Goal: Task Accomplishment & Management: Manage account settings

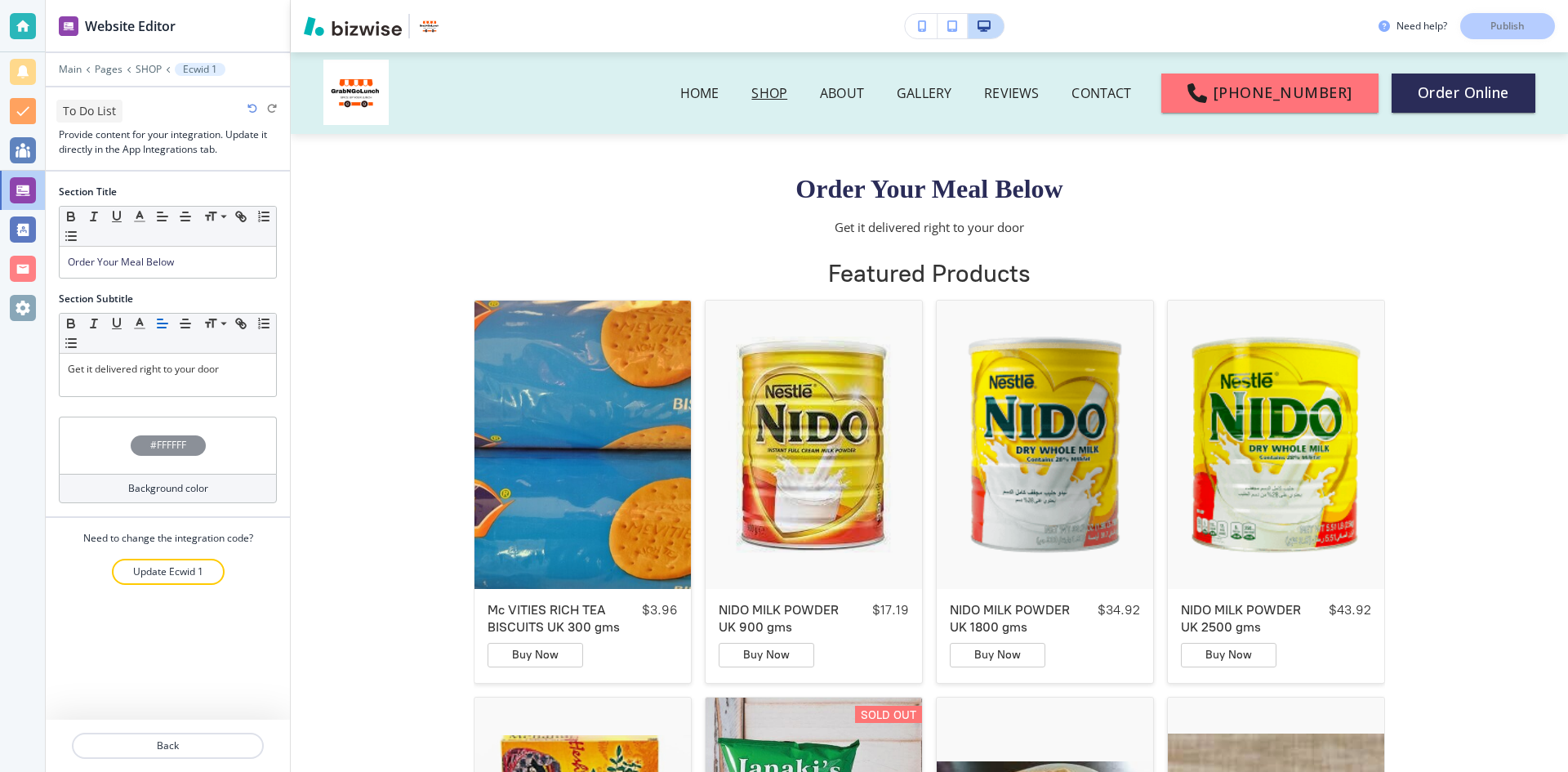
scroll to position [82, 0]
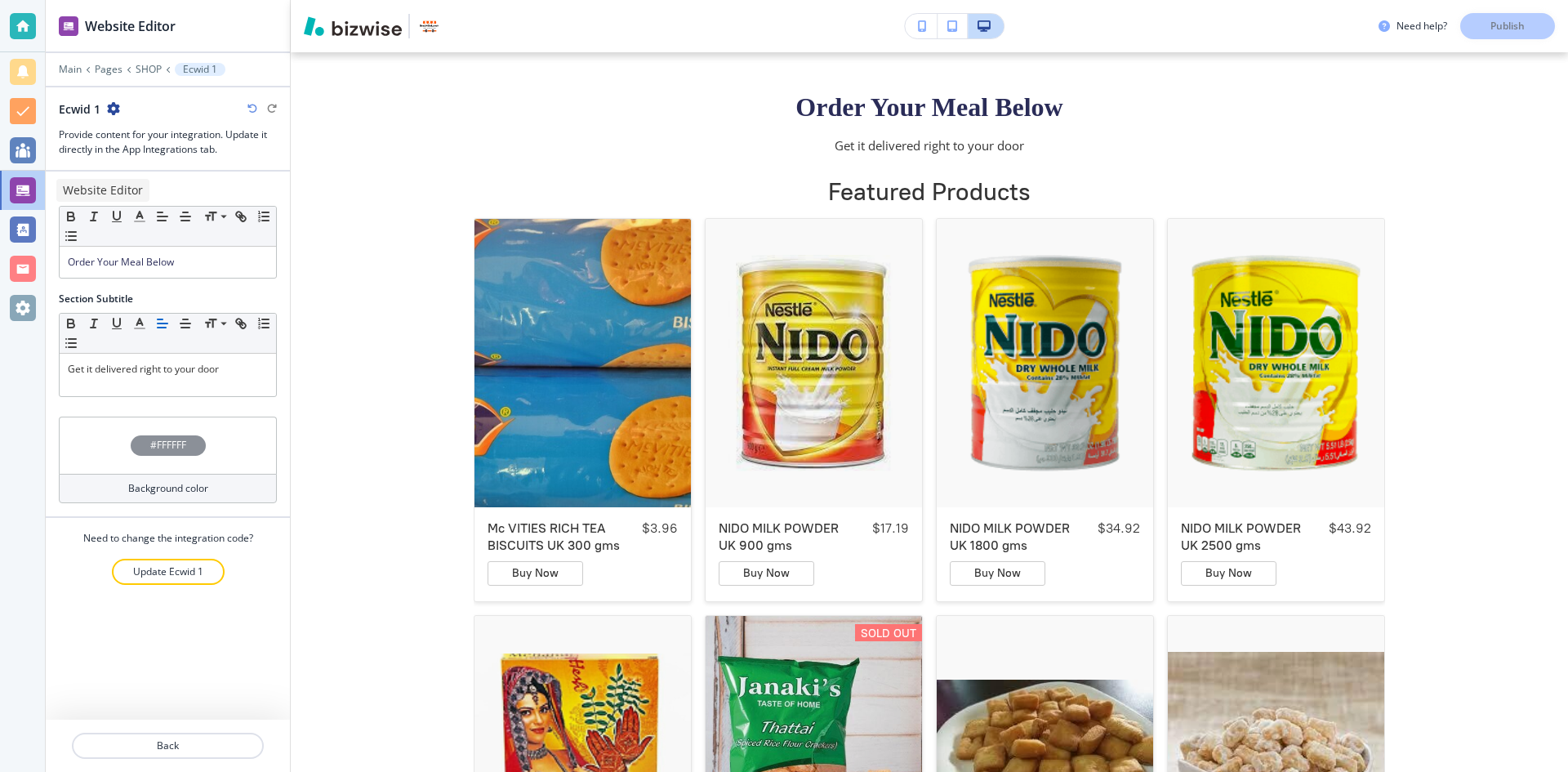
click at [11, 188] on div at bounding box center [22, 190] width 26 height 26
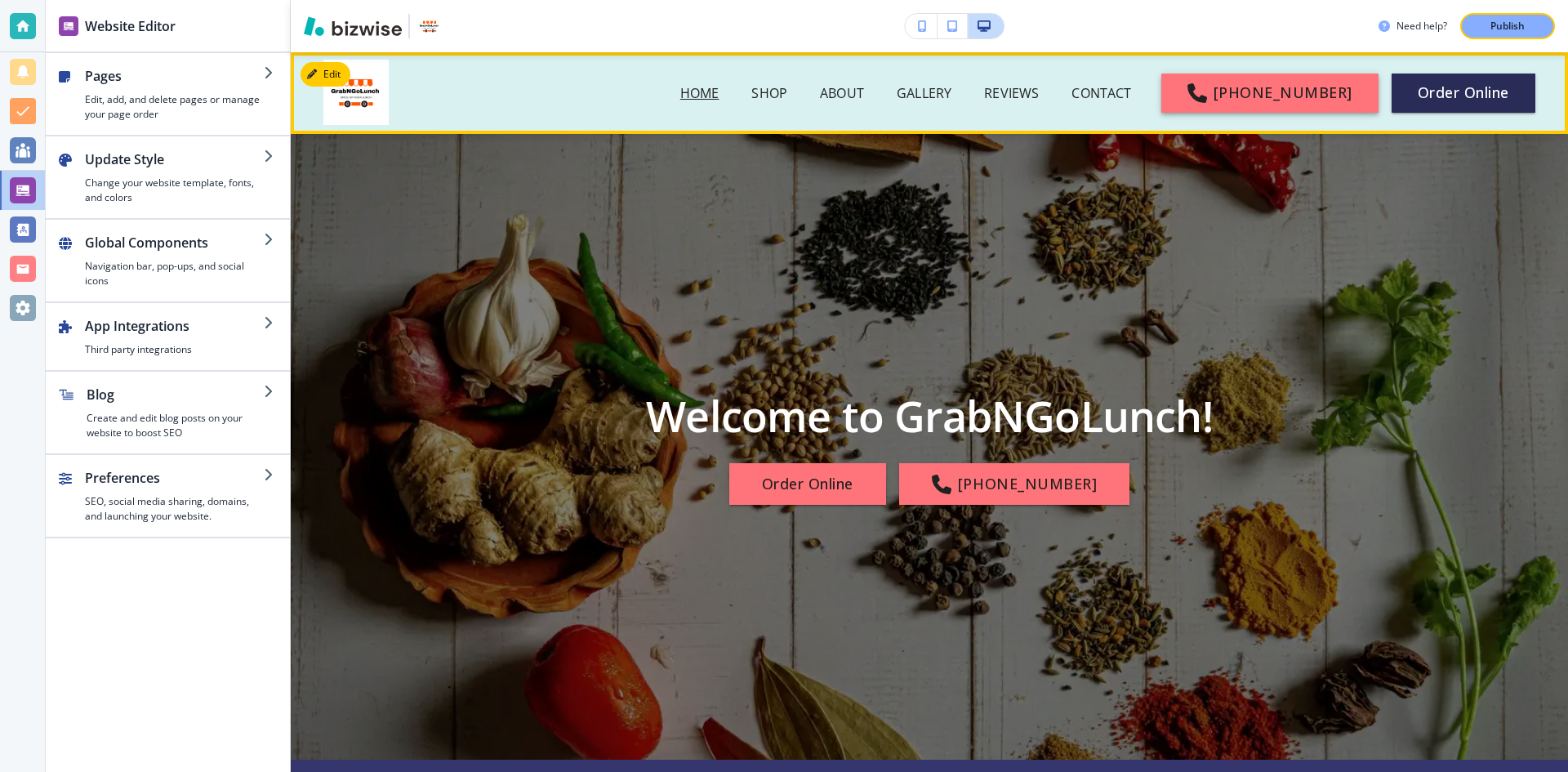
click at [1293, 94] on link "404-587-9645" at bounding box center [1270, 92] width 217 height 39
click at [329, 66] on div "Edit Navigation Bar HOME SHOP ABOUT GALLERY REVIEWS CONTACT 404-587-9645 Order …" at bounding box center [929, 93] width 1277 height 82
click at [343, 74] on button "Edit Navigation Bar" at bounding box center [361, 74] width 123 height 25
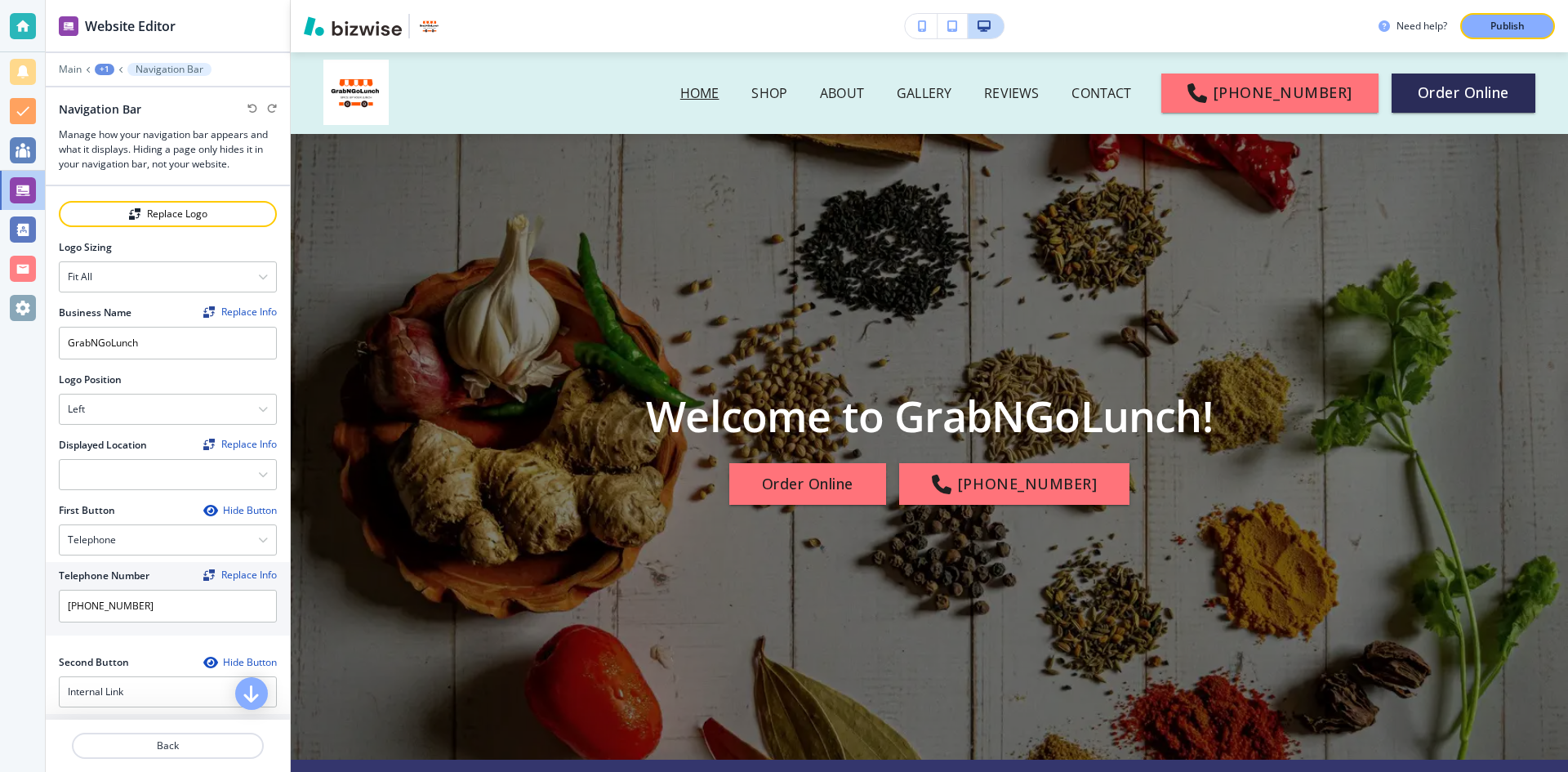
scroll to position [245, 0]
drag, startPoint x: 181, startPoint y: 595, endPoint x: 30, endPoint y: 583, distance: 151.5
click at [30, 583] on div "Website Editor Main +1 Navigation Bar Navigation Bar Manage how your navigation…" at bounding box center [784, 386] width 1568 height 772
type input "[PHONE_NUMBER]"
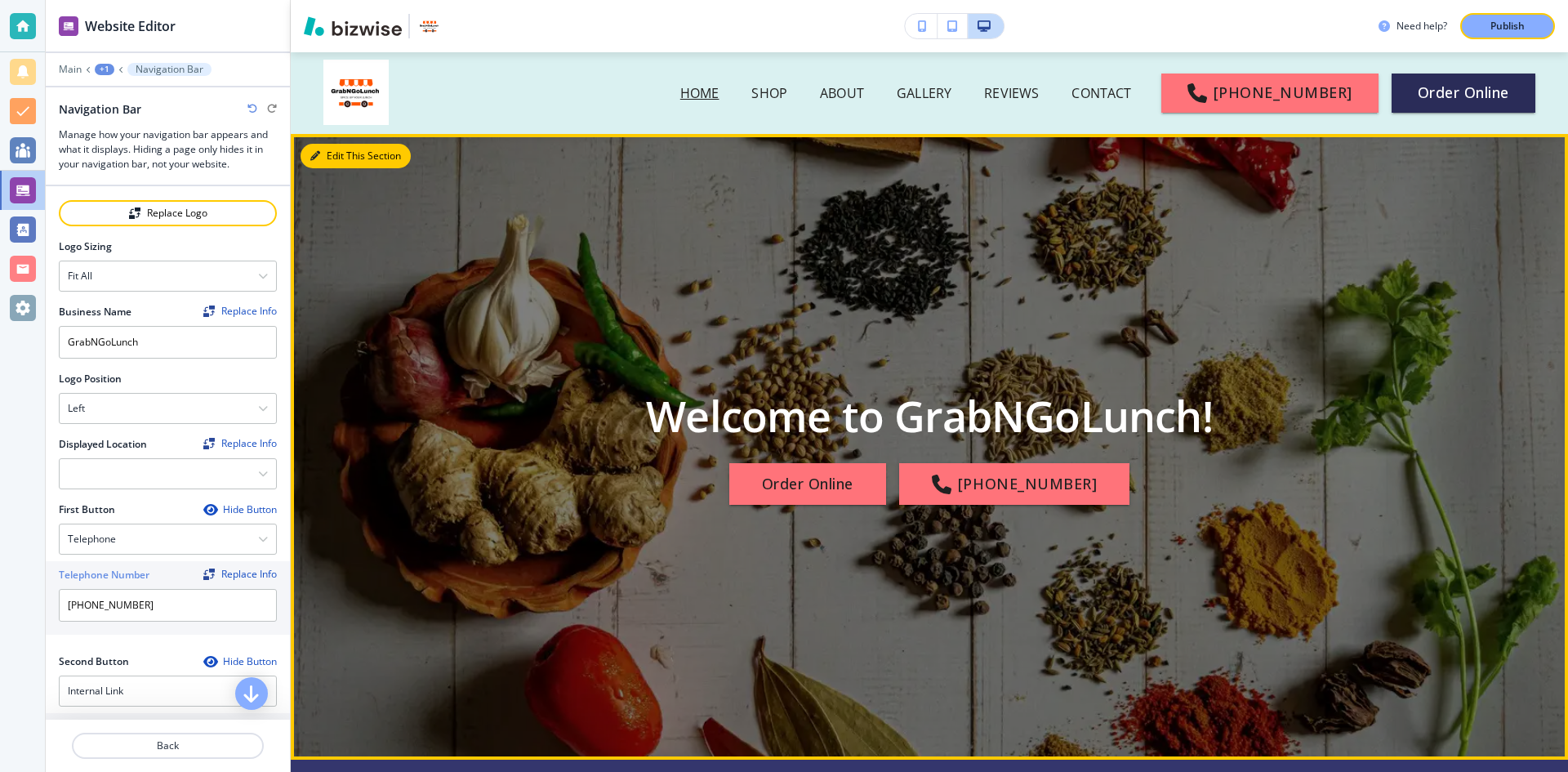
click at [328, 155] on button "Edit This Section" at bounding box center [356, 156] width 111 height 25
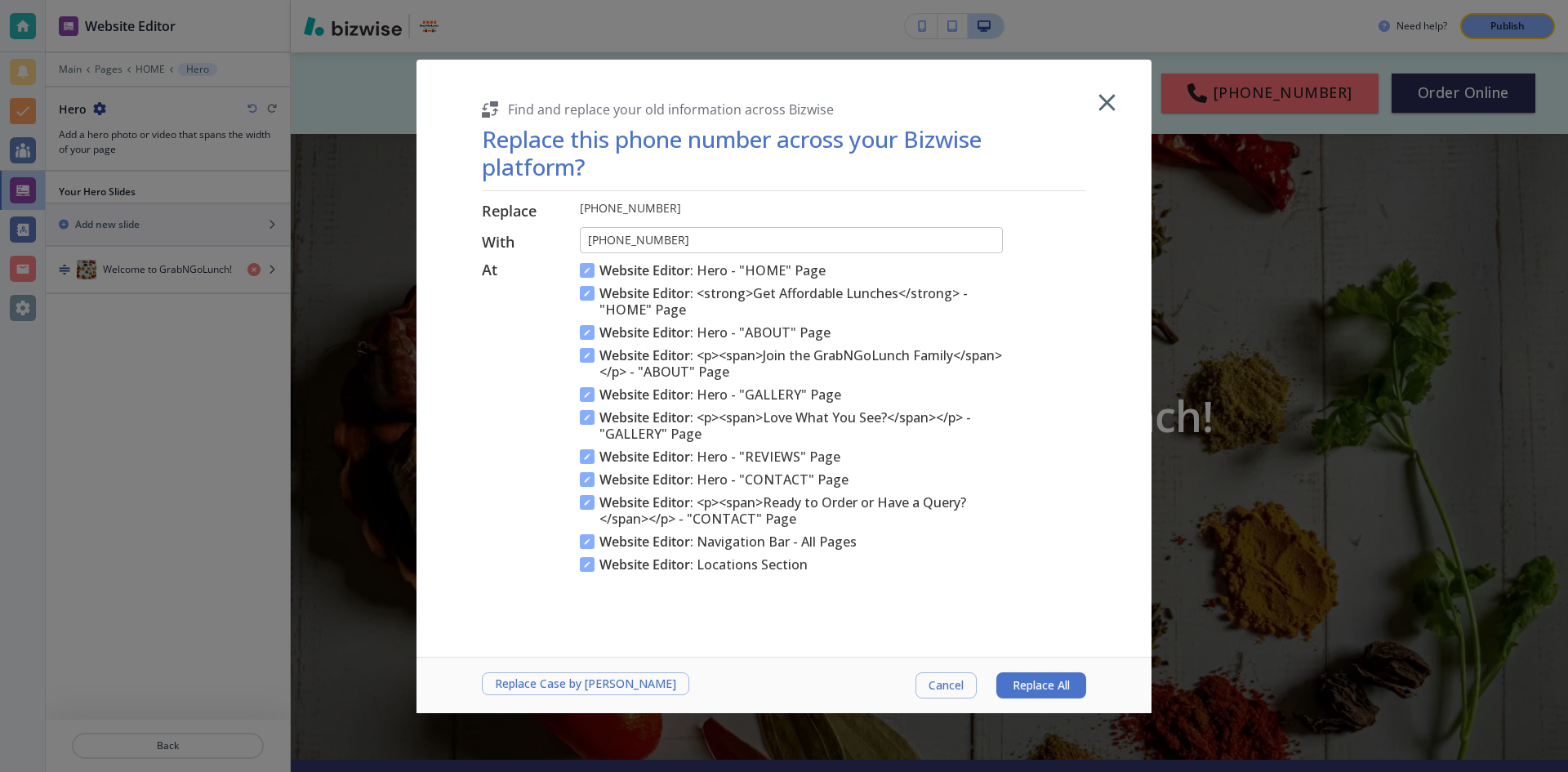
scroll to position [82, 0]
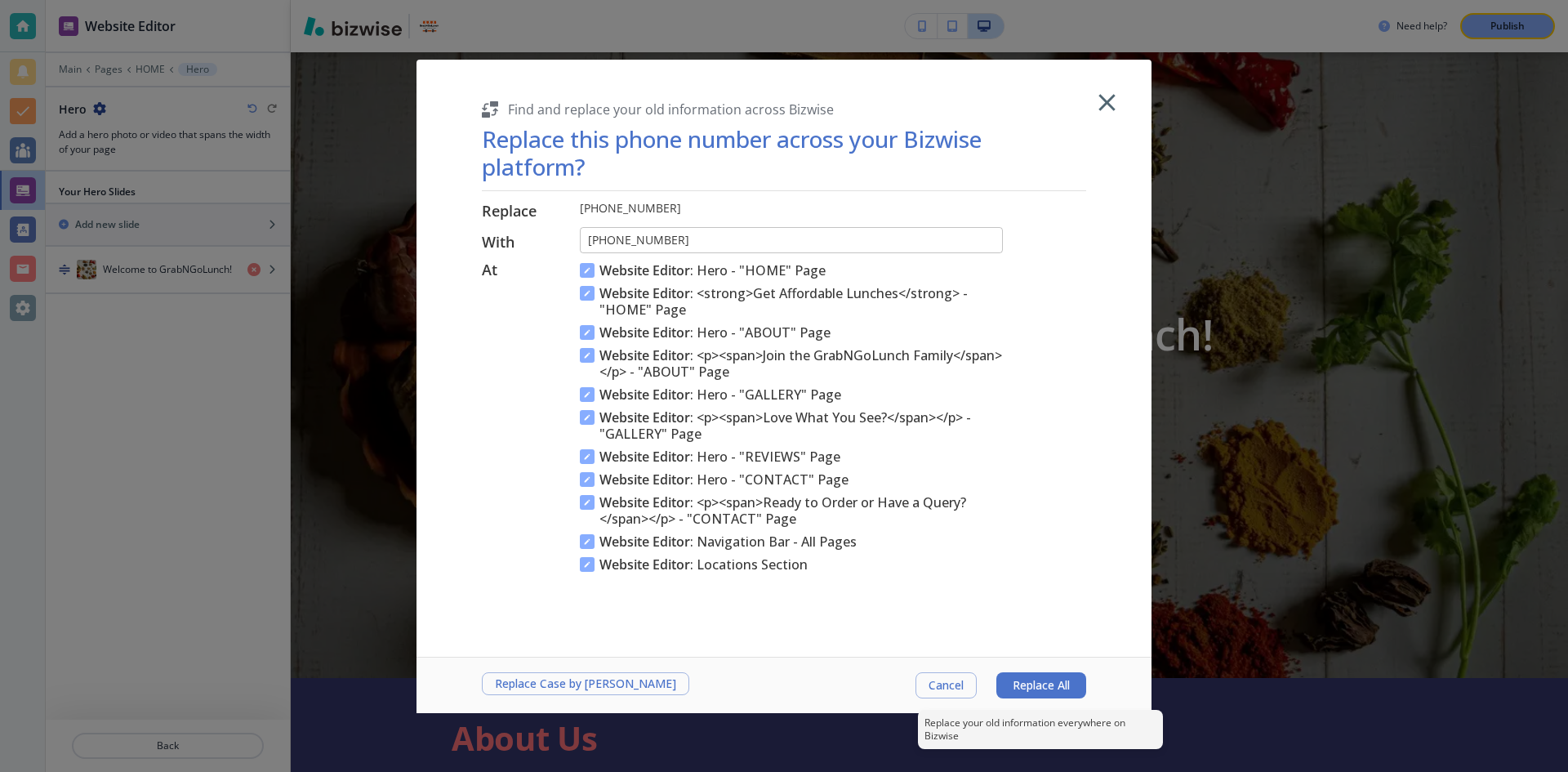
click at [1025, 681] on span "Replace All" at bounding box center [1041, 685] width 57 height 13
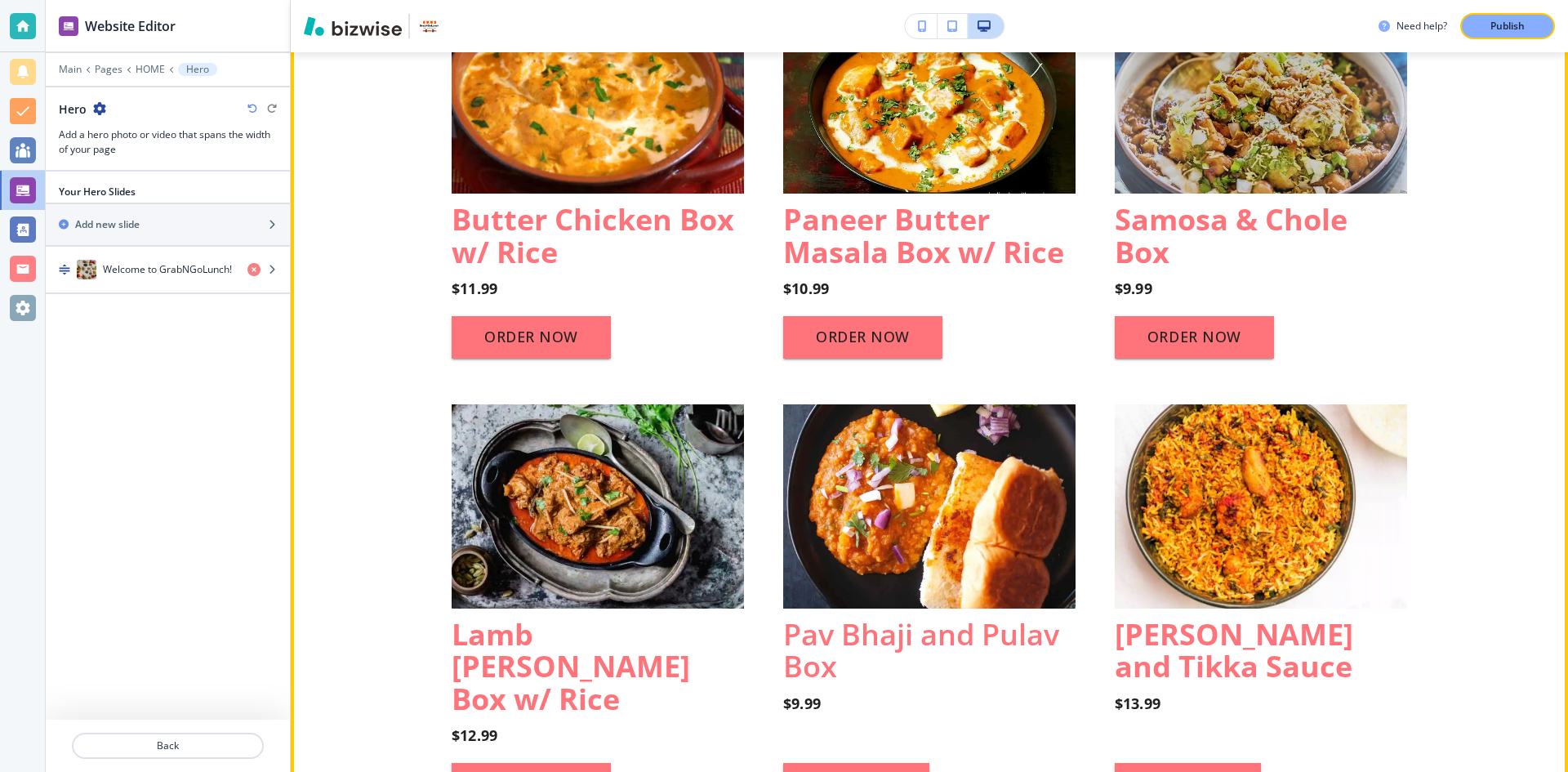
scroll to position [1225, 0]
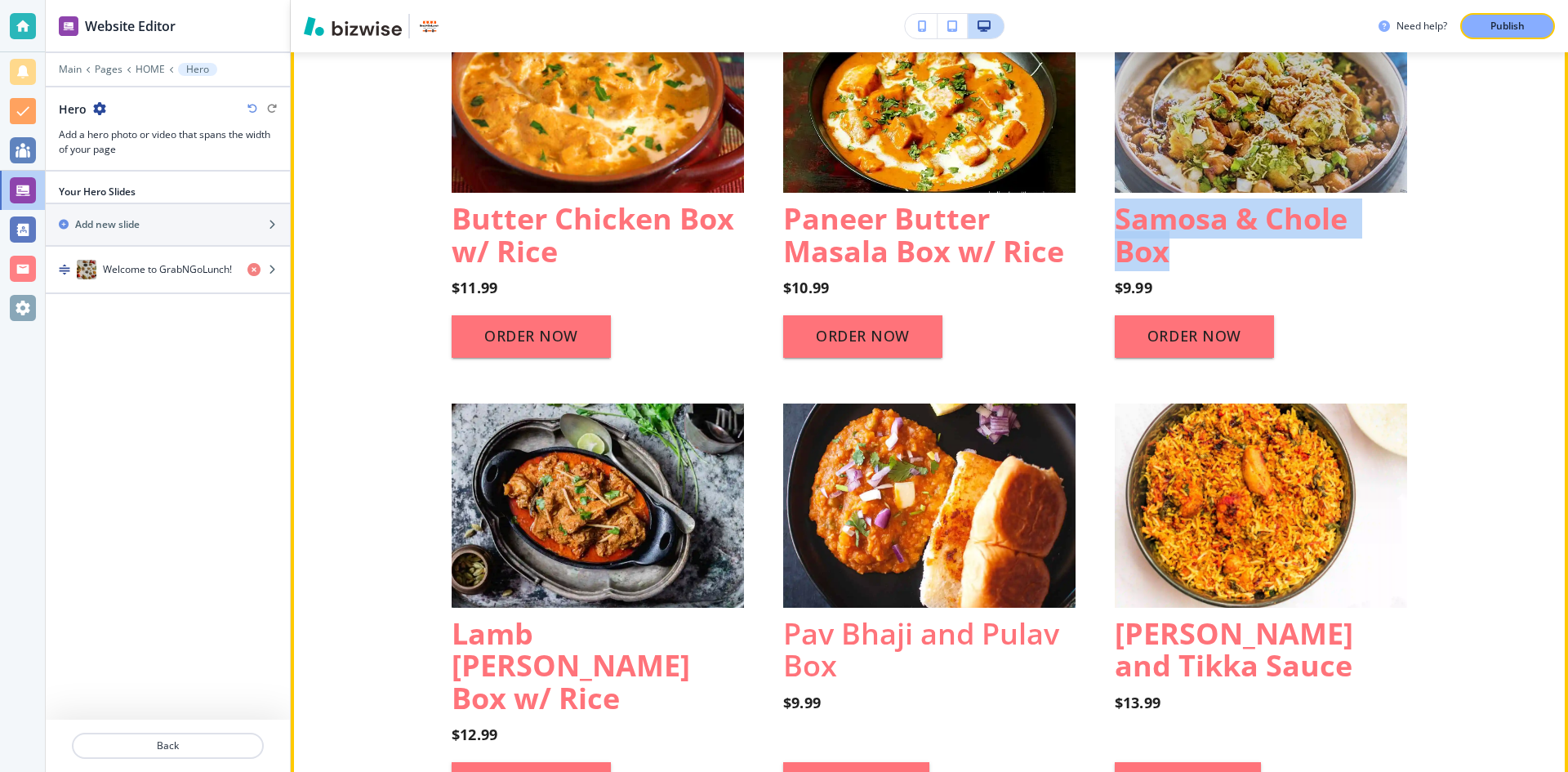
drag, startPoint x: 1172, startPoint y: 334, endPoint x: 1100, endPoint y: 282, distance: 88.8
click at [1100, 282] on div "Butter Chicken Box w/ Rice $11.99 ORDER NOW Paneer Butter Masala Box w/ Rice $1…" at bounding box center [929, 195] width 955 height 415
copy strong "Samosa & Chole Box"
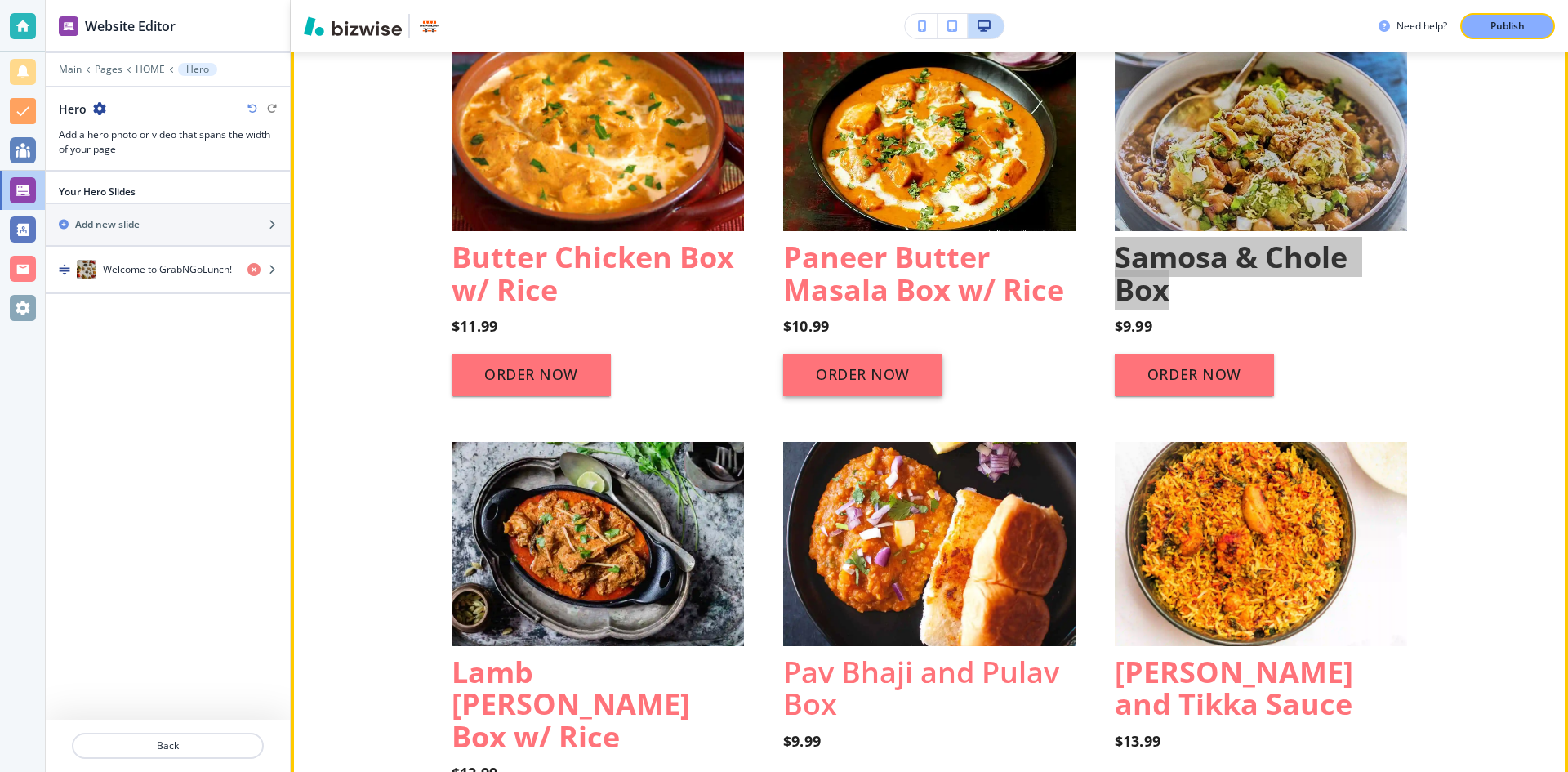
scroll to position [1388, 0]
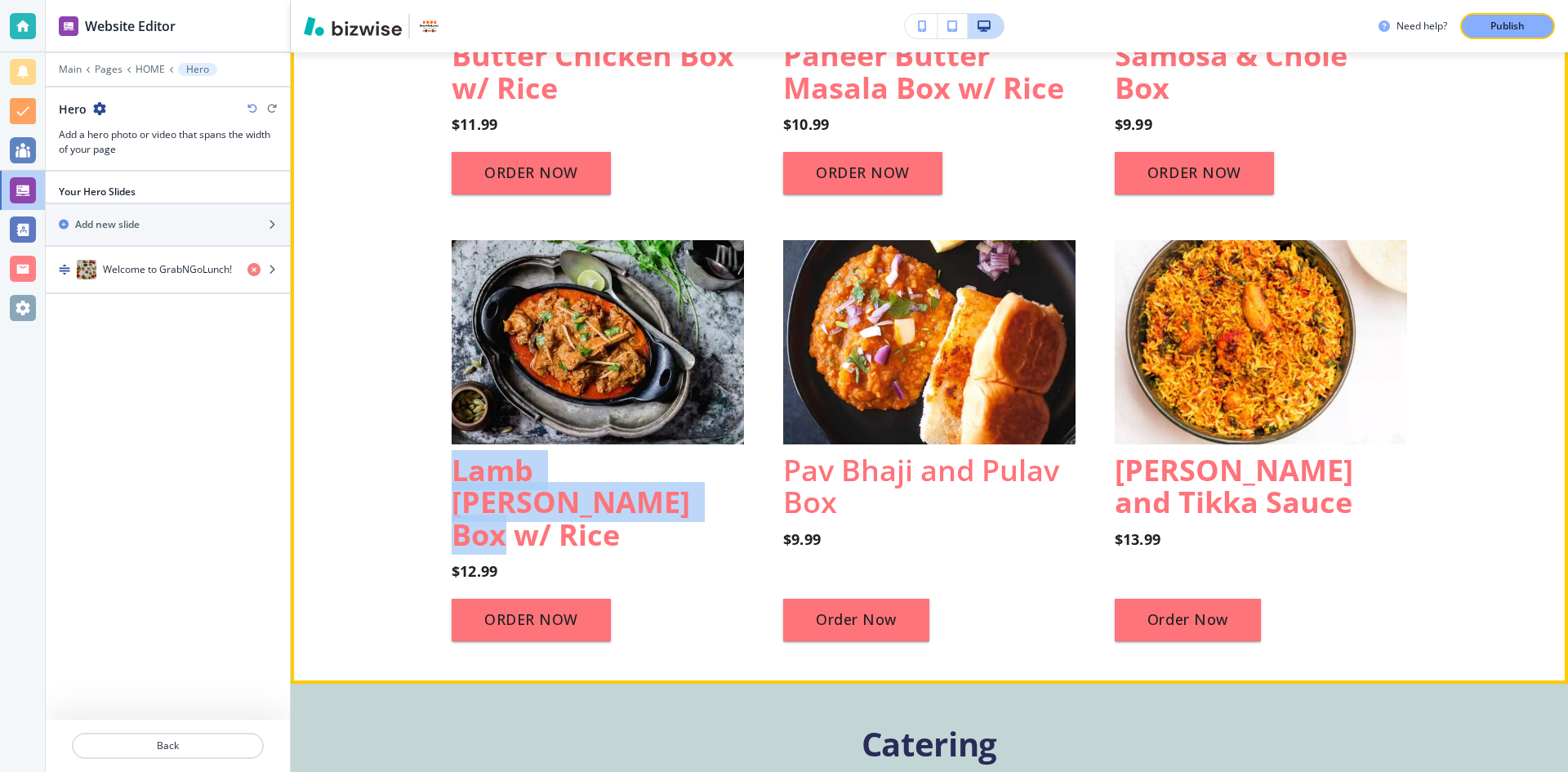
drag, startPoint x: 521, startPoint y: 579, endPoint x: 447, endPoint y: 543, distance: 82.3
click at [452, 543] on p "Lamb Curry Box w/ Rice" at bounding box center [598, 502] width 293 height 97
copy strong "Lamb Curry Box w/ Rice"
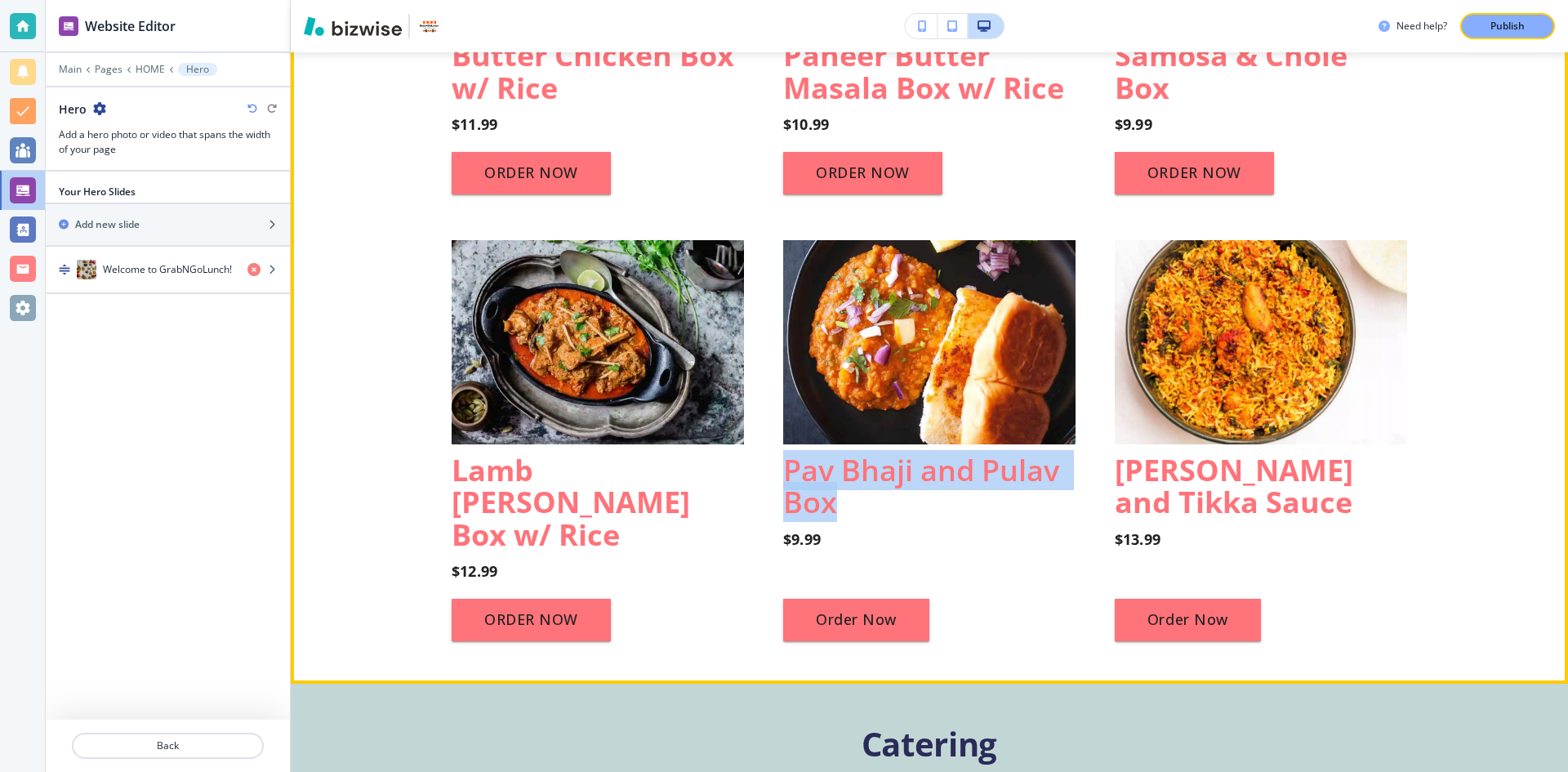
drag, startPoint x: 854, startPoint y: 570, endPoint x: 779, endPoint y: 538, distance: 81.5
click at [784, 518] on p "Pav Bhaji and Pulav Box" at bounding box center [929, 486] width 293 height 65
copy span "Pav Bhaji and Pulav Box"
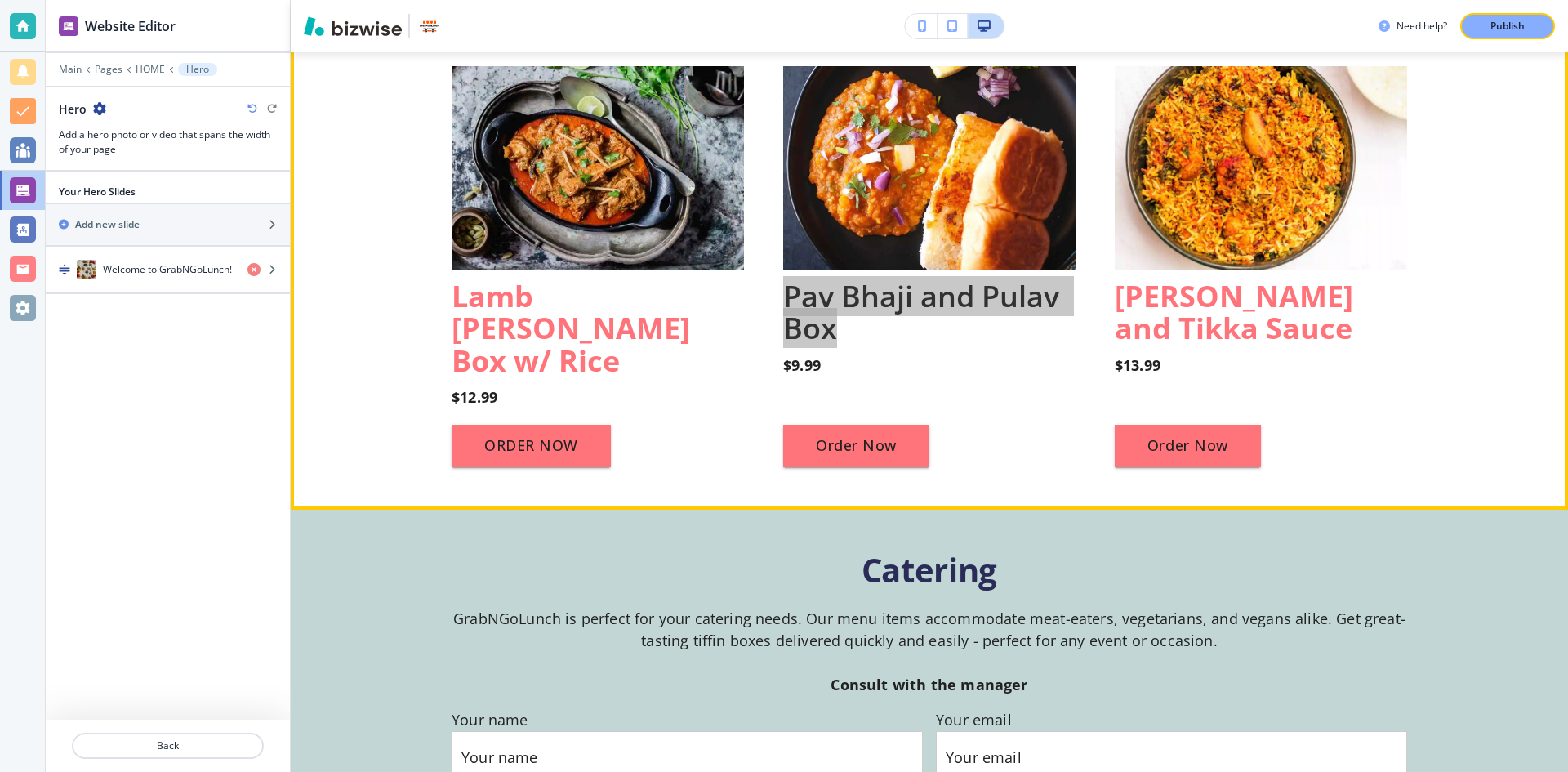
scroll to position [1470, 0]
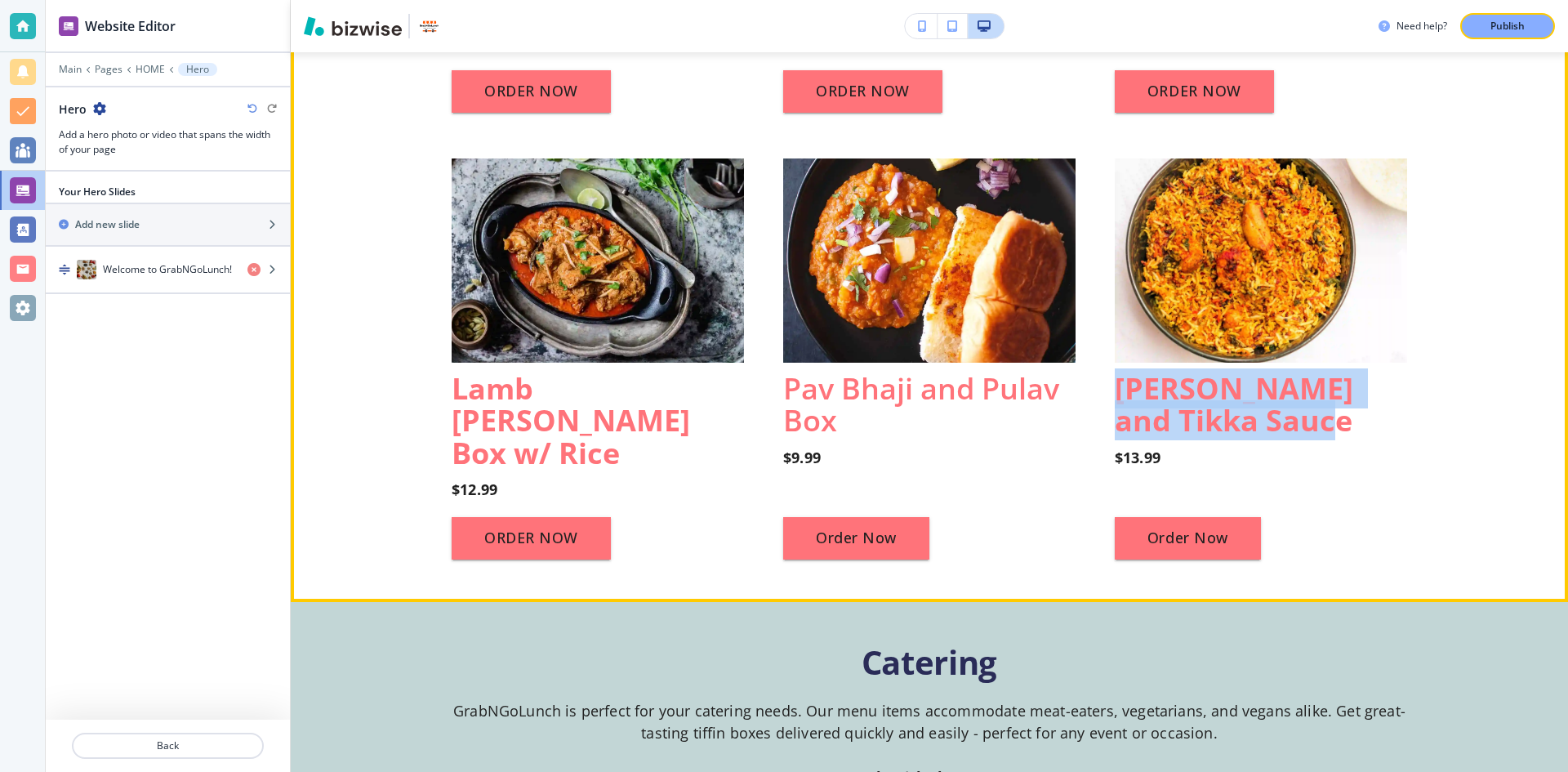
drag, startPoint x: 1292, startPoint y: 496, endPoint x: 1115, endPoint y: 462, distance: 180.2
click at [1115, 437] on p "Biryani Rice and Tikka Sauce" at bounding box center [1260, 405] width 293 height 65
copy strong "Biryani Rice and Tikka Sauce"
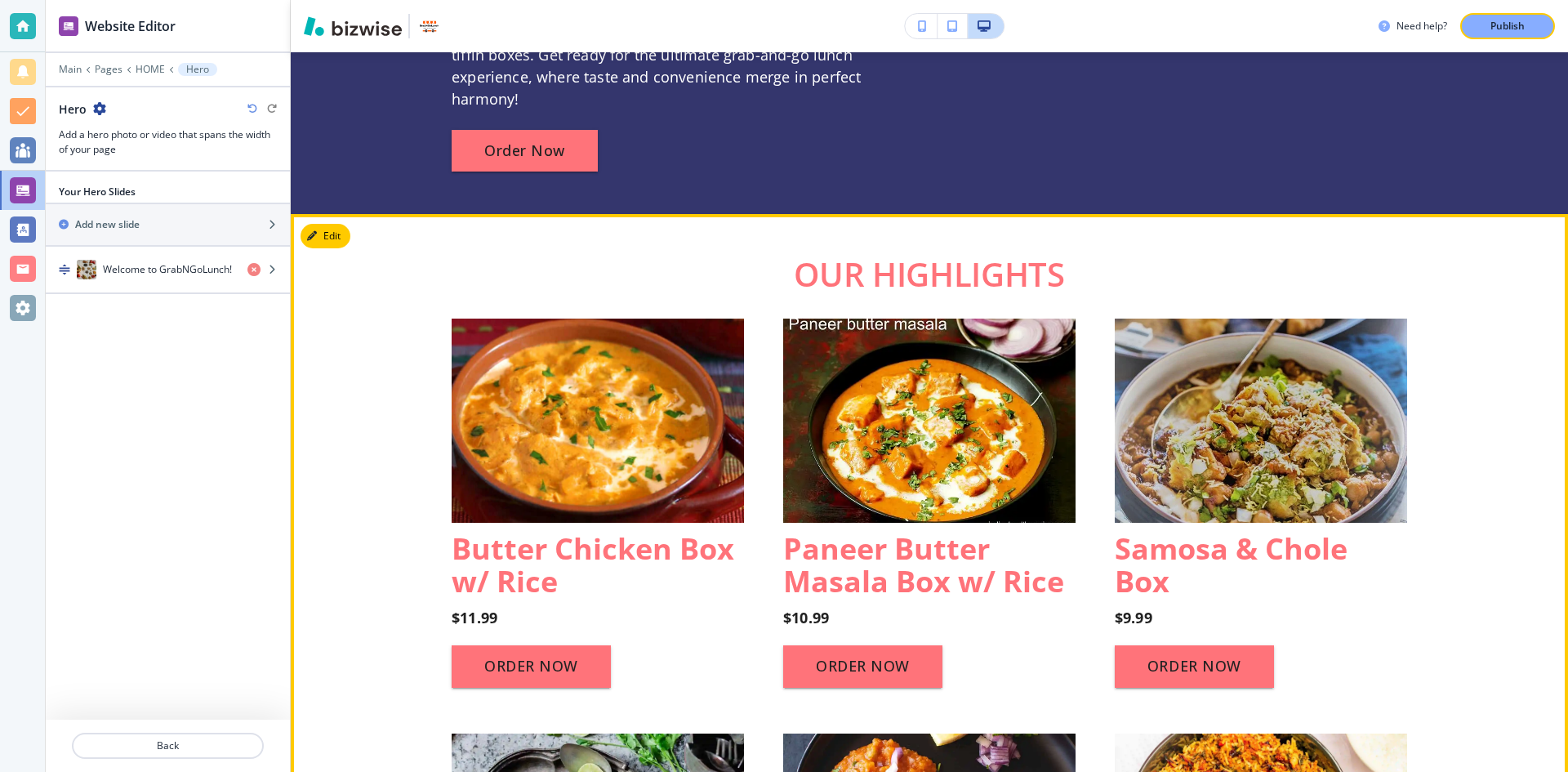
scroll to position [735, 0]
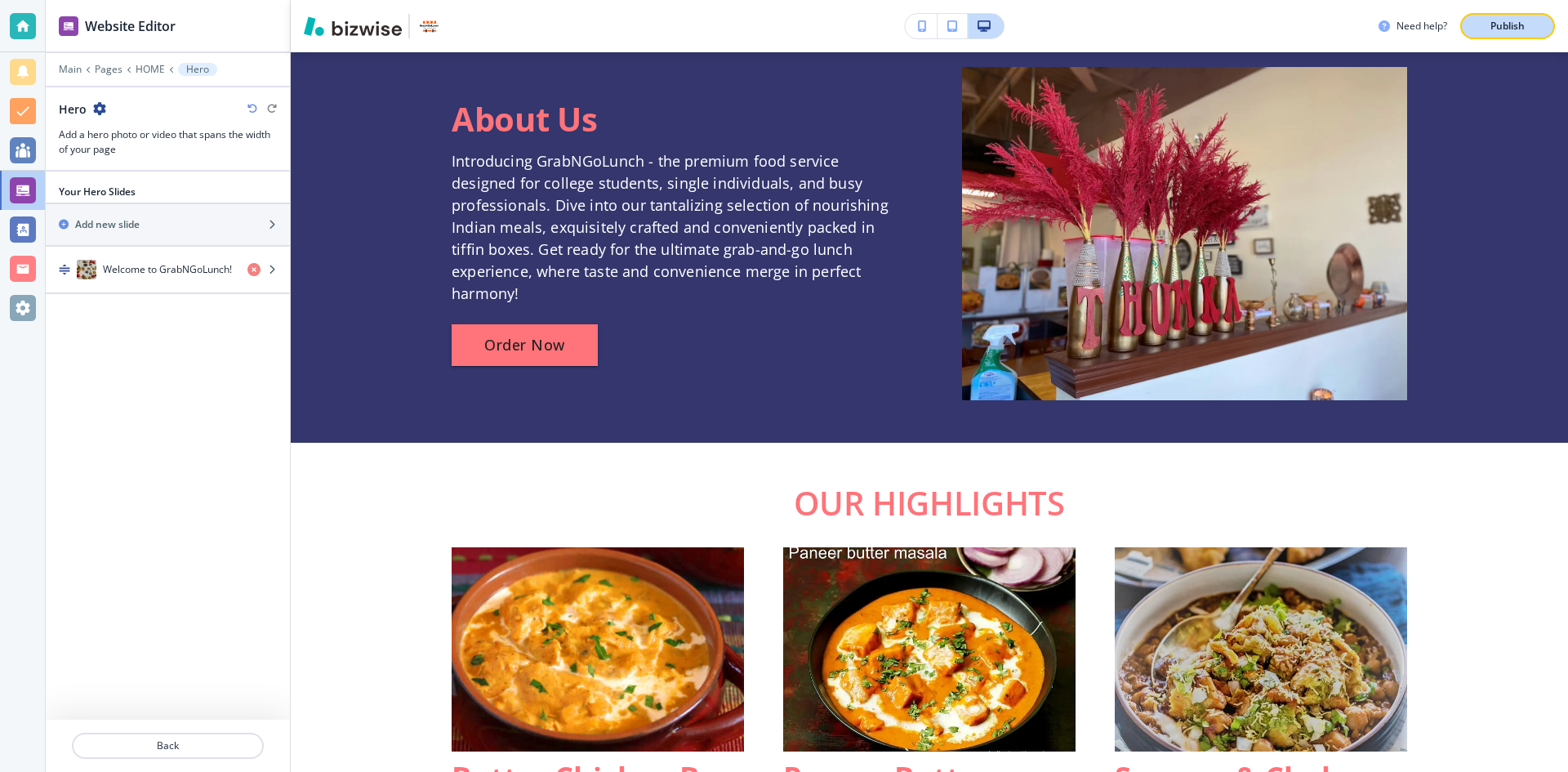
click at [1509, 13] on button "Publish" at bounding box center [1507, 26] width 94 height 26
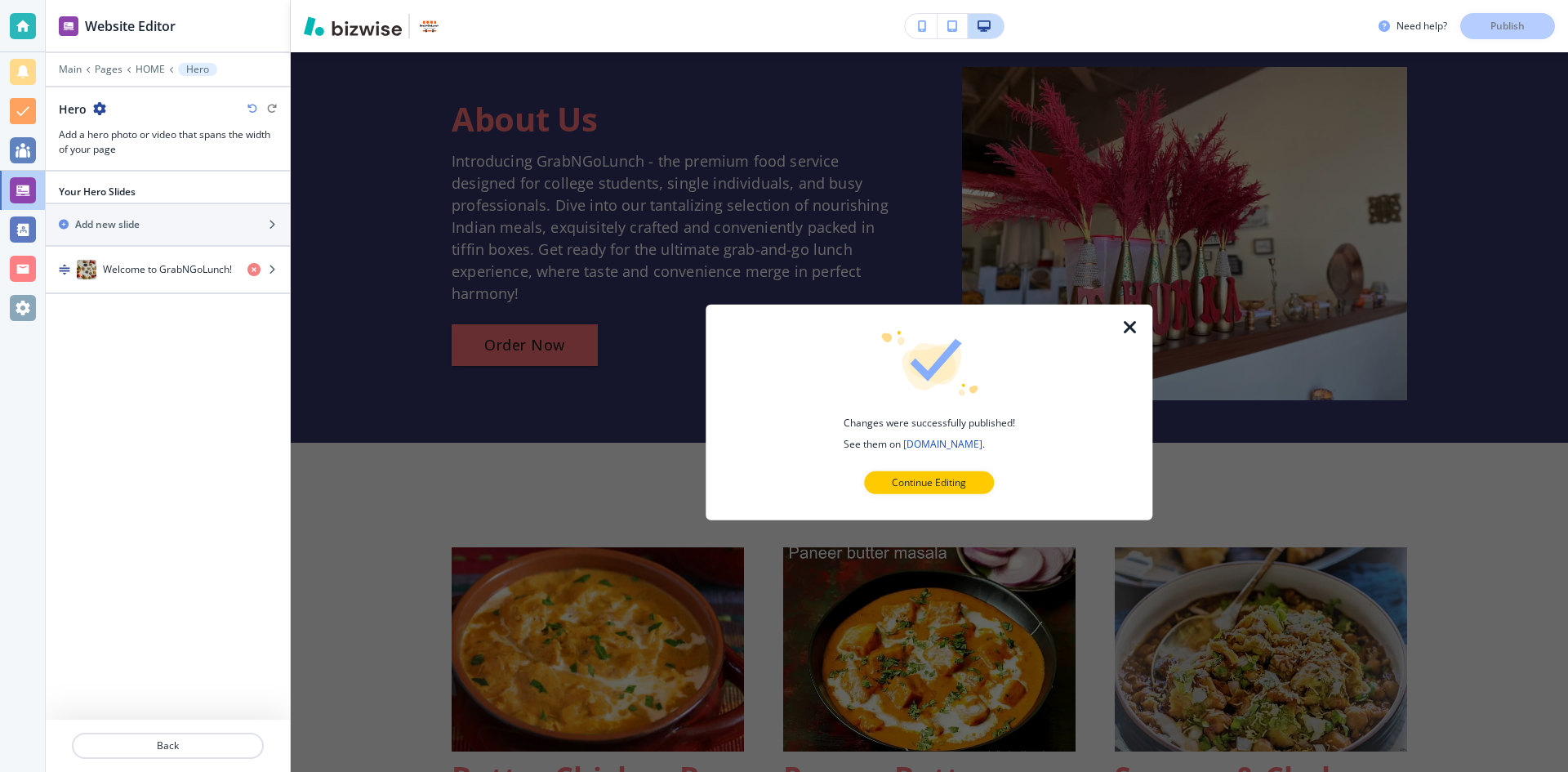
click at [952, 441] on link "grabyourlunch.com" at bounding box center [942, 442] width 79 height 14
click at [916, 484] on p "Continue Editing" at bounding box center [928, 482] width 74 height 14
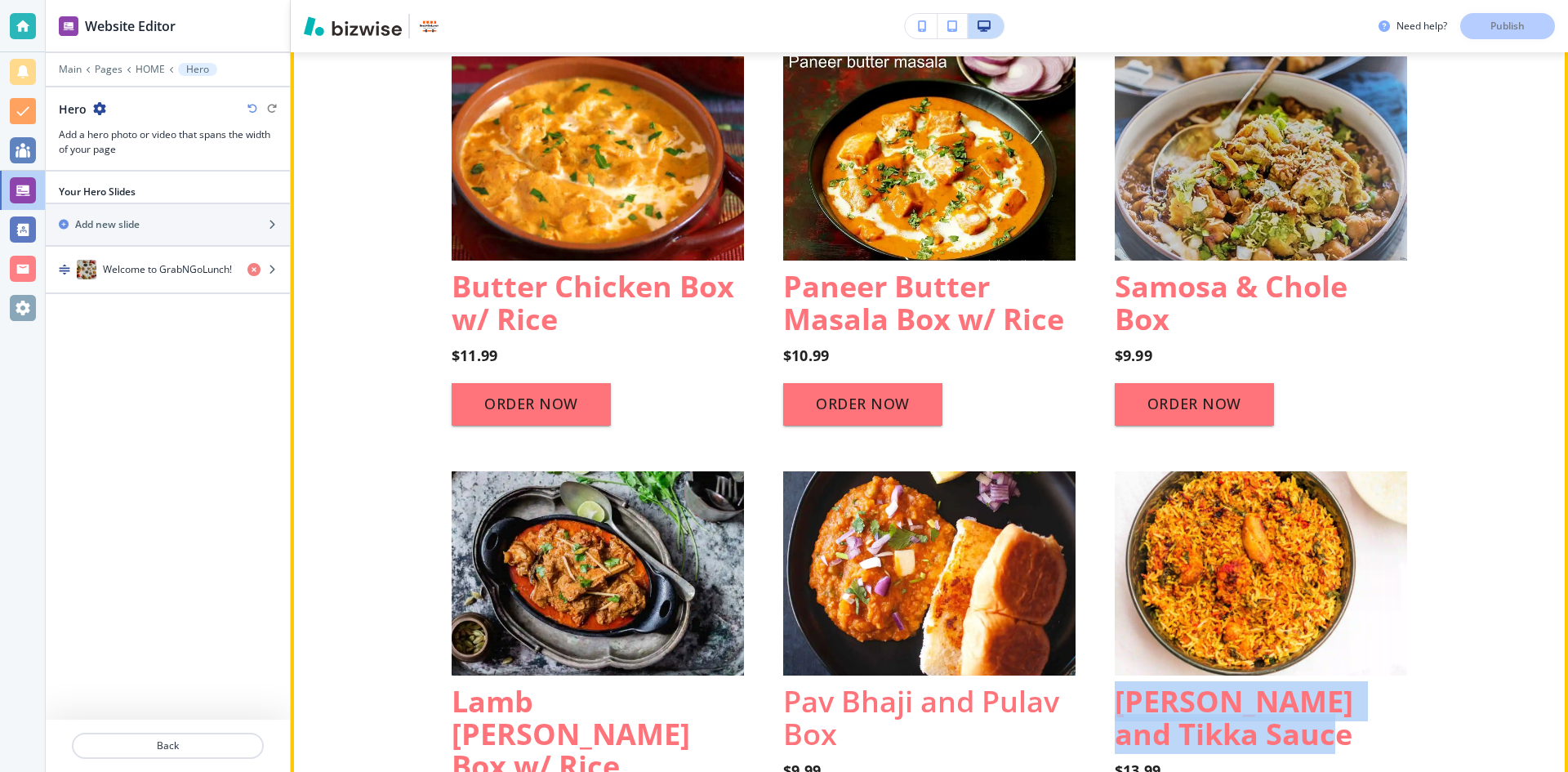
scroll to position [1225, 0]
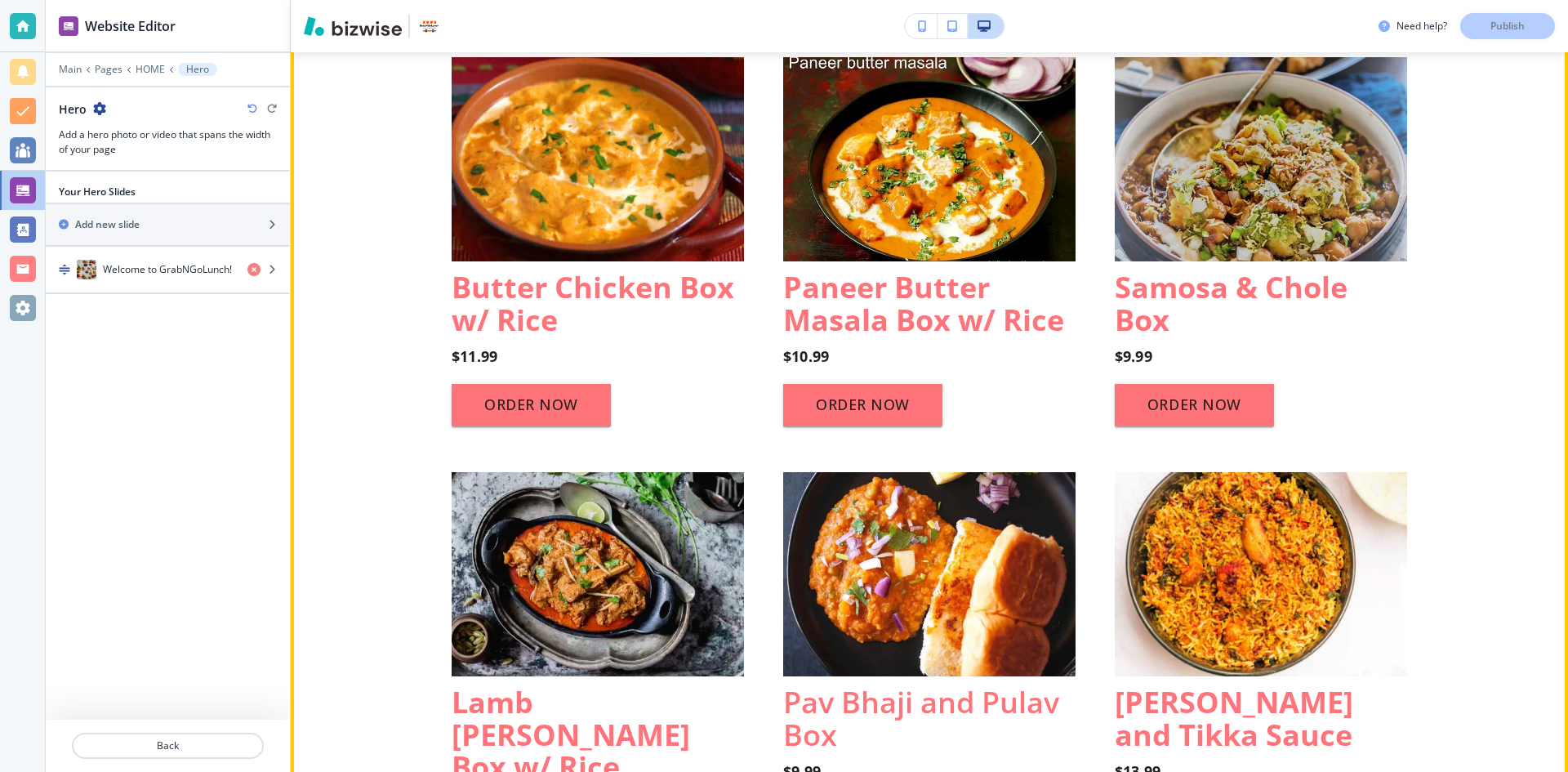
click at [580, 277] on strong "Butter Chicken Box w/ Rice" at bounding box center [597, 303] width 290 height 72
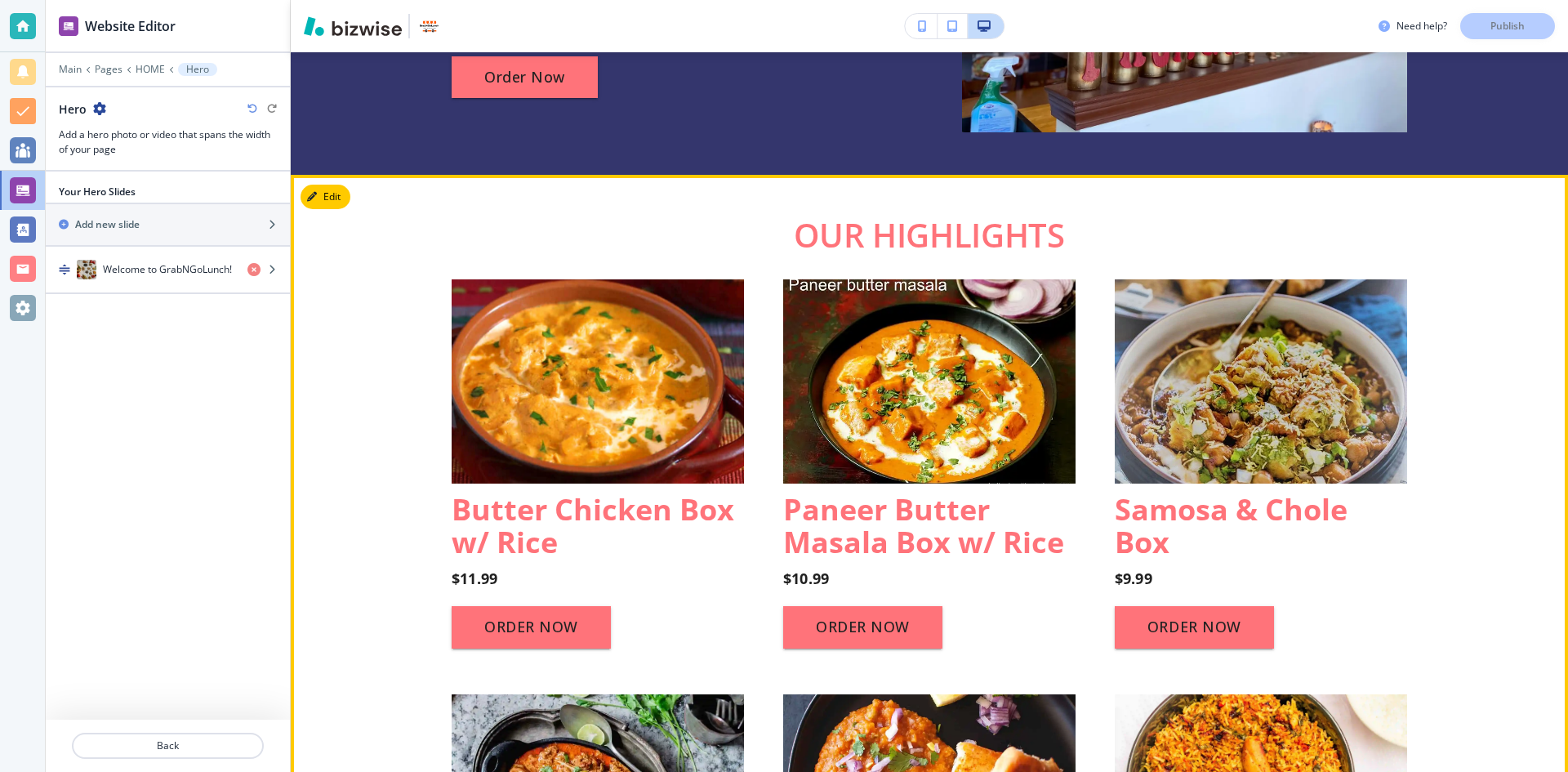
scroll to position [980, 0]
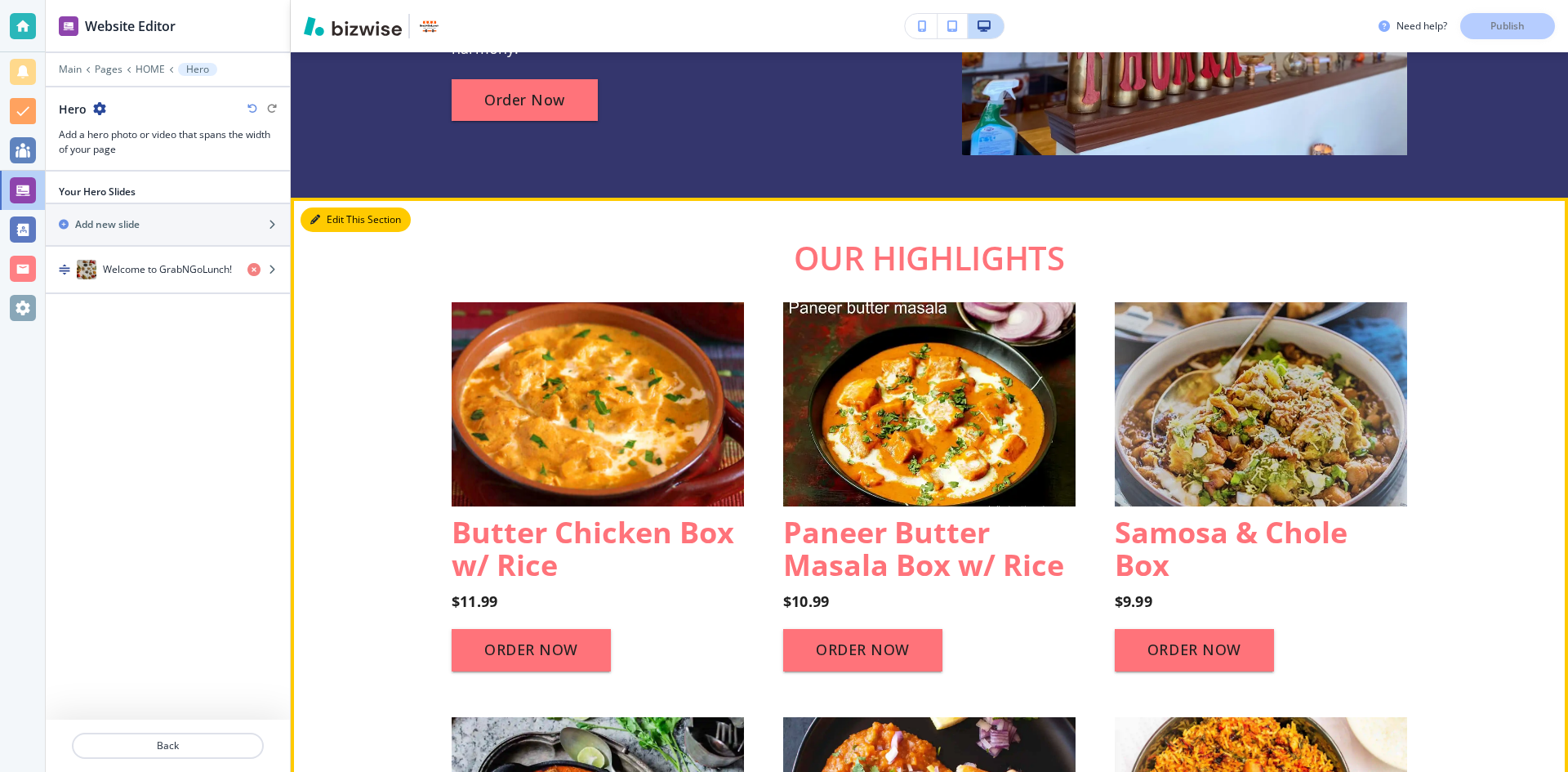
click at [335, 219] on button "Edit This Section" at bounding box center [356, 220] width 111 height 25
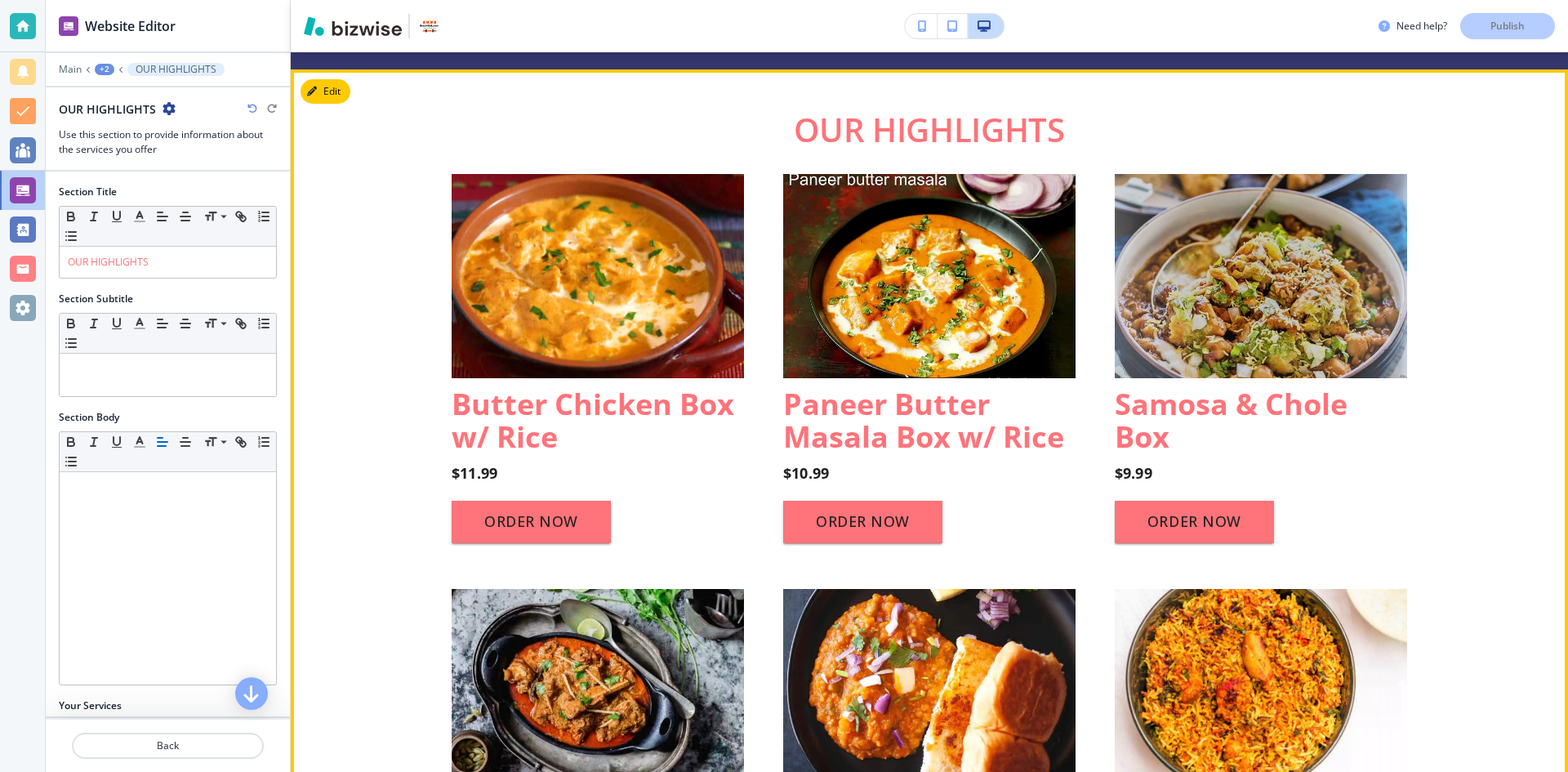
scroll to position [1125, 0]
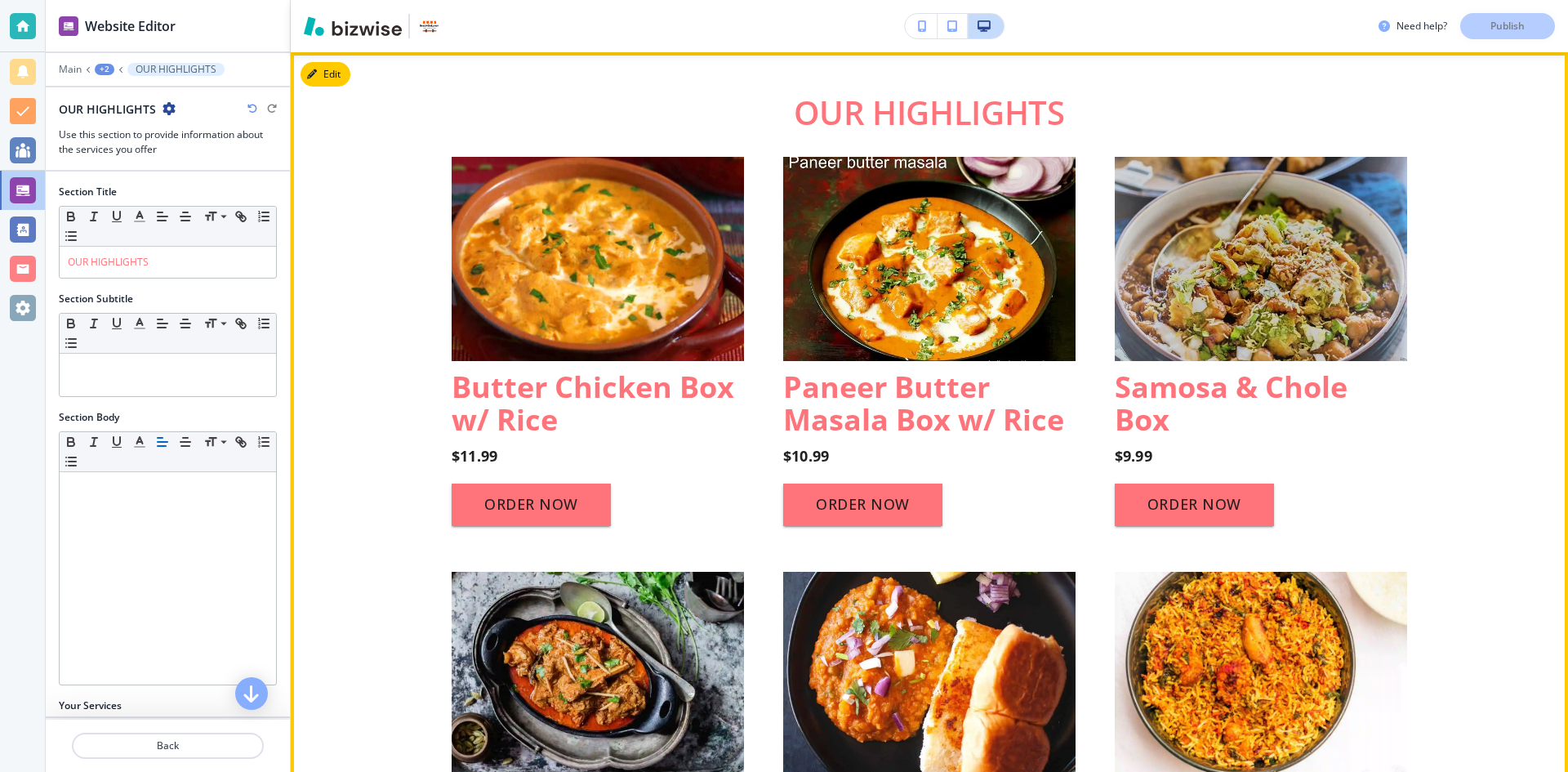
click at [490, 458] on strong "$11.99" at bounding box center [475, 456] width 46 height 20
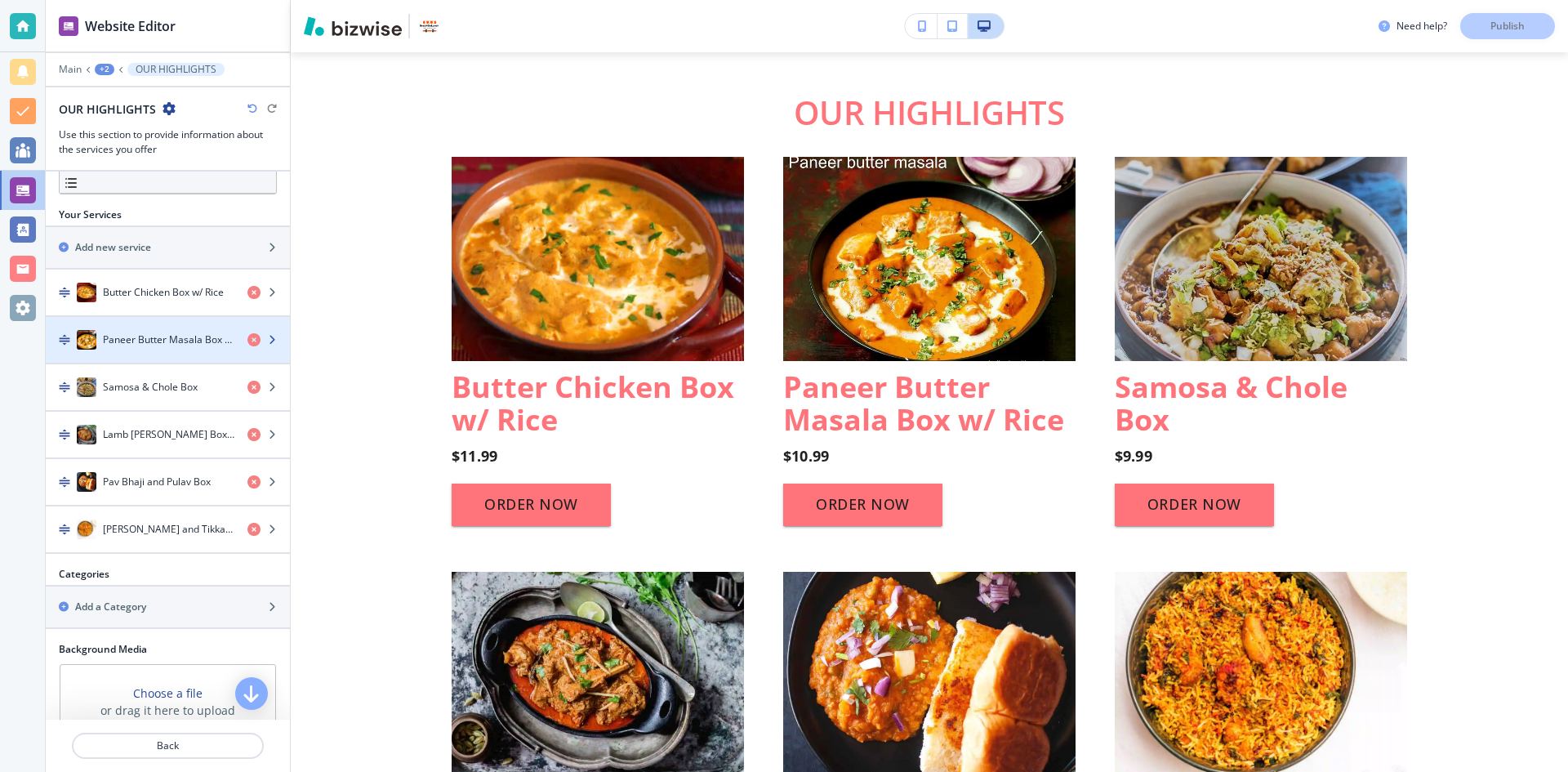
scroll to position [490, 0]
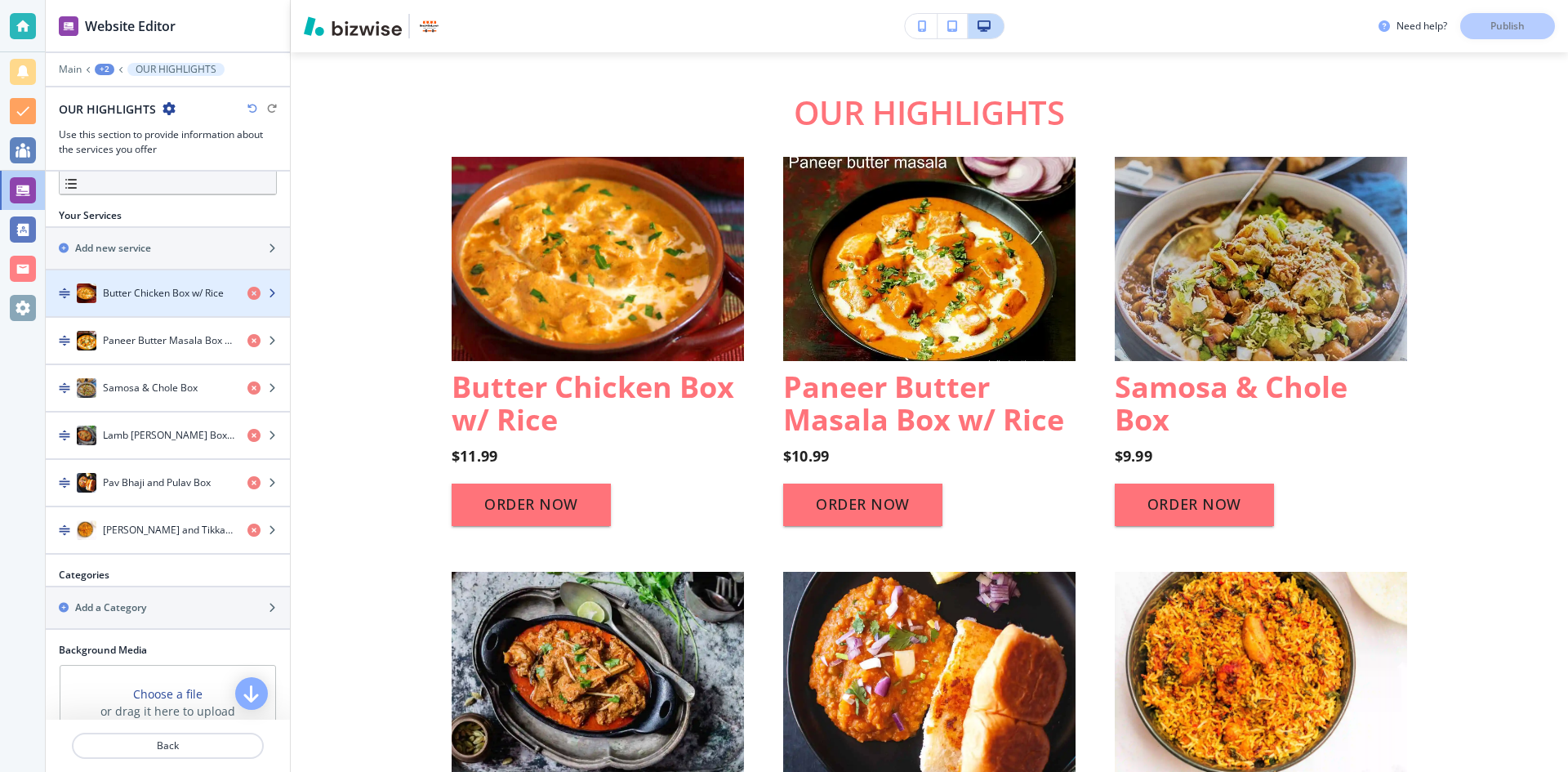
click at [174, 303] on div "button" at bounding box center [168, 310] width 244 height 13
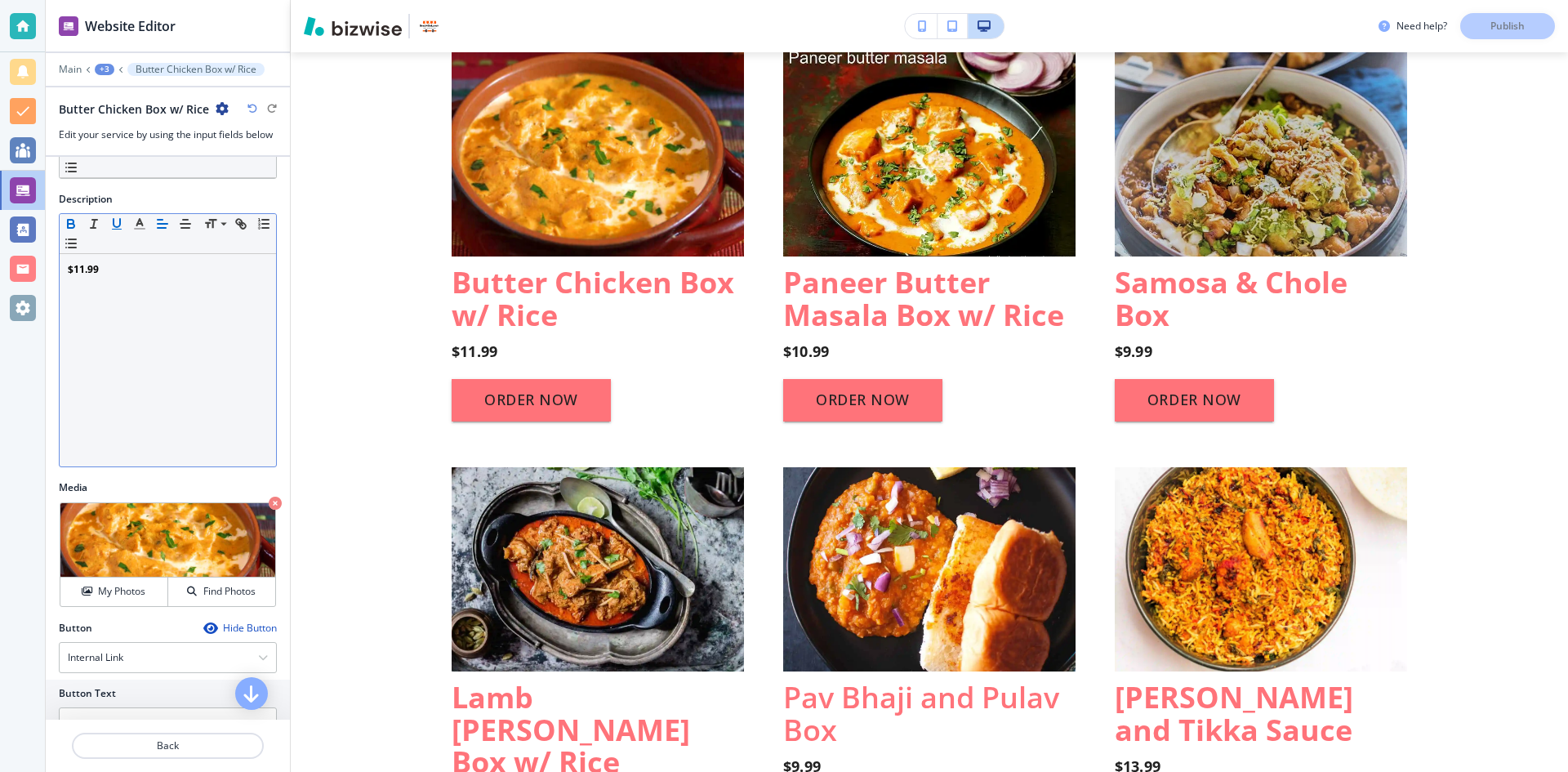
scroll to position [163, 0]
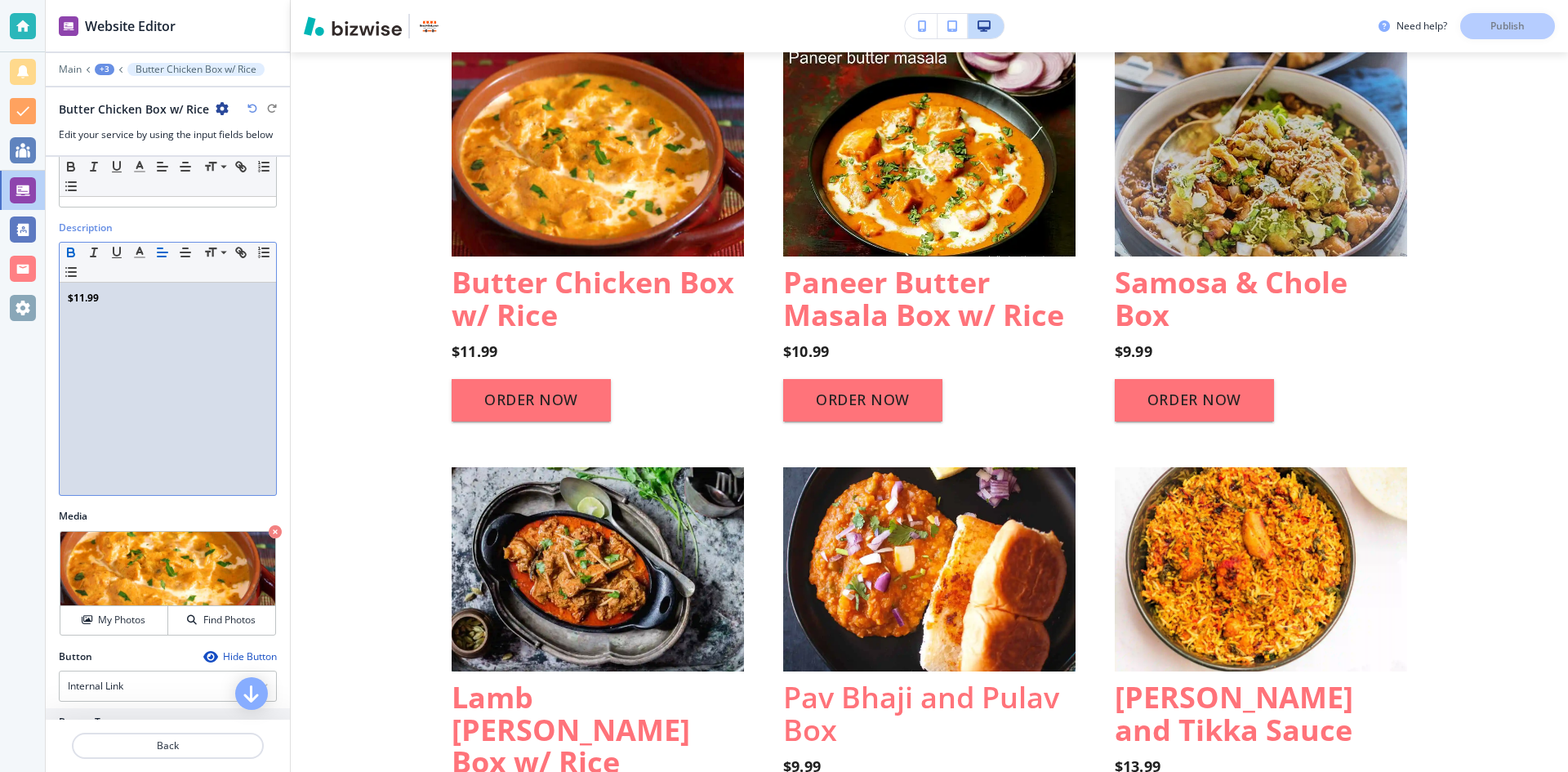
click at [112, 300] on p "$11.99" at bounding box center [168, 297] width 200 height 14
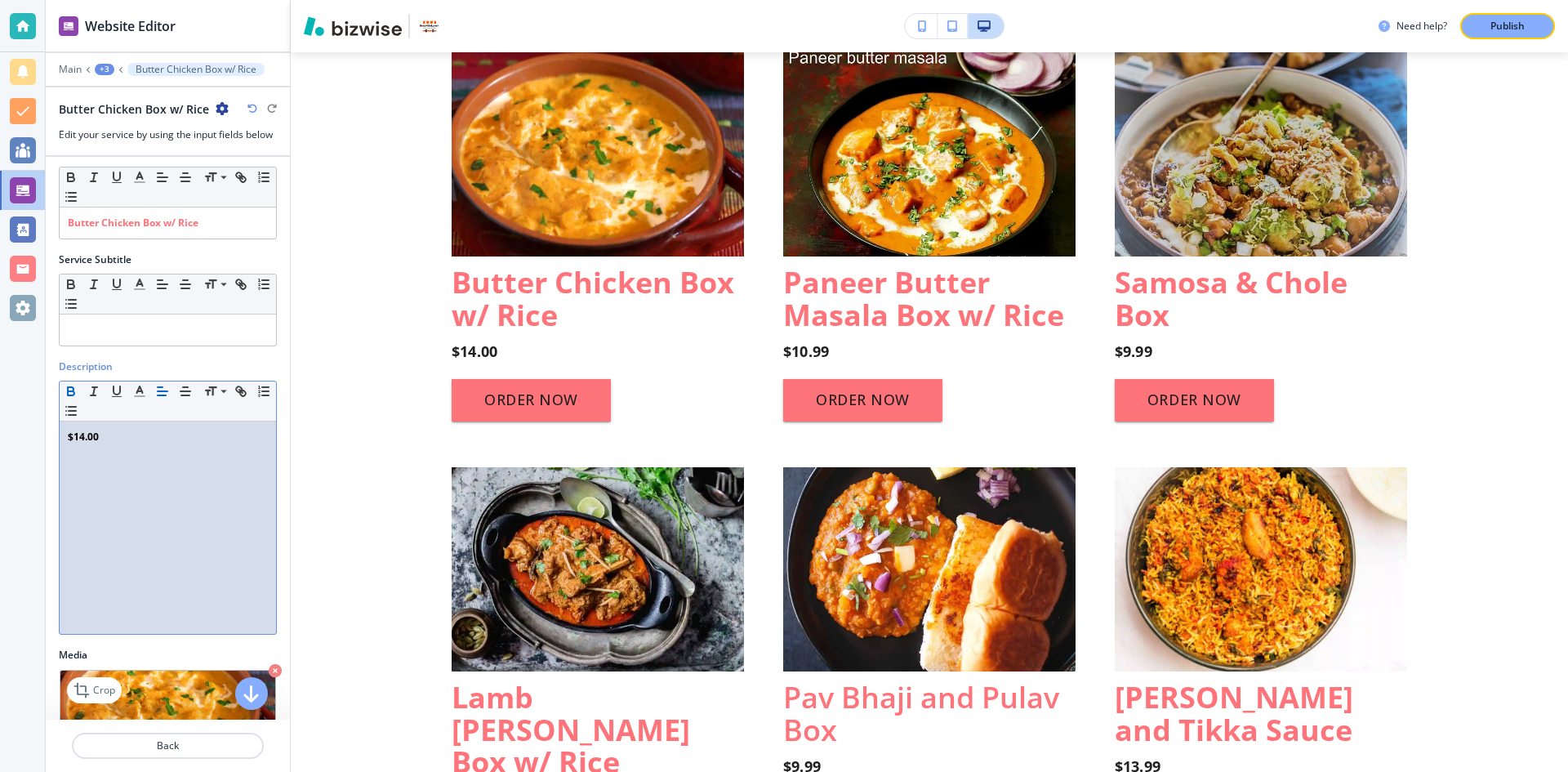
scroll to position [0, 0]
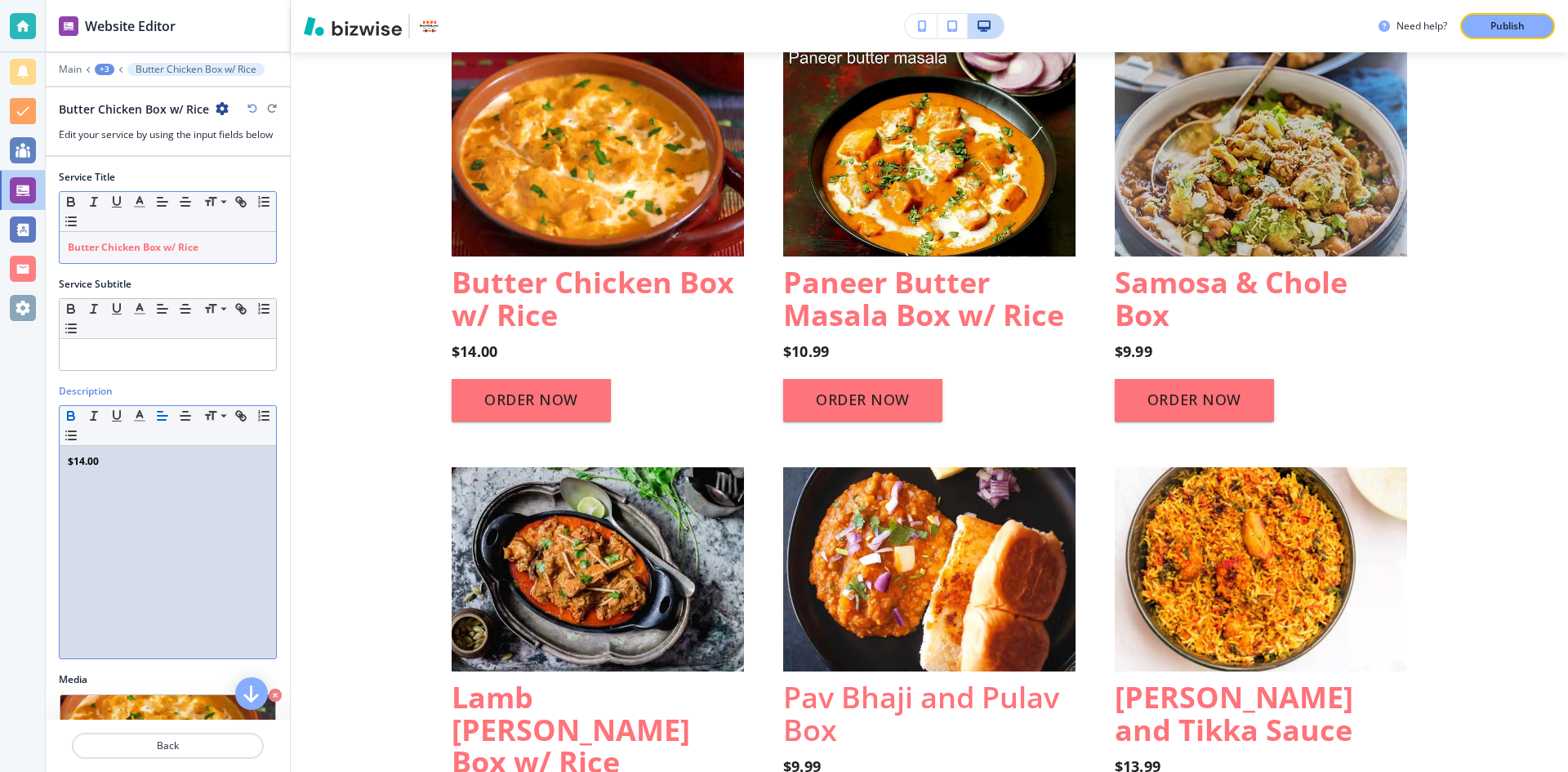
click at [230, 249] on p "Butter Chicken Box w/ Rice" at bounding box center [168, 247] width 200 height 14
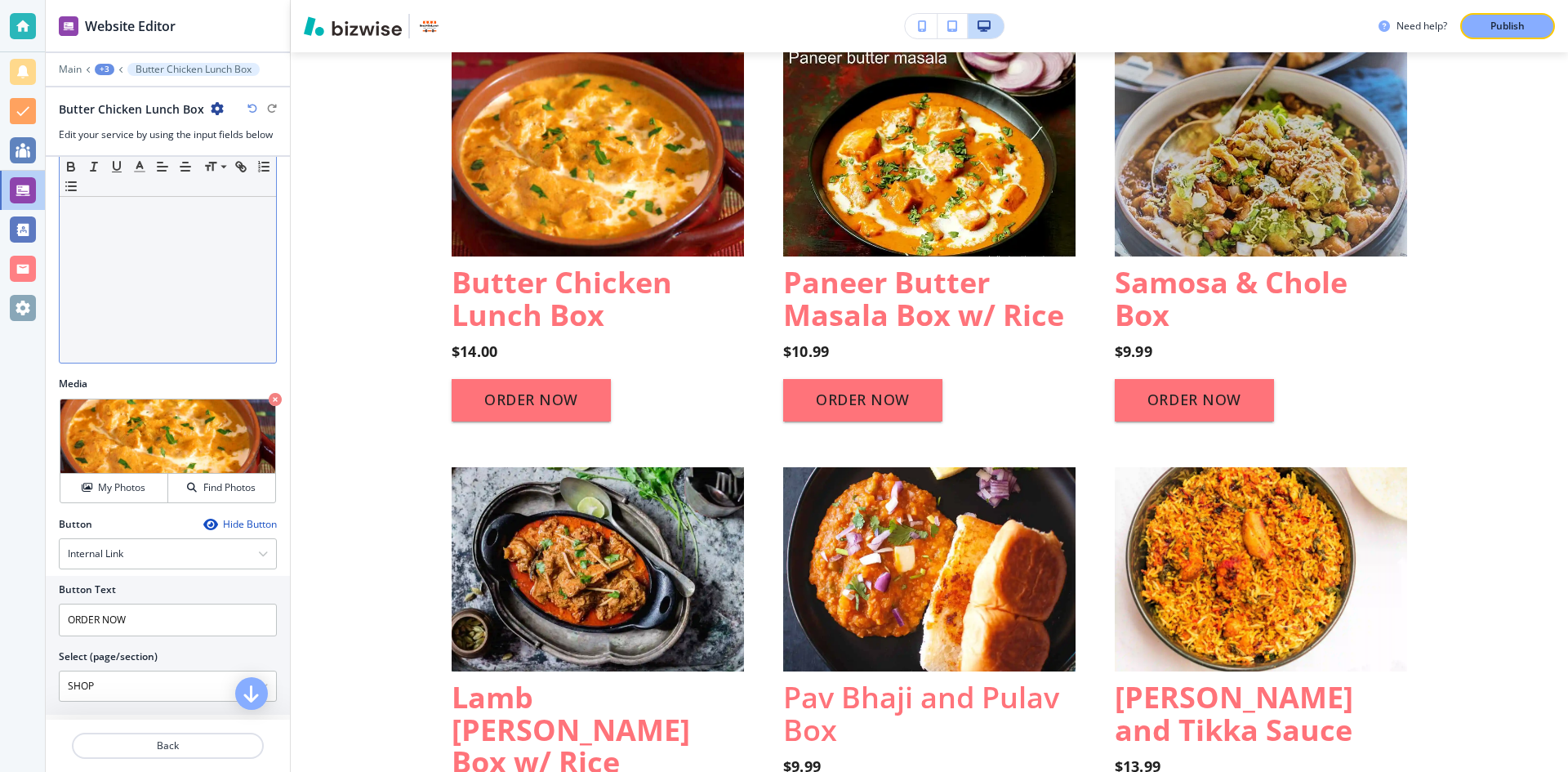
scroll to position [311, 0]
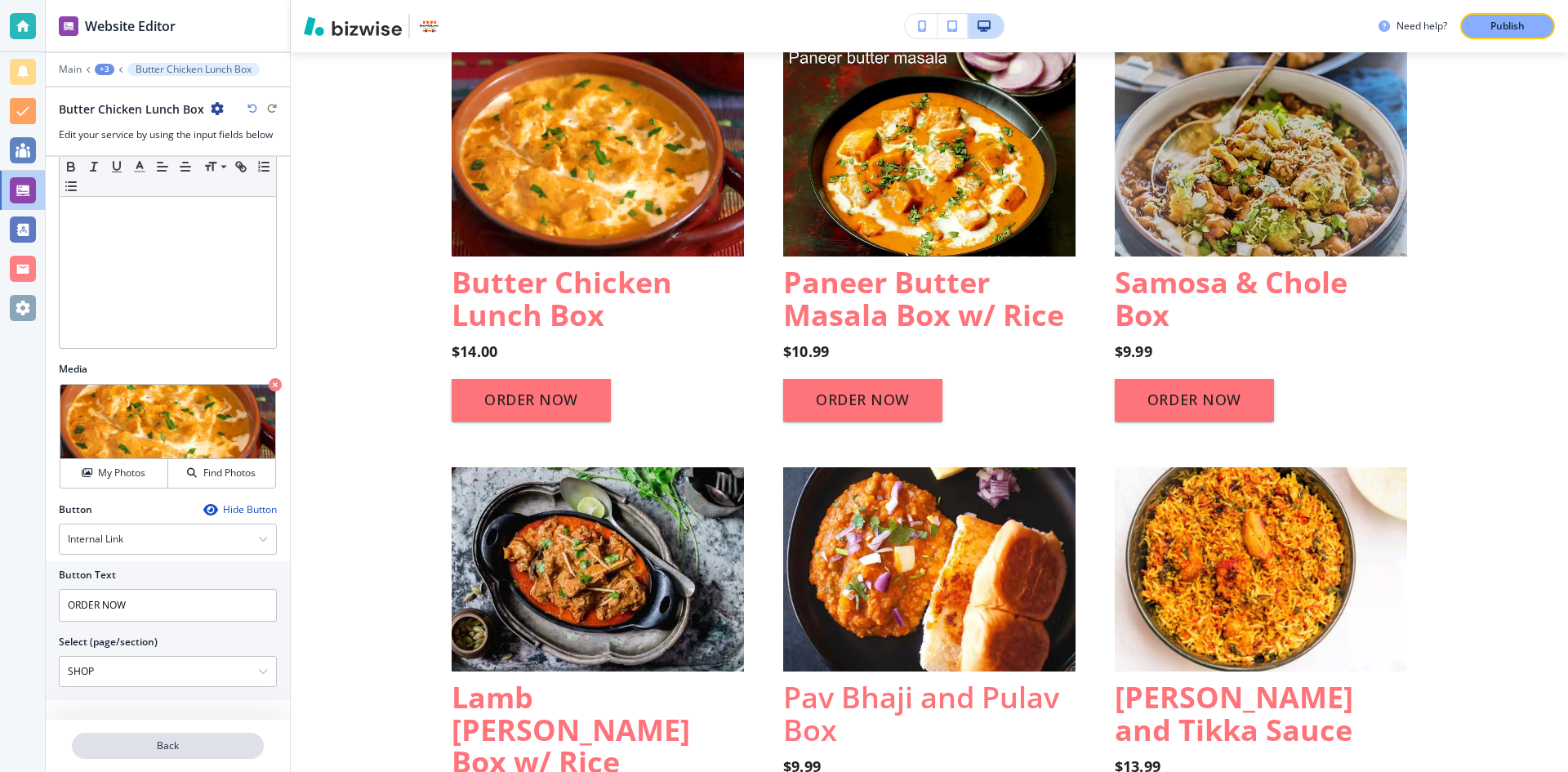
click at [202, 755] on button "Back" at bounding box center [167, 744] width 192 height 26
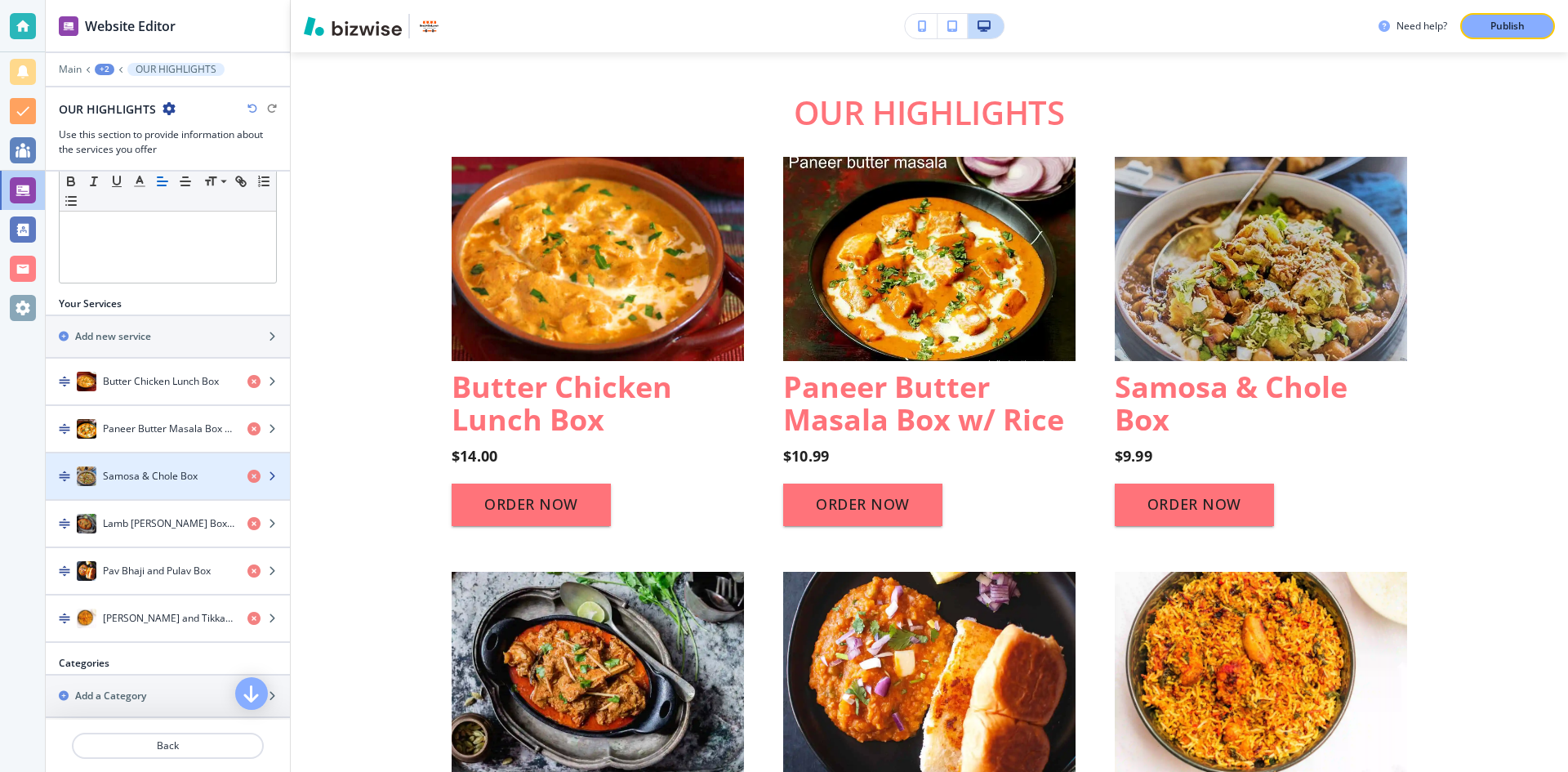
scroll to position [408, 0]
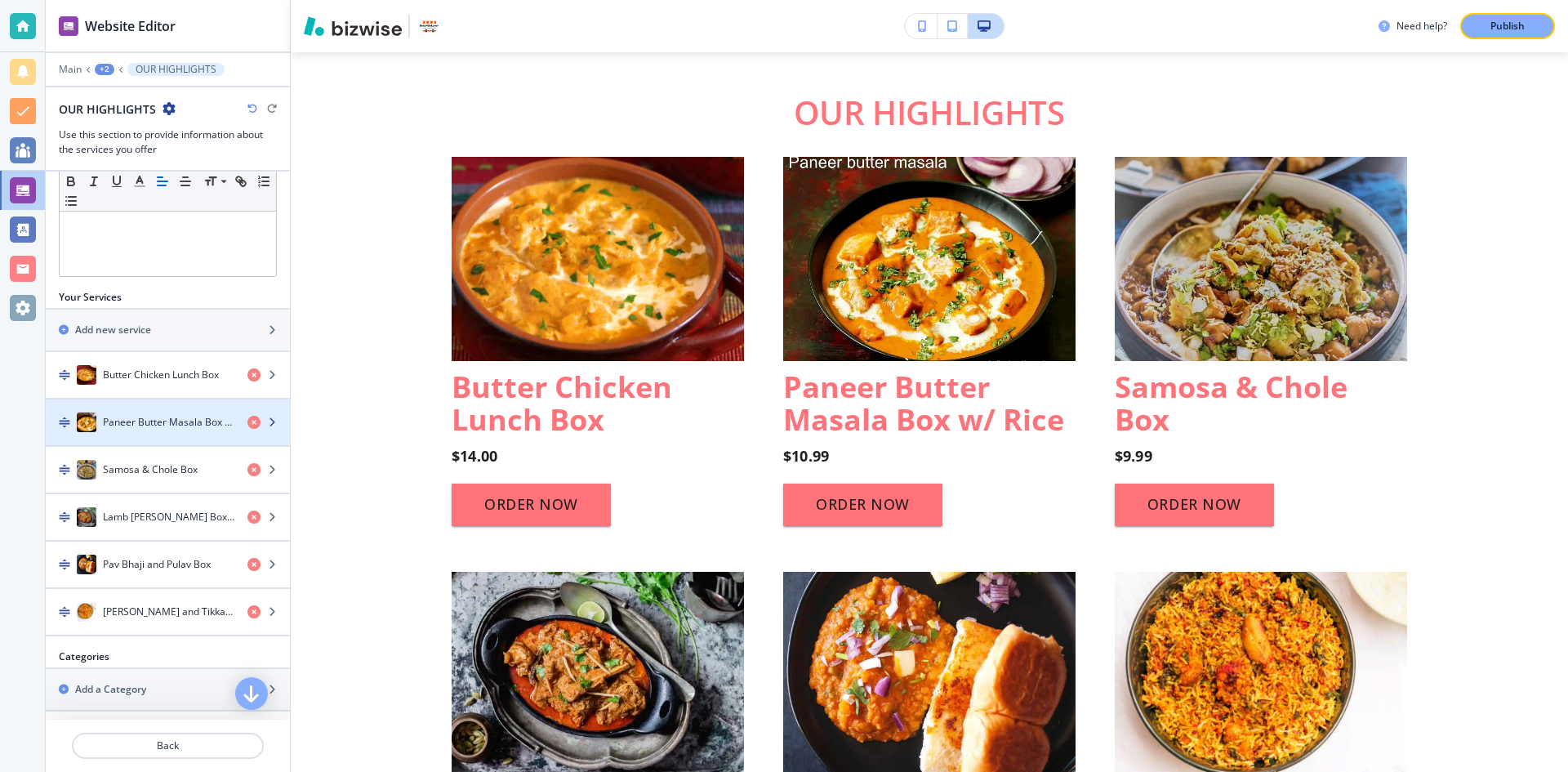
click at [138, 413] on div "Paneer Butter Masala Box w/ Rice" at bounding box center [140, 422] width 189 height 20
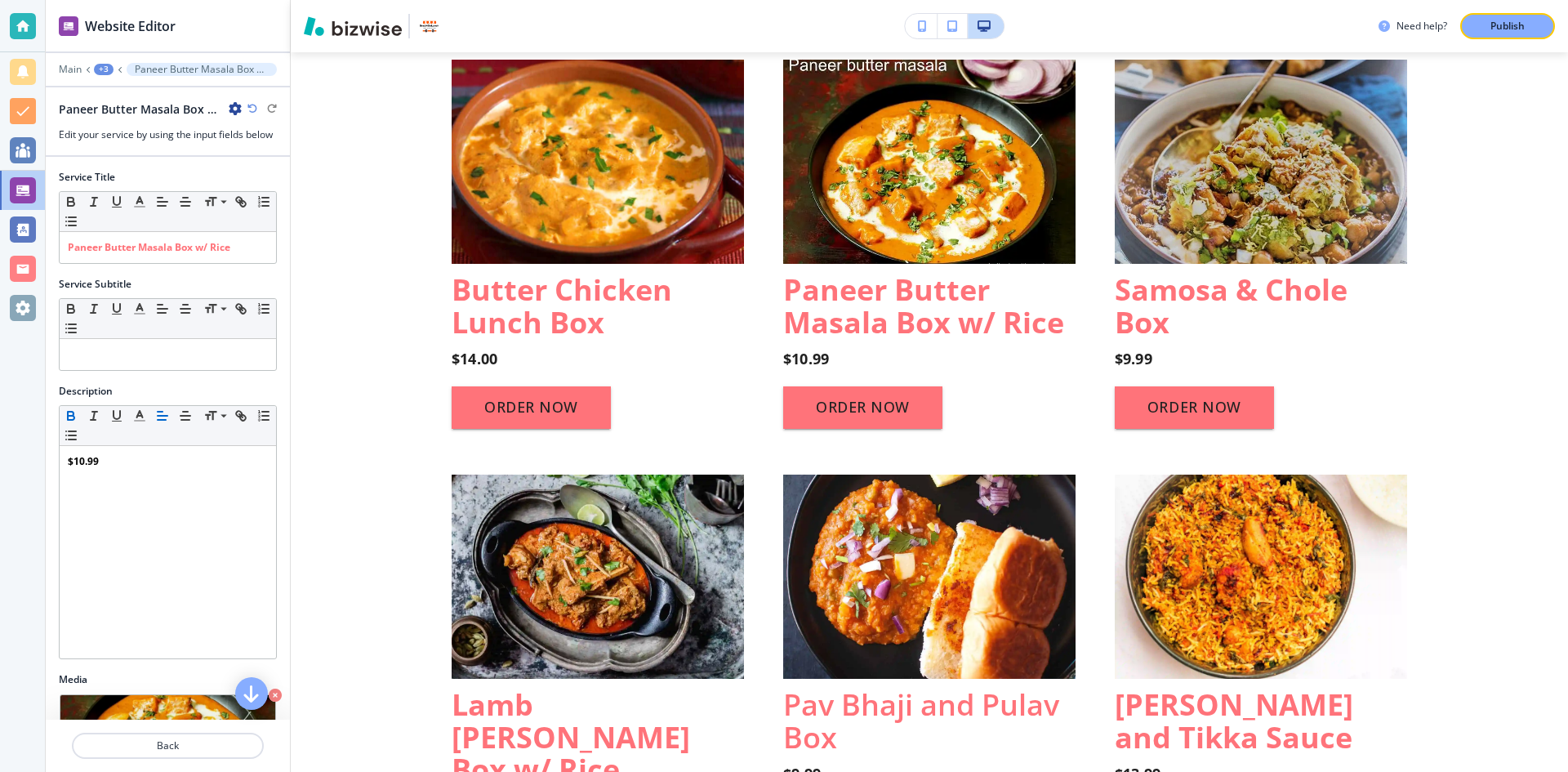
scroll to position [1229, 0]
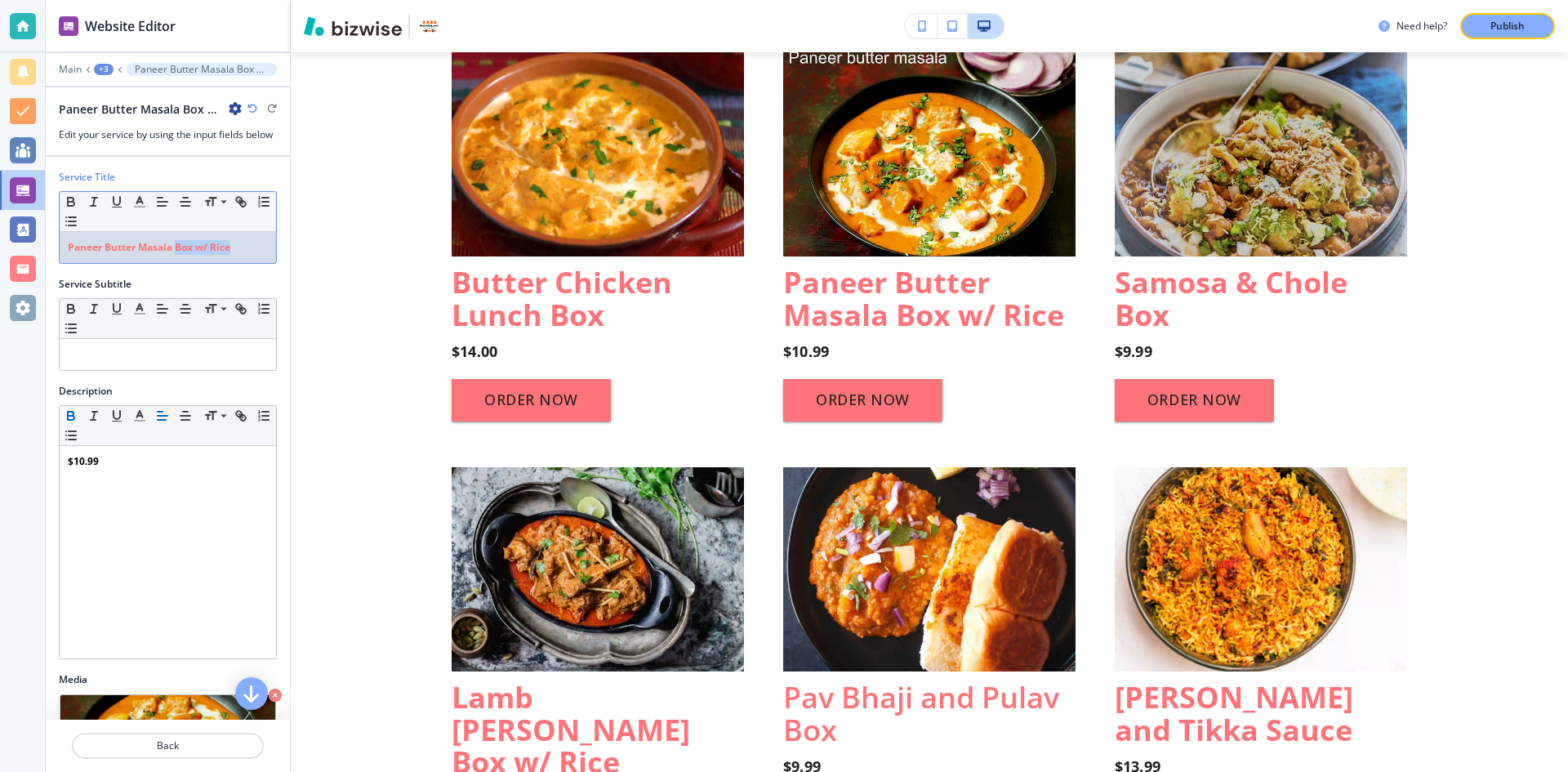
drag, startPoint x: 237, startPoint y: 245, endPoint x: 178, endPoint y: 250, distance: 59.2
click at [178, 250] on p "Paneer Butter Masala Box w/ Rice" at bounding box center [168, 247] width 200 height 14
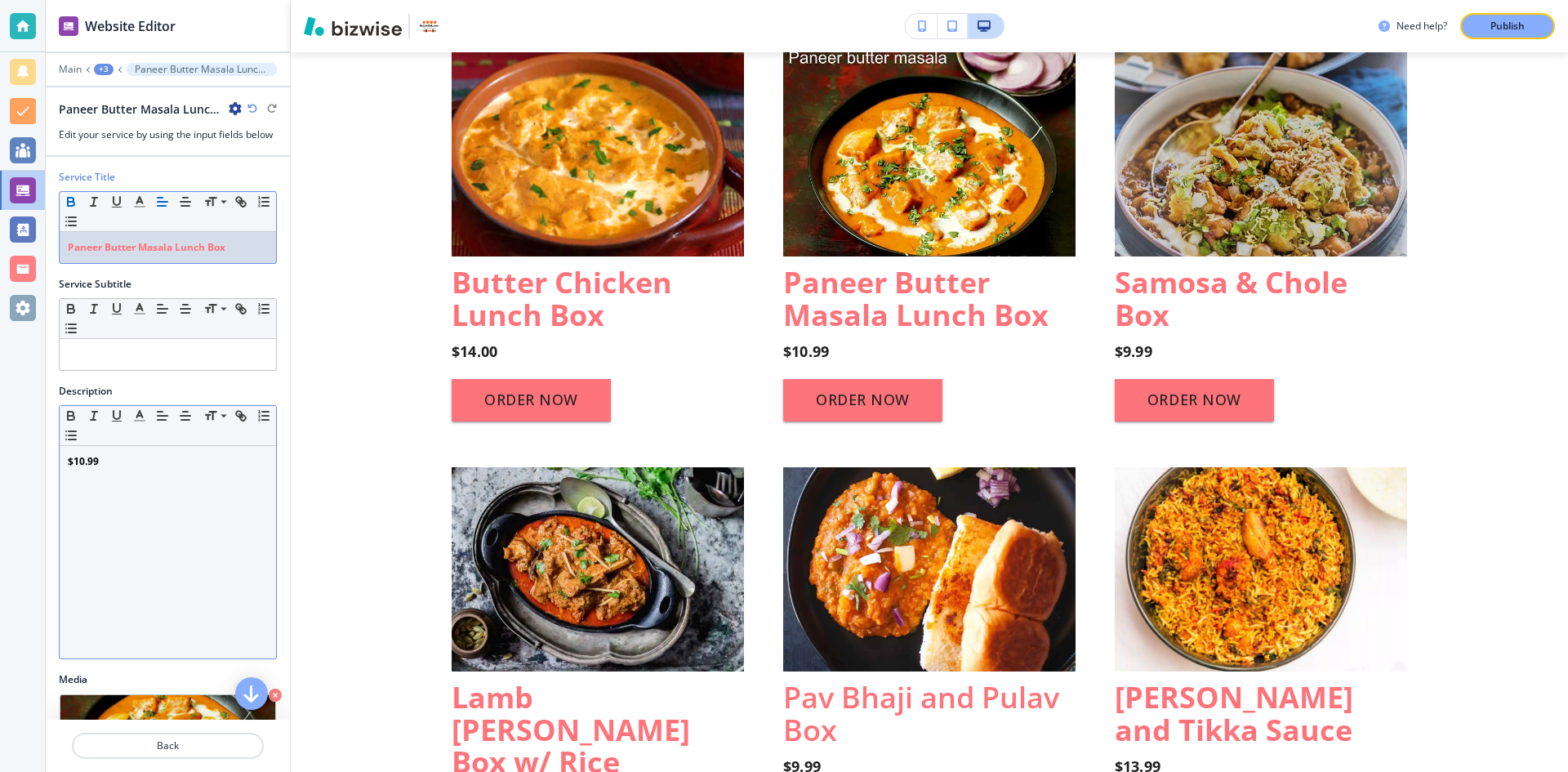
click at [103, 454] on p "$10.99" at bounding box center [168, 460] width 200 height 14
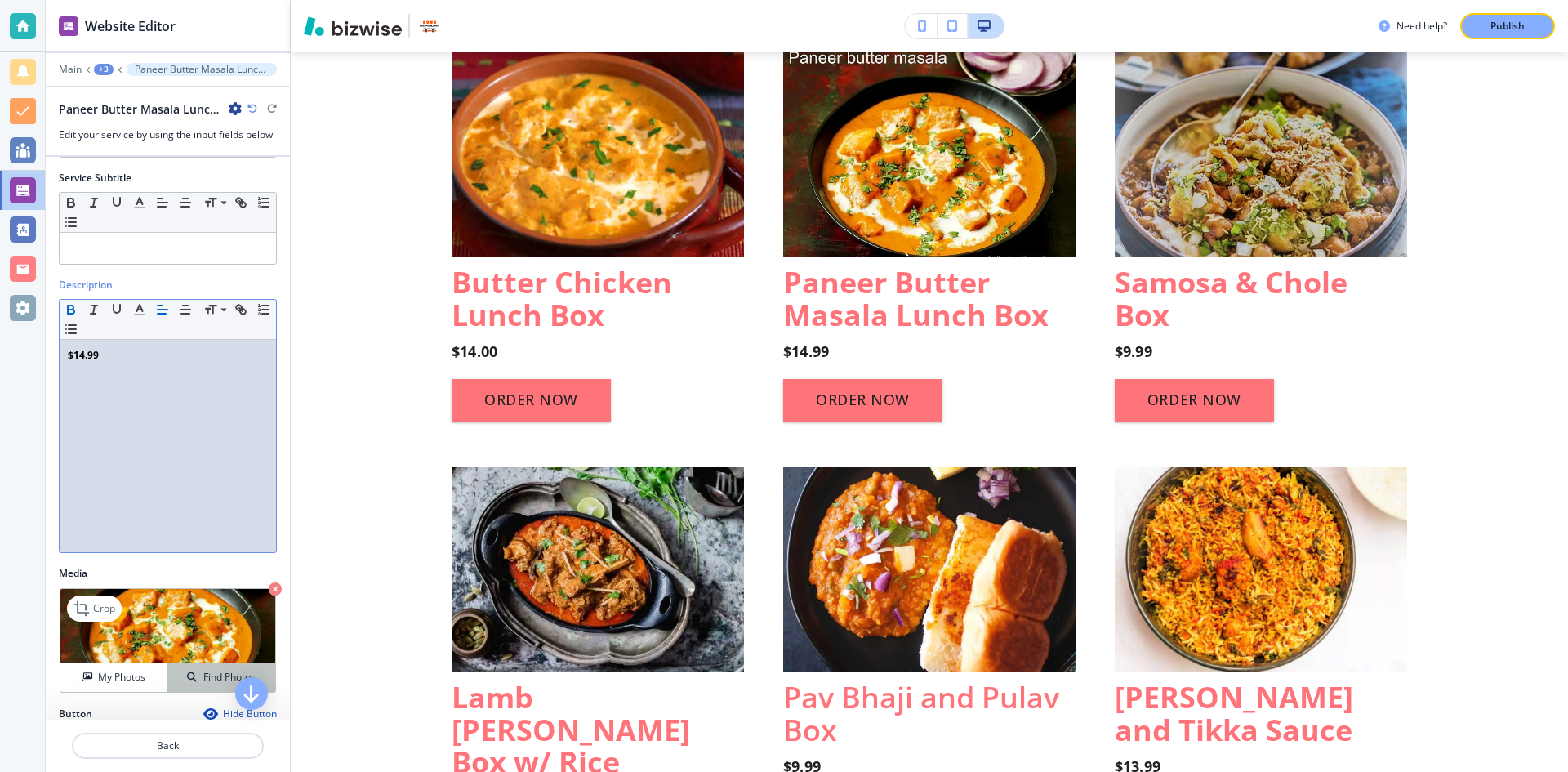
scroll to position [311, 0]
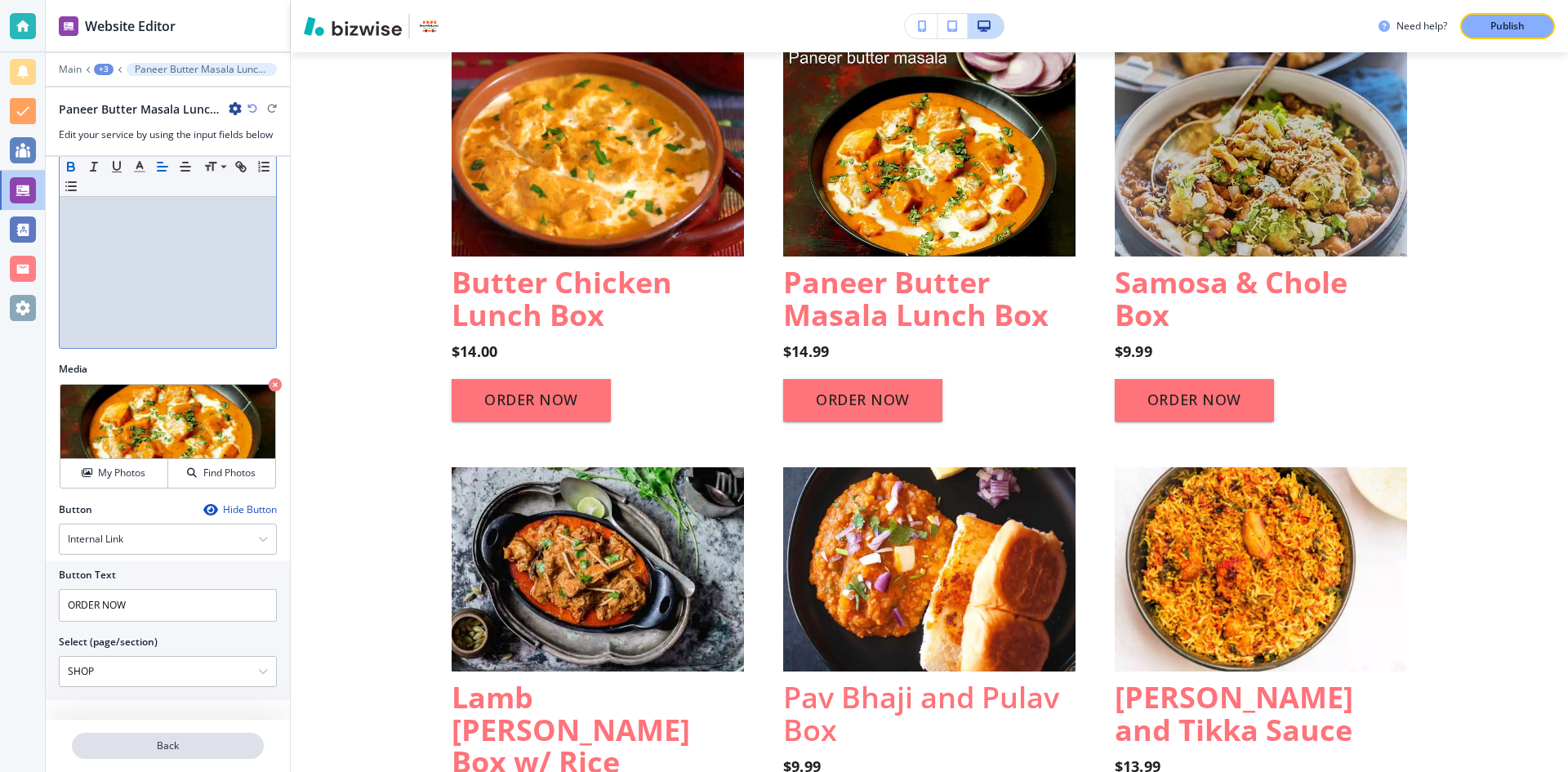
click at [192, 743] on p "Back" at bounding box center [168, 744] width 189 height 14
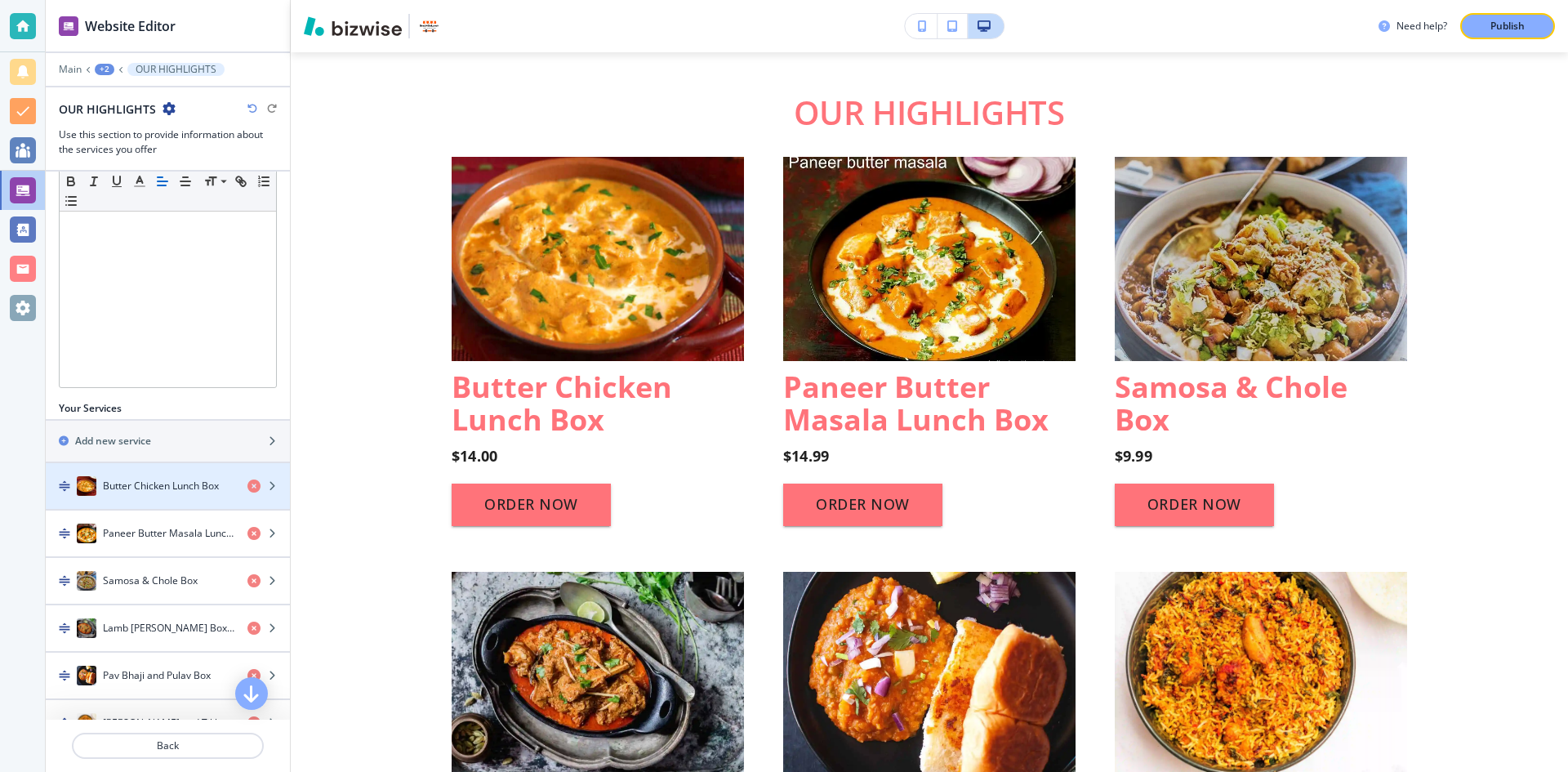
scroll to position [408, 0]
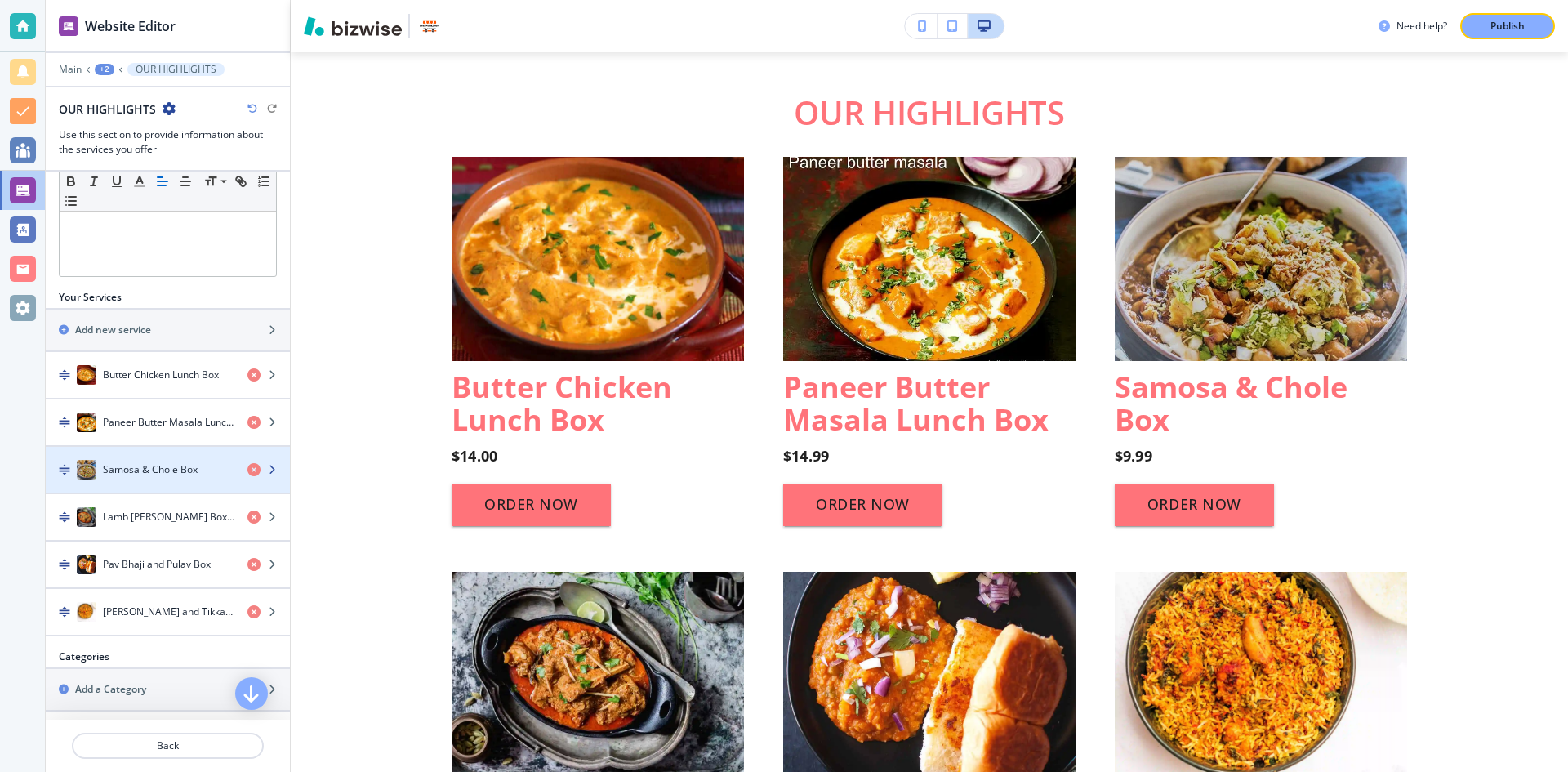
click at [160, 476] on h4 "Samosa & Chole Box" at bounding box center [150, 469] width 94 height 14
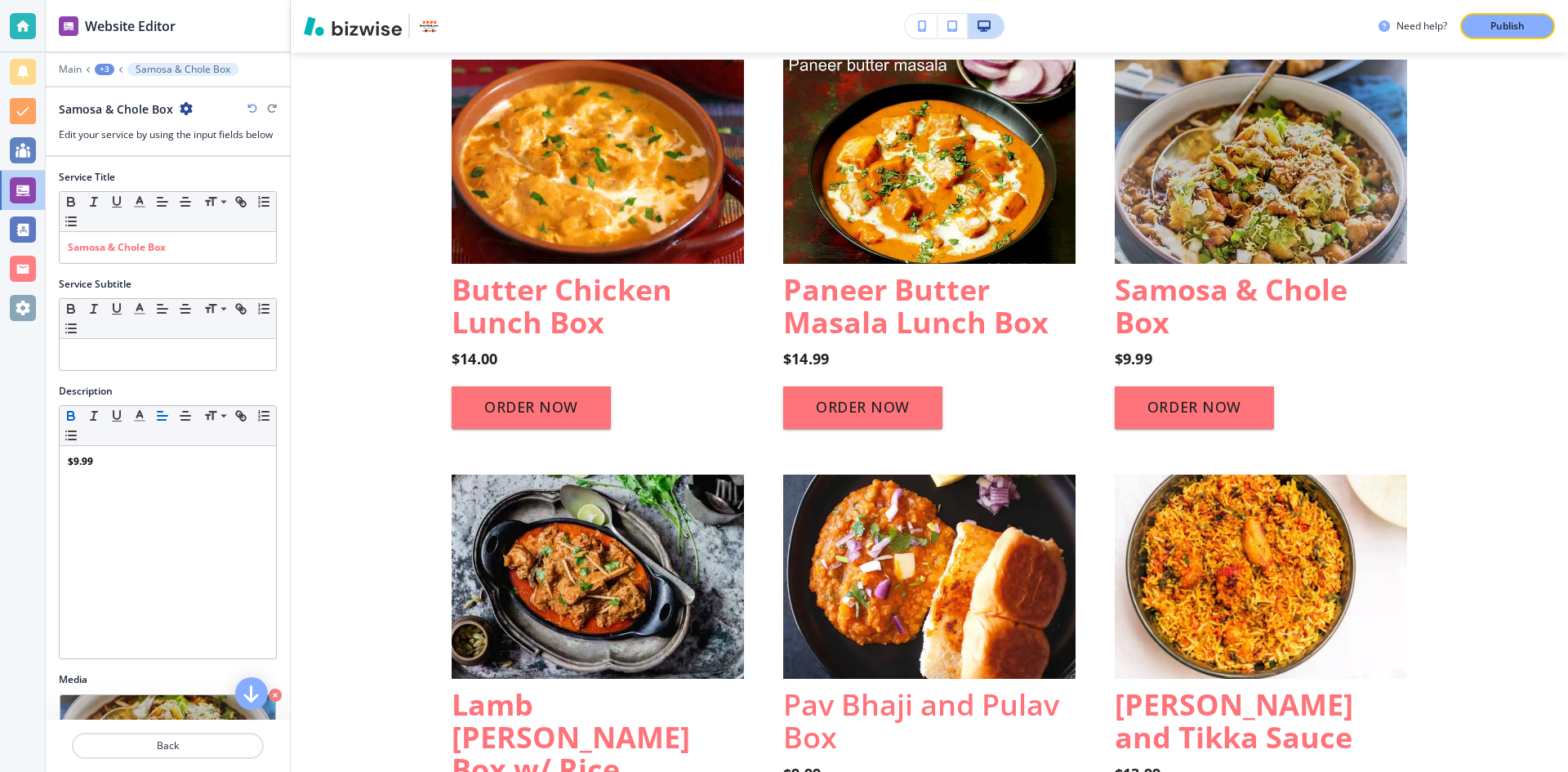
scroll to position [1229, 0]
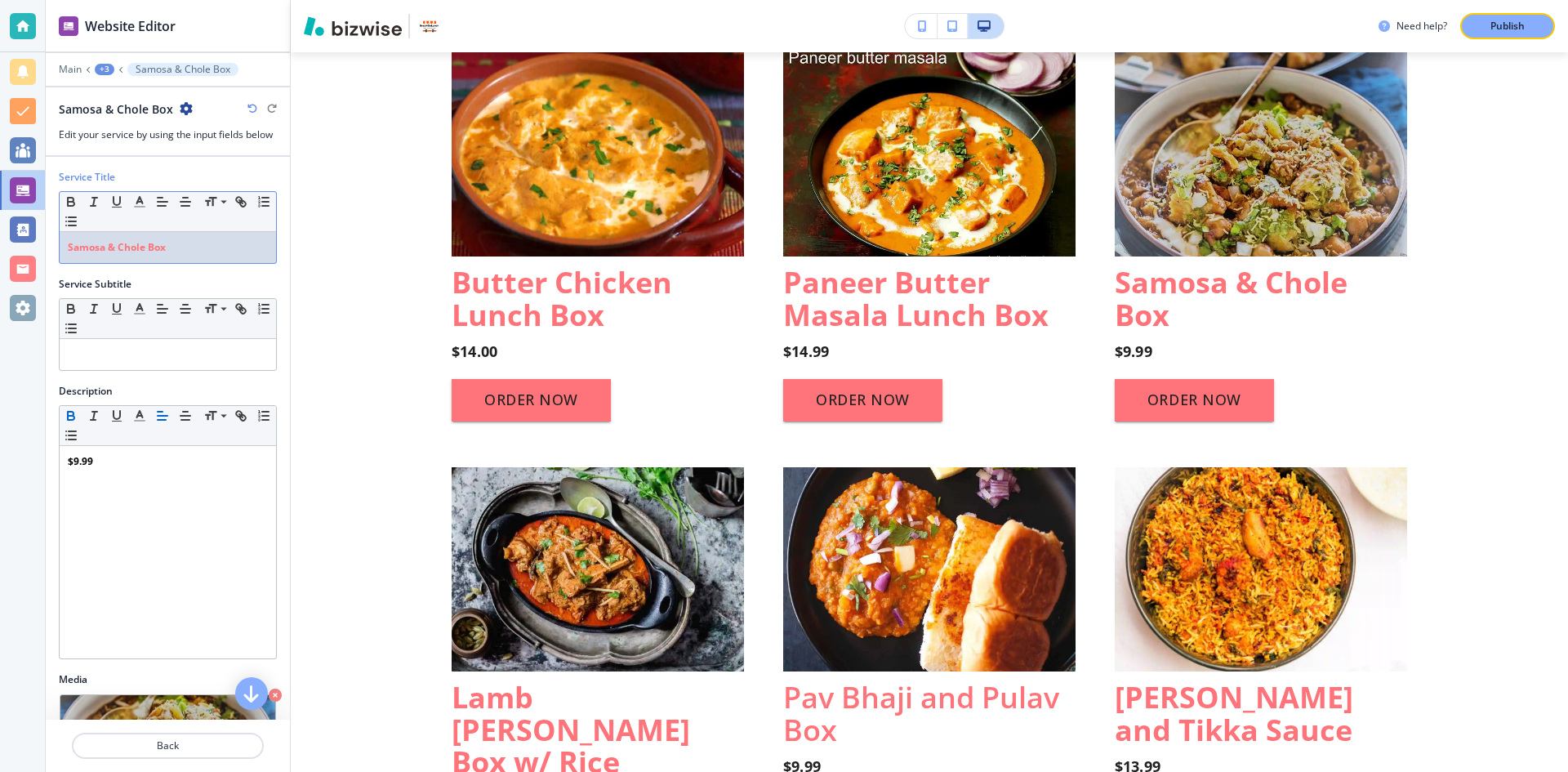
click at [139, 249] on strong "Samosa & Chole Box" at bounding box center [116, 247] width 98 height 14
click at [151, 252] on strong "Samosa & Chole Box" at bounding box center [116, 247] width 98 height 14
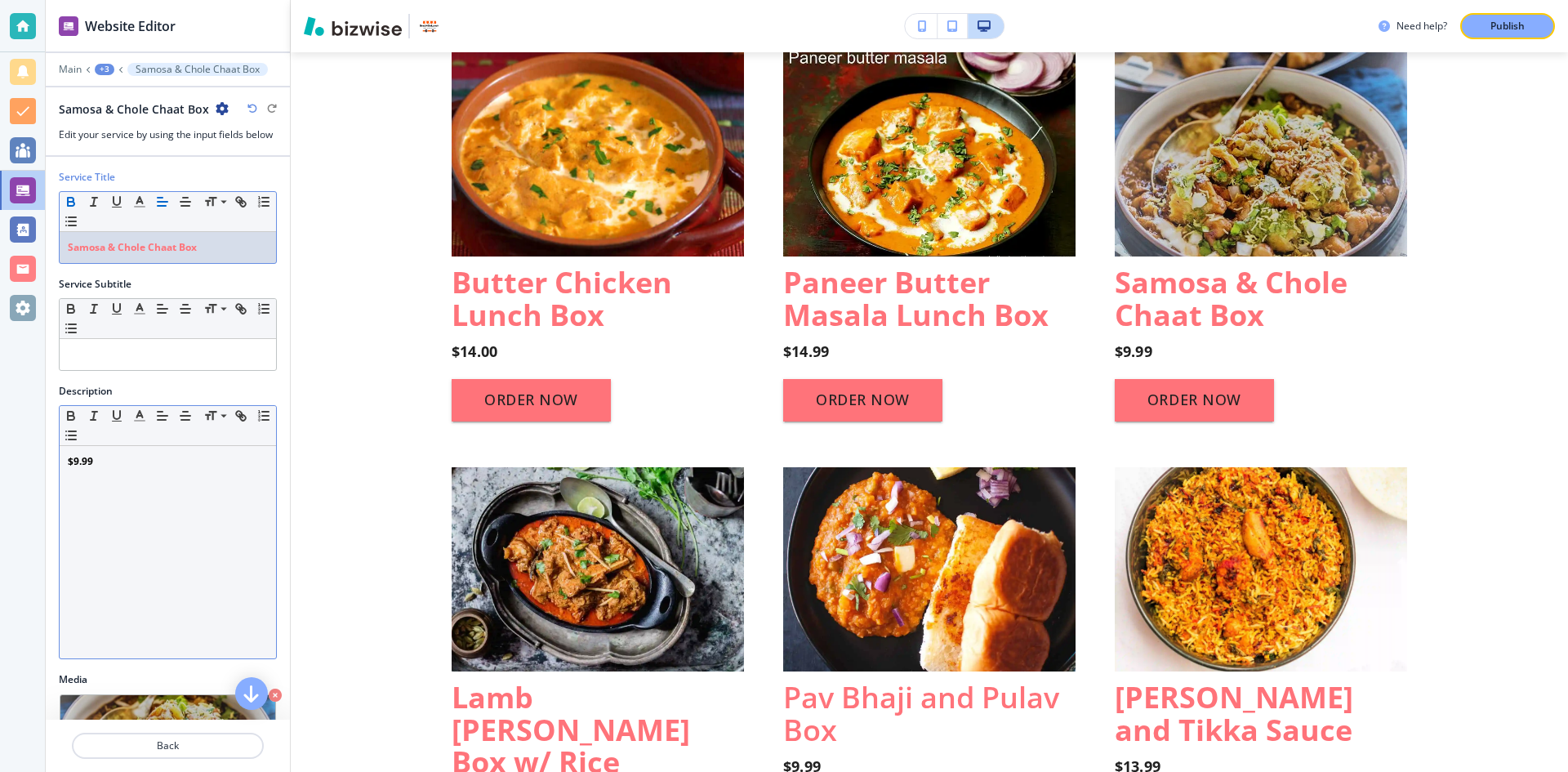
click at [94, 461] on p "$9.99" at bounding box center [168, 460] width 200 height 14
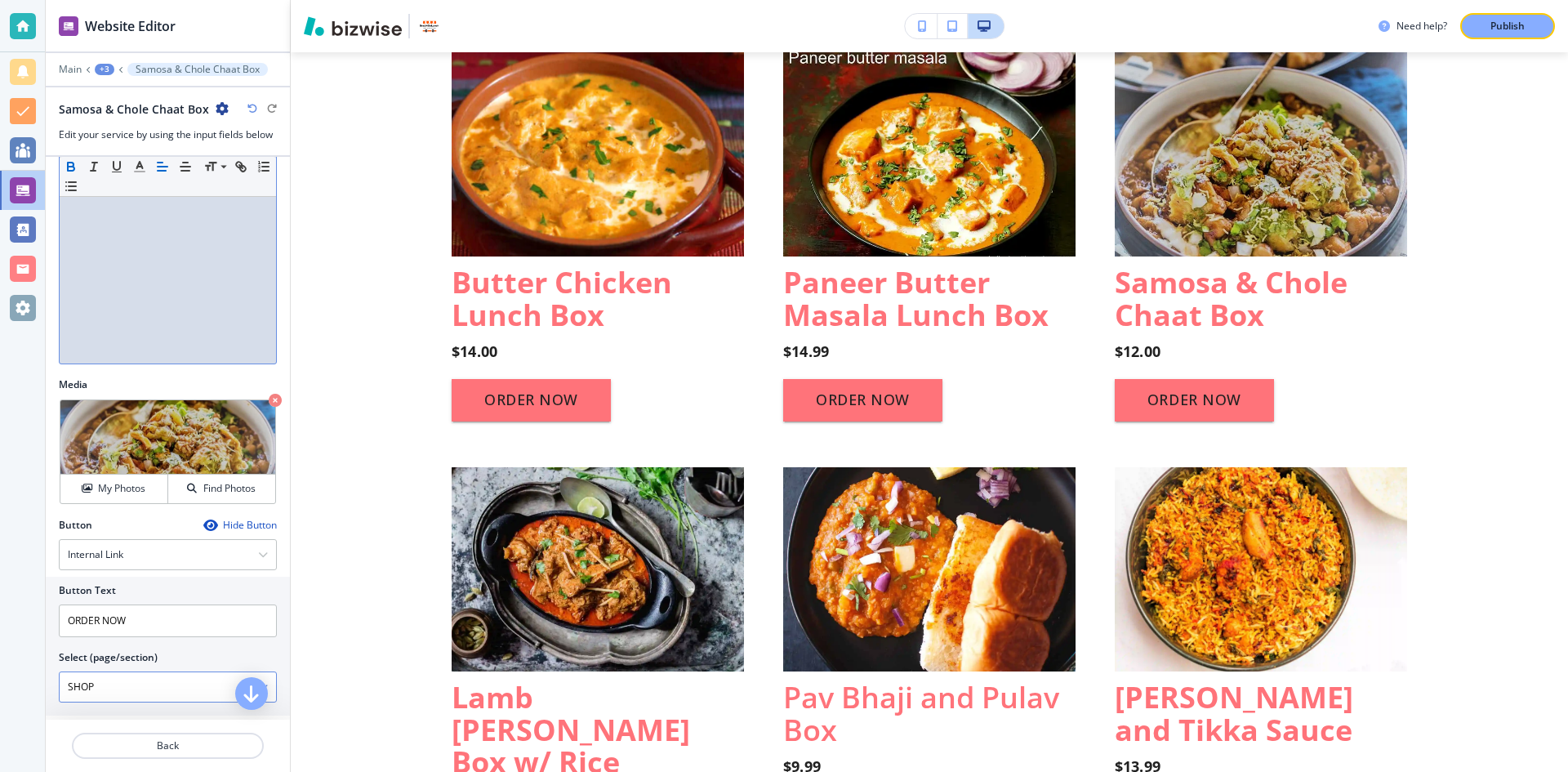
scroll to position [311, 0]
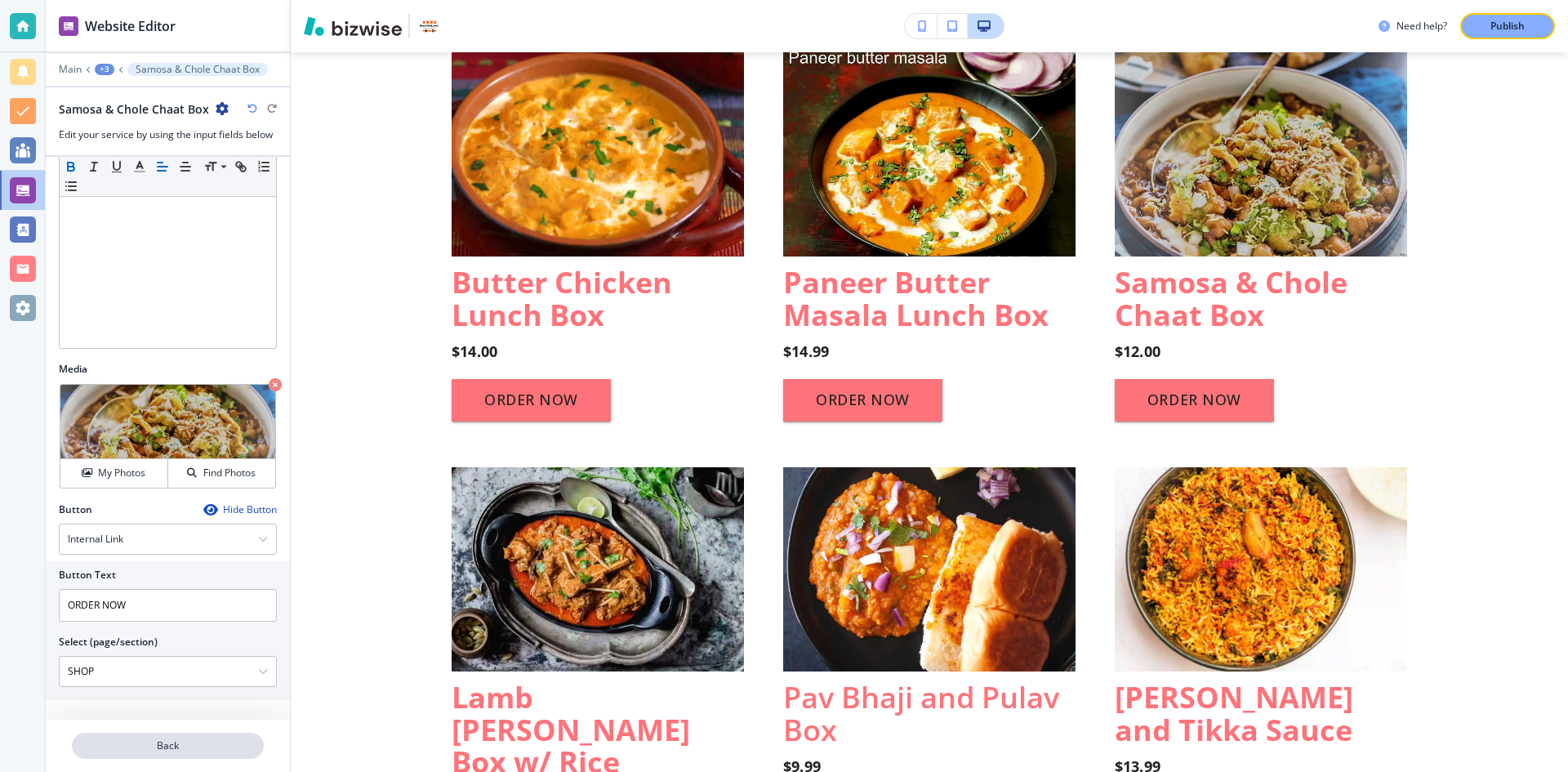
click at [205, 742] on p "Back" at bounding box center [168, 744] width 189 height 14
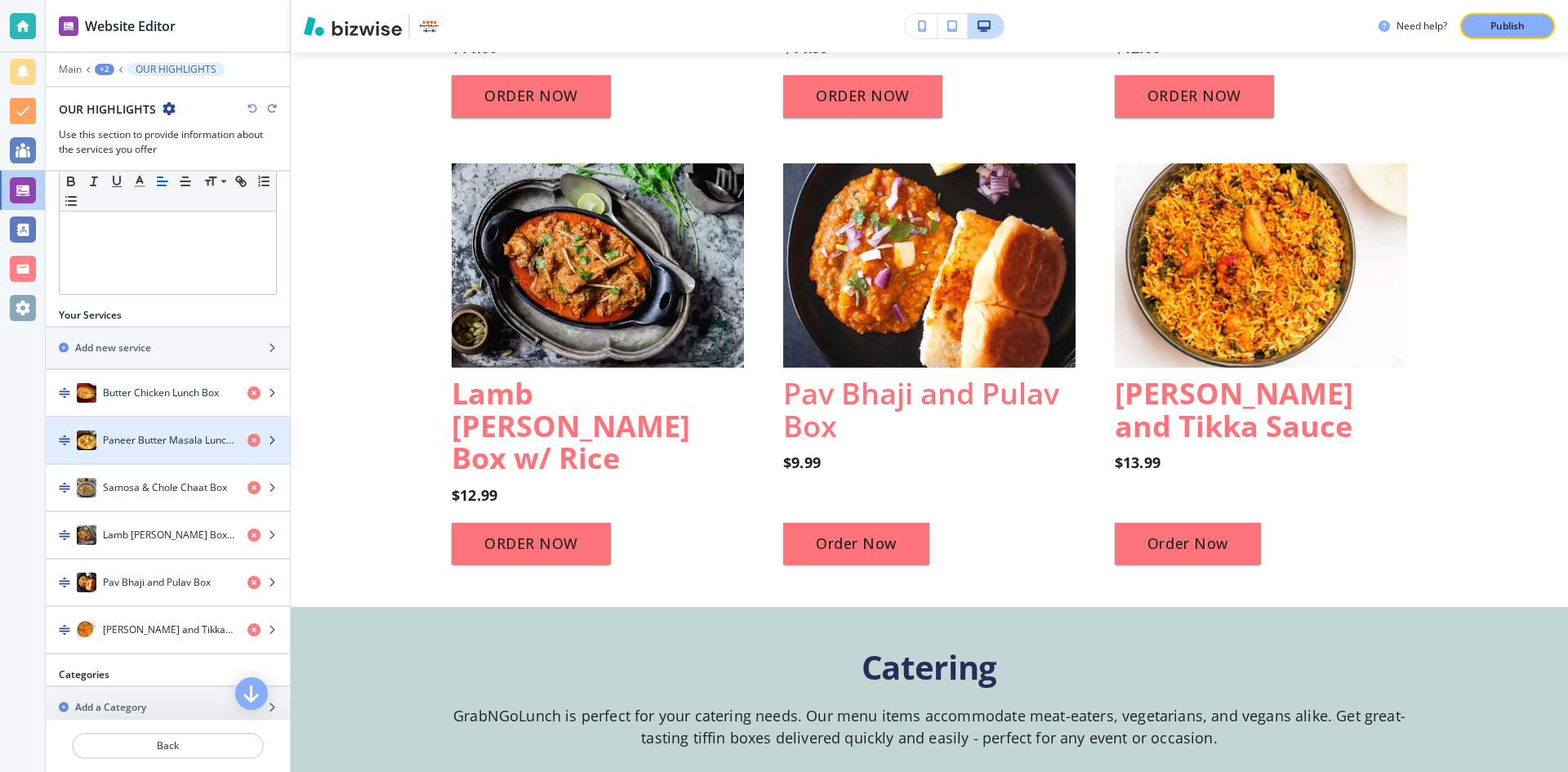
scroll to position [490, 0]
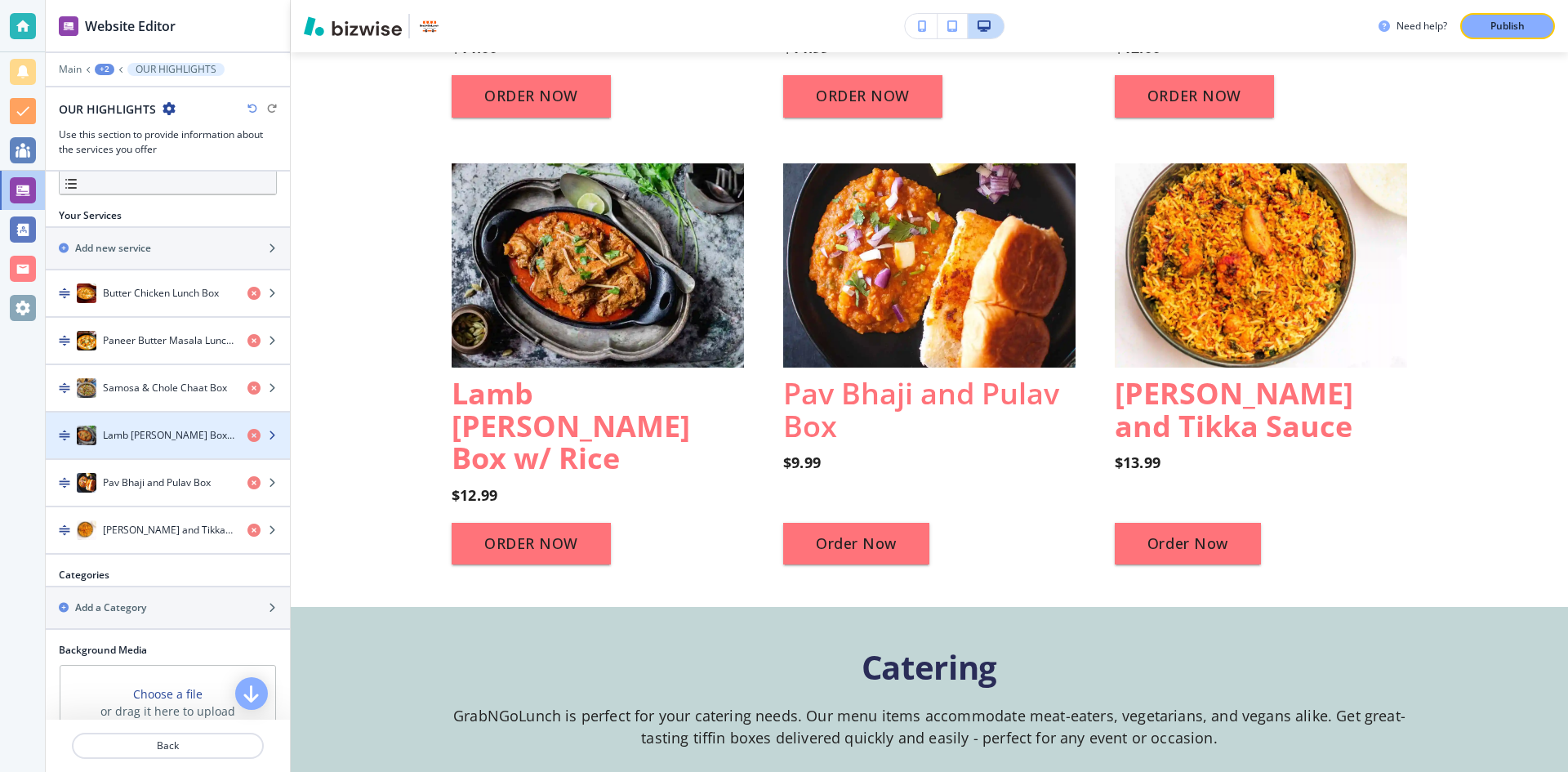
click at [164, 441] on h4 "Lamb Curry Box w/ Rice" at bounding box center [169, 435] width 132 height 14
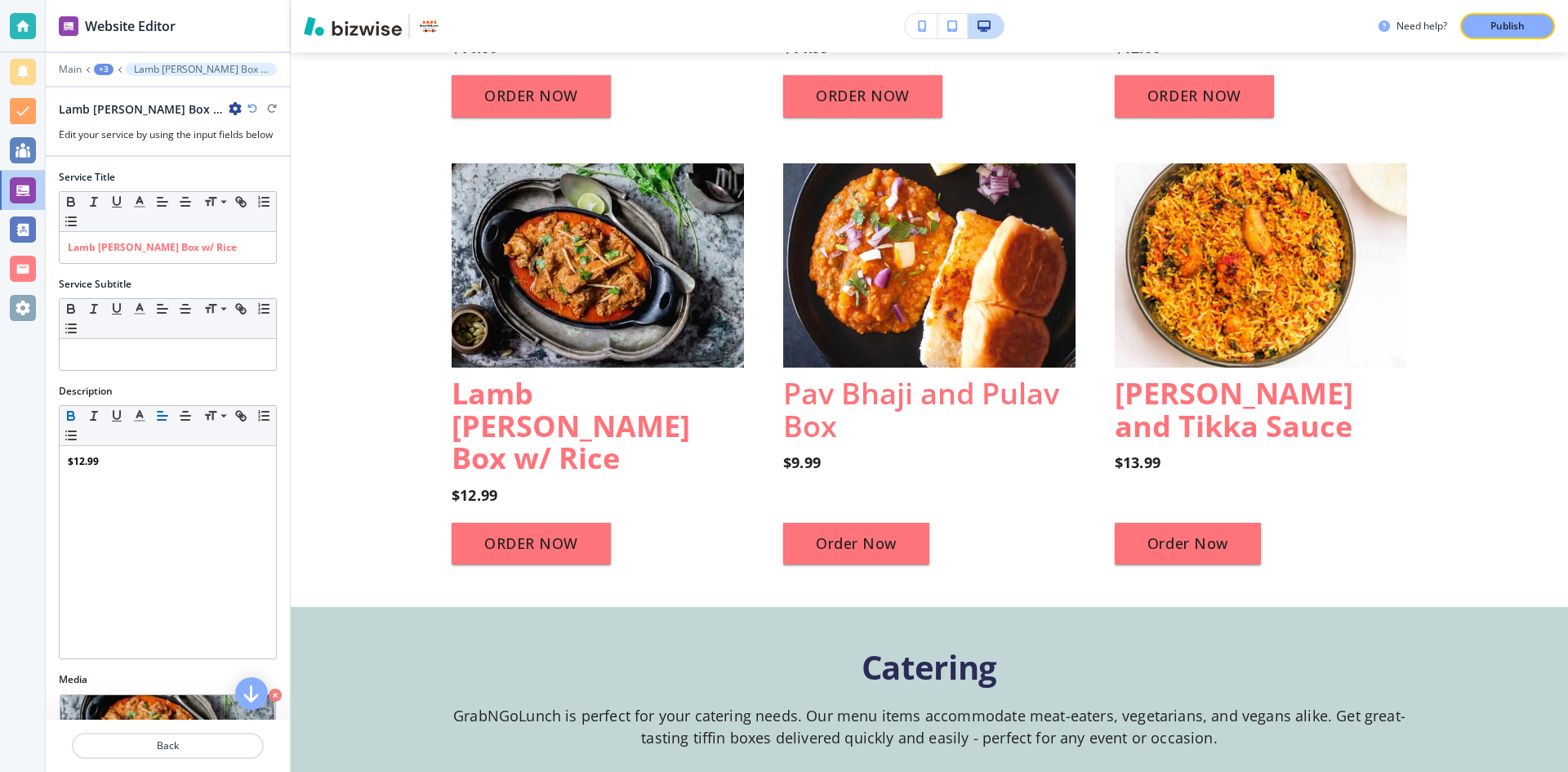
scroll to position [1644, 0]
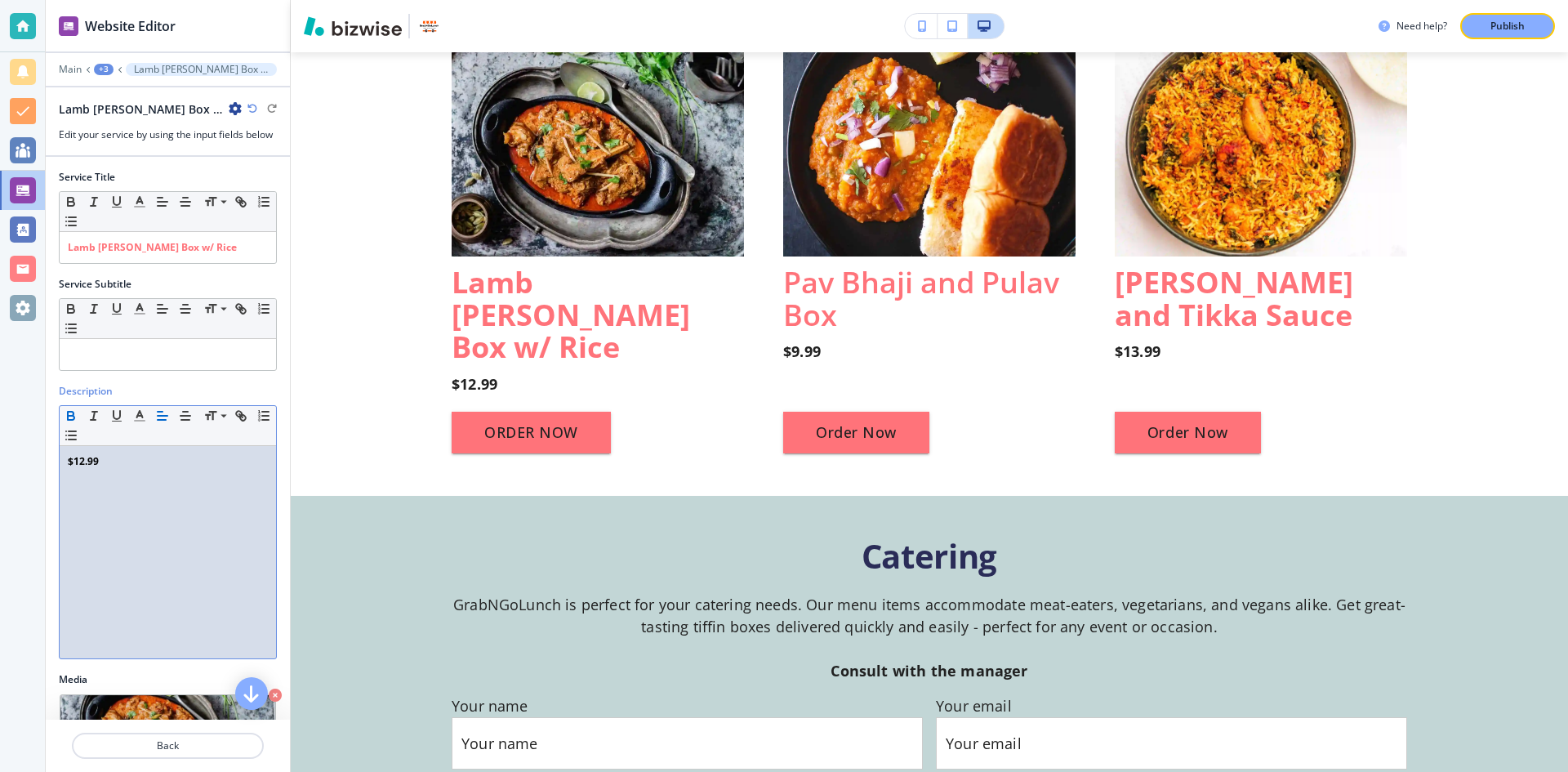
click at [117, 459] on p "$12.99" at bounding box center [168, 460] width 200 height 14
click at [214, 248] on p "Lamb Curry Box w/ Rice" at bounding box center [168, 247] width 200 height 14
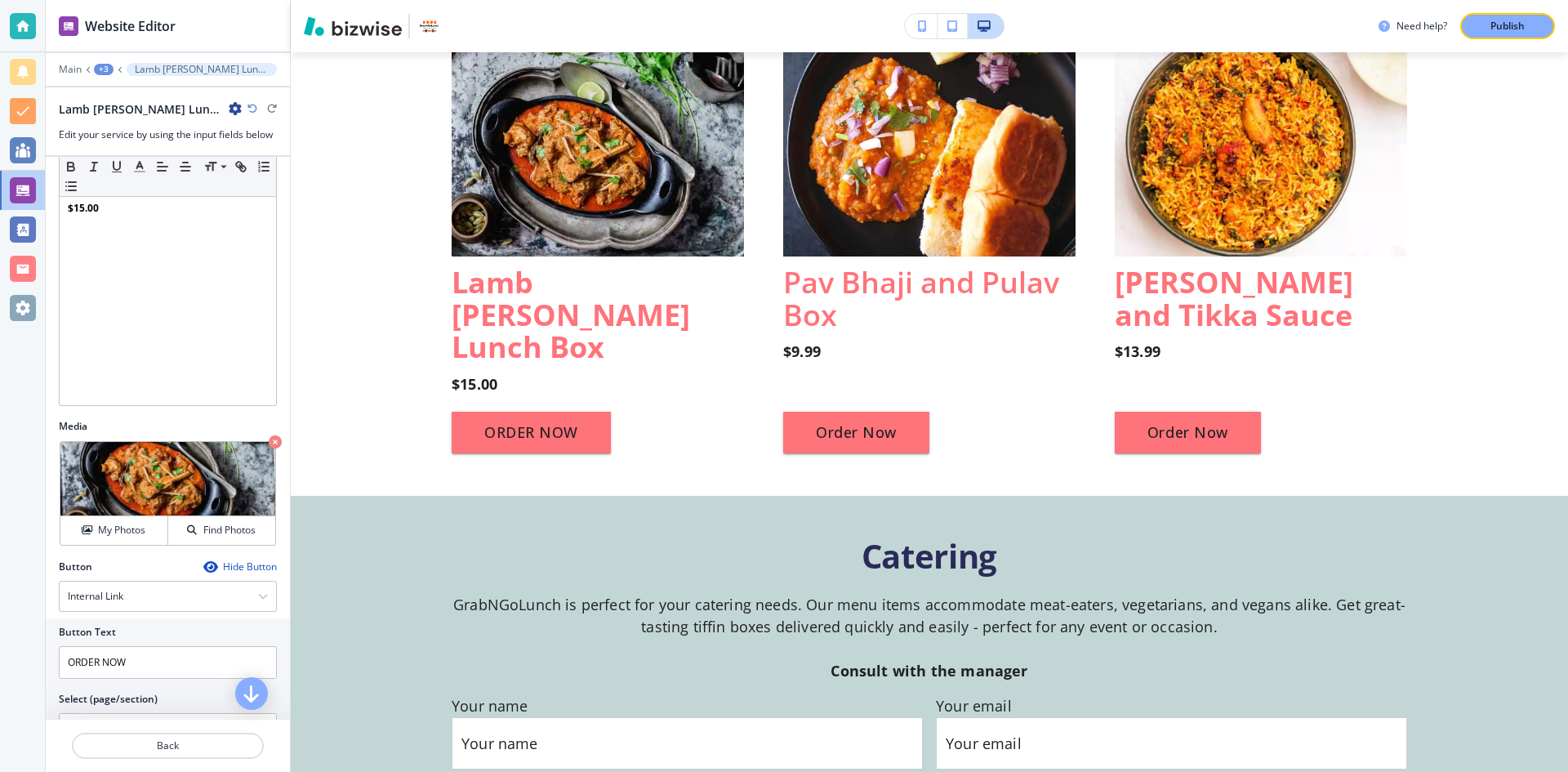
scroll to position [311, 0]
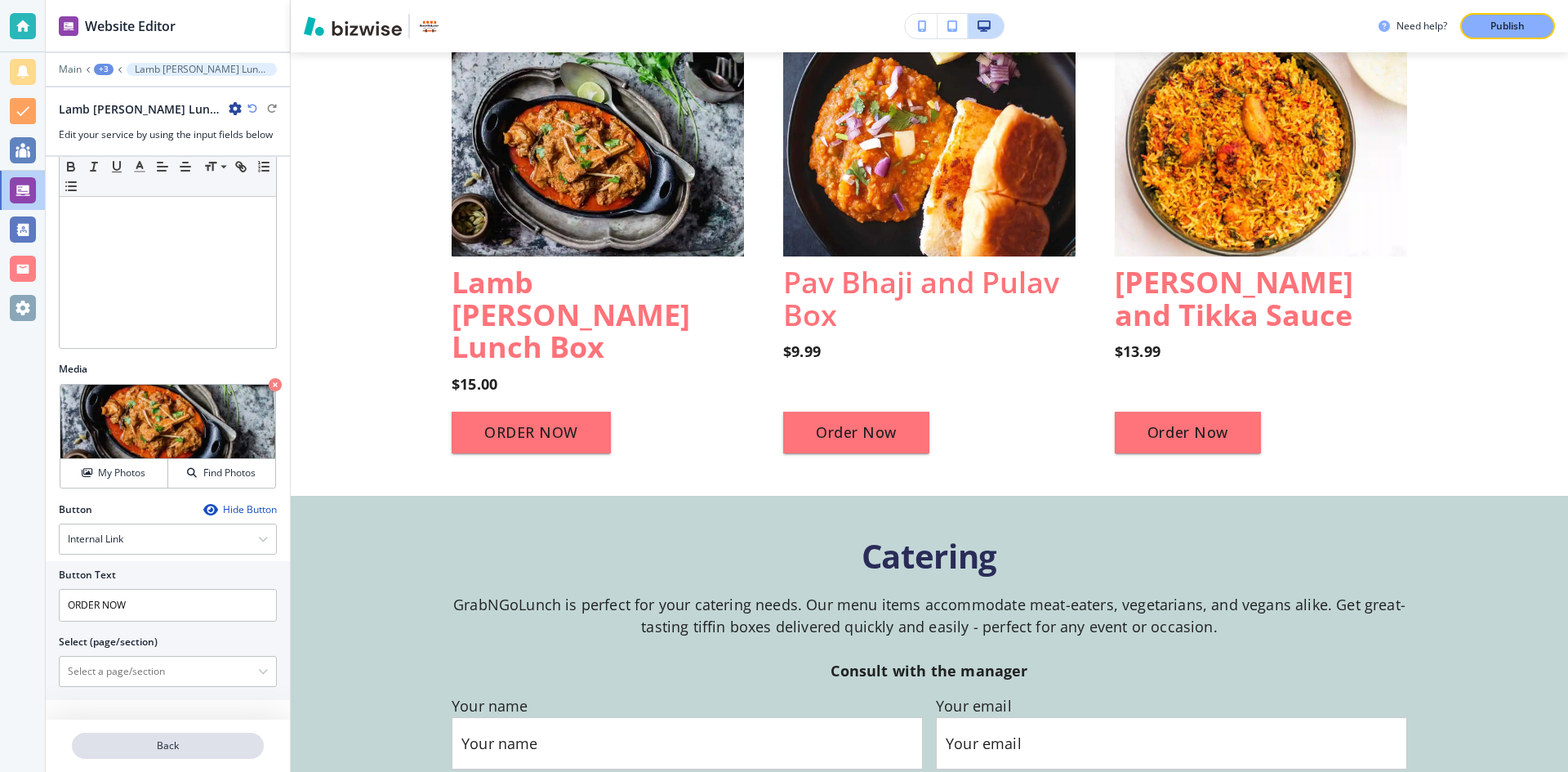
click at [201, 745] on p "Back" at bounding box center [168, 744] width 189 height 14
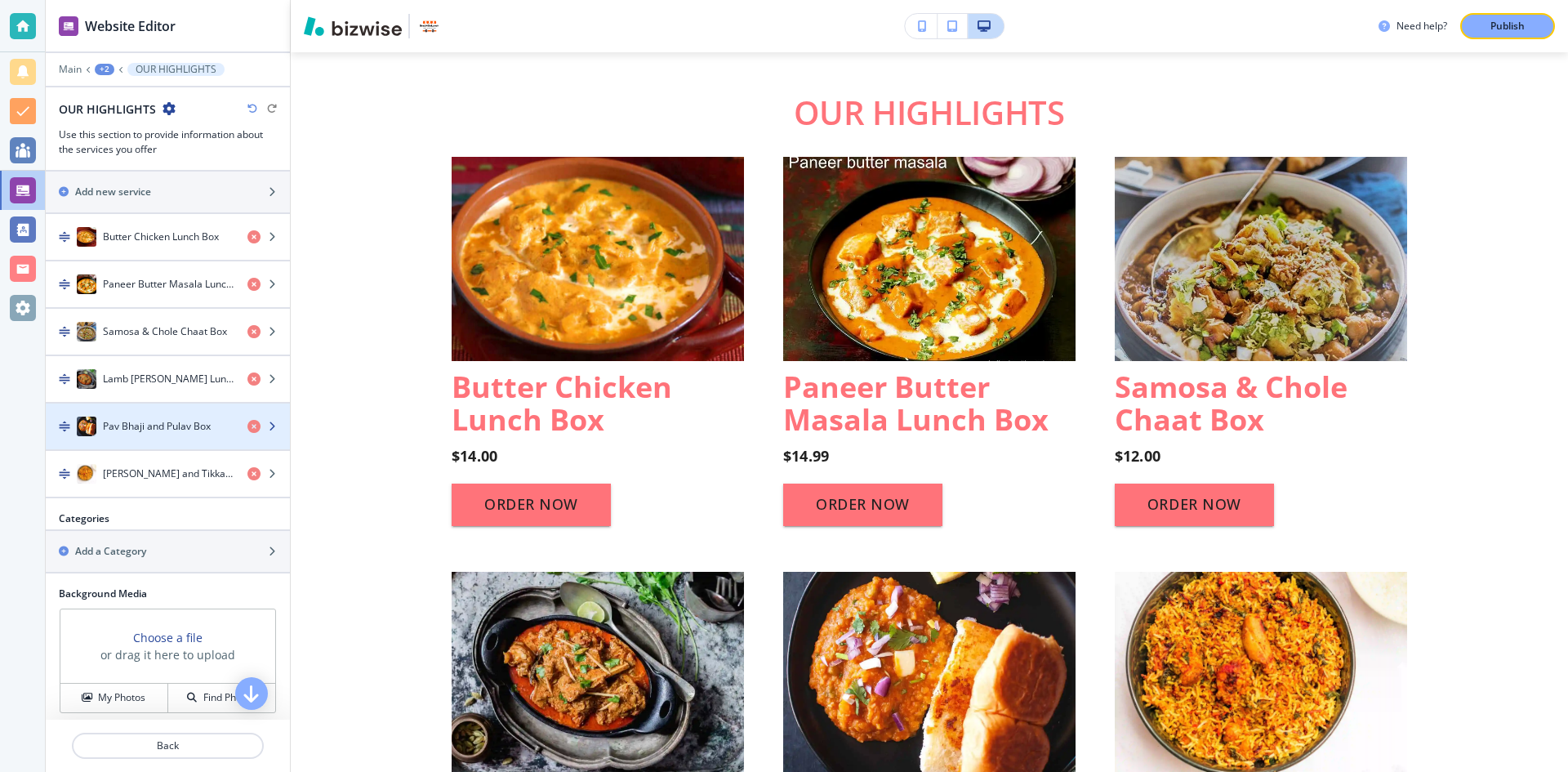
scroll to position [572, 0]
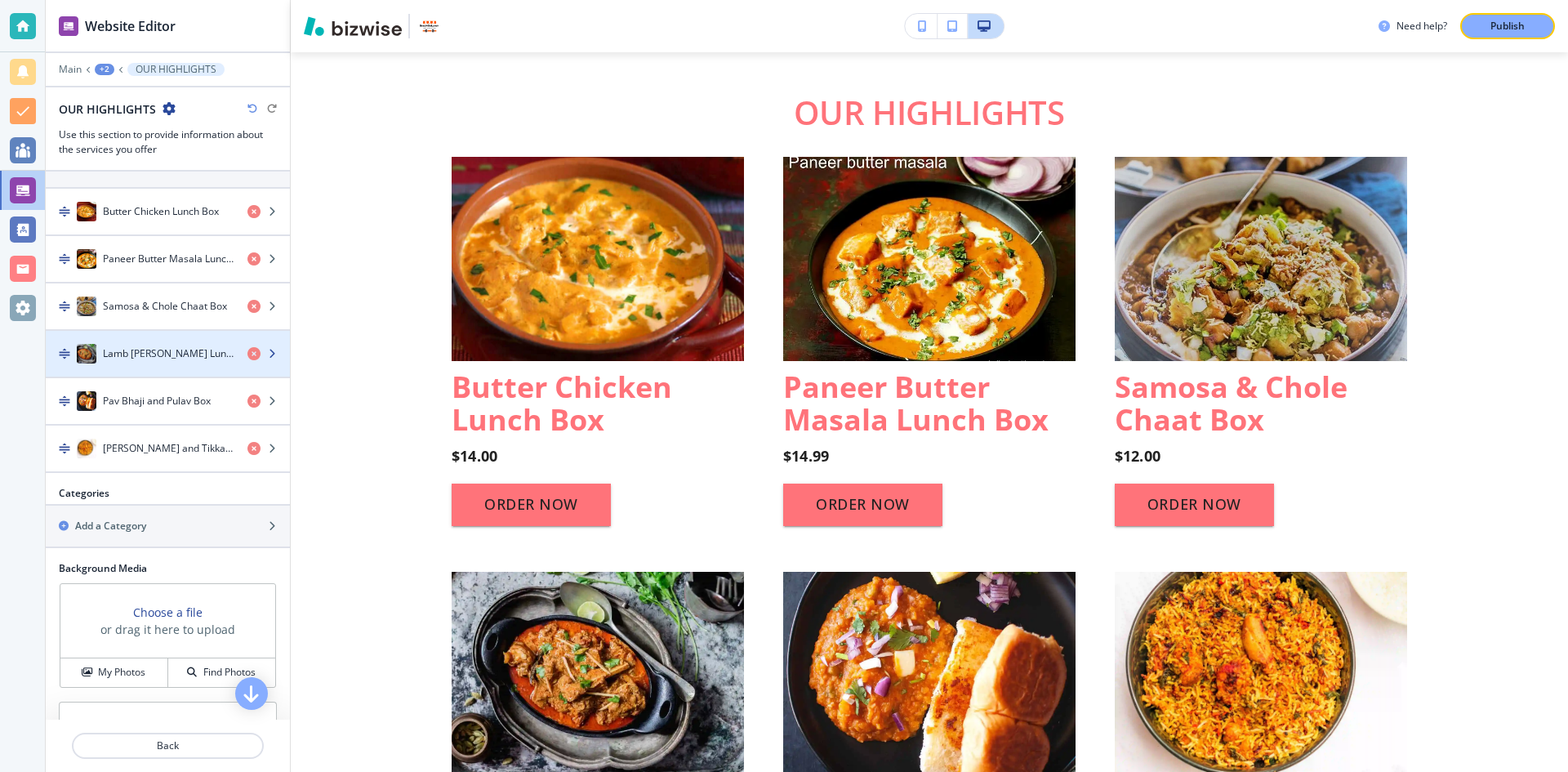
click at [167, 351] on h4 "Lamb Curry Lunch Box" at bounding box center [169, 353] width 132 height 14
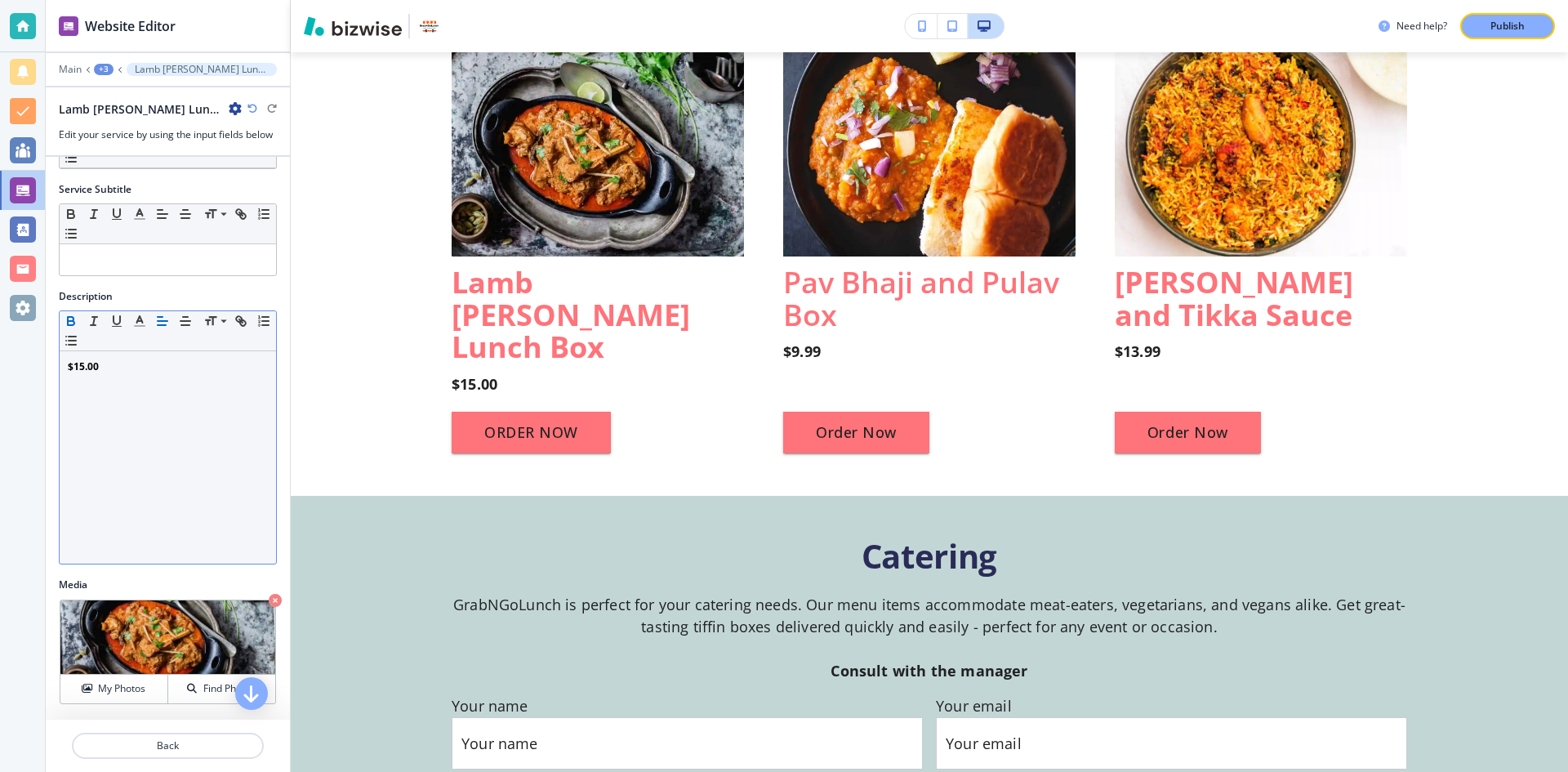
scroll to position [311, 0]
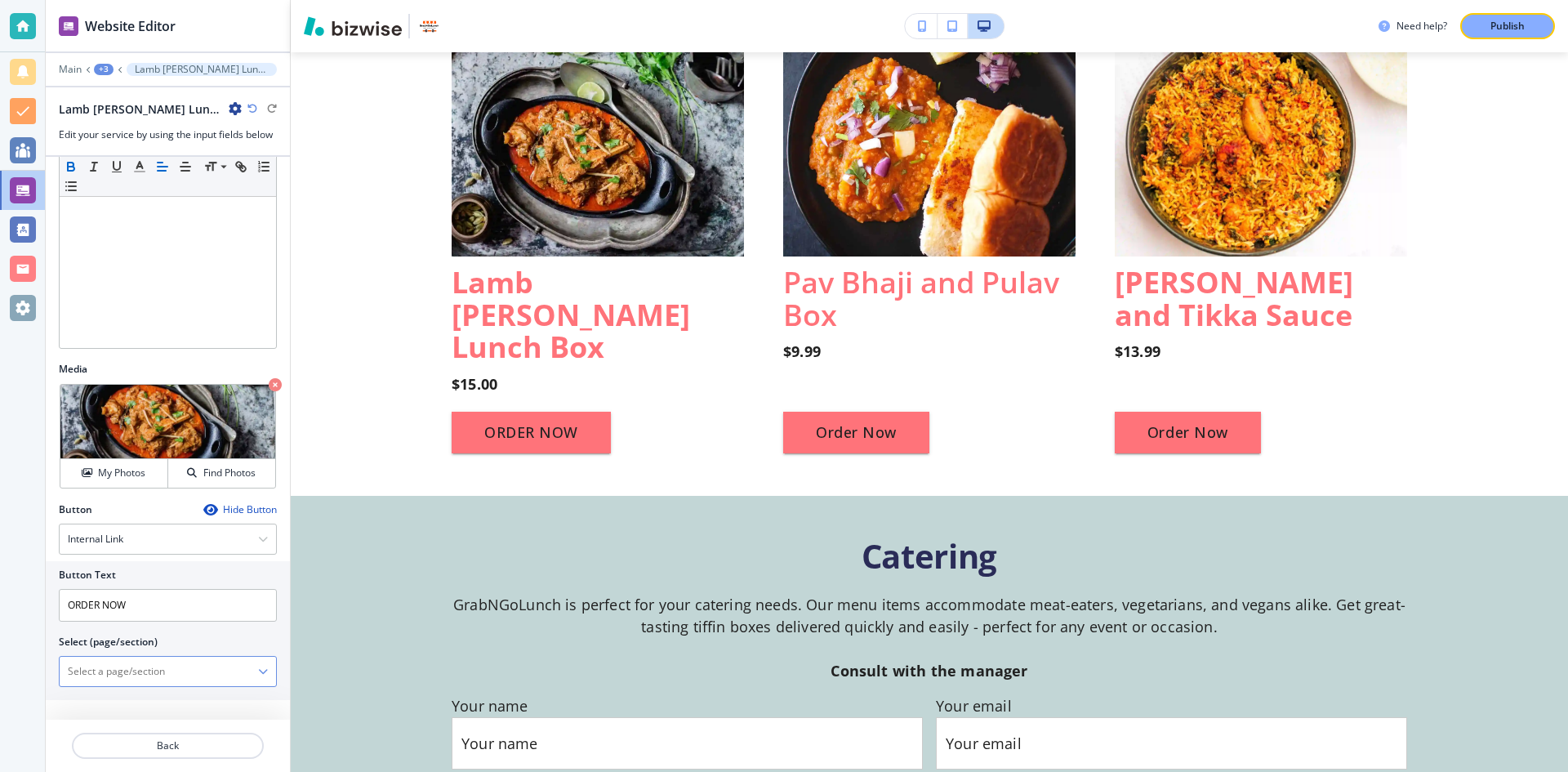
click at [217, 676] on \(page\/section\) "Manual Input" at bounding box center [159, 671] width 198 height 28
type \(page\/section\) "SHOP"
click at [172, 703] on h4 "SHOP" at bounding box center [168, 699] width 200 height 14
click at [221, 752] on p "Back" at bounding box center [168, 744] width 189 height 14
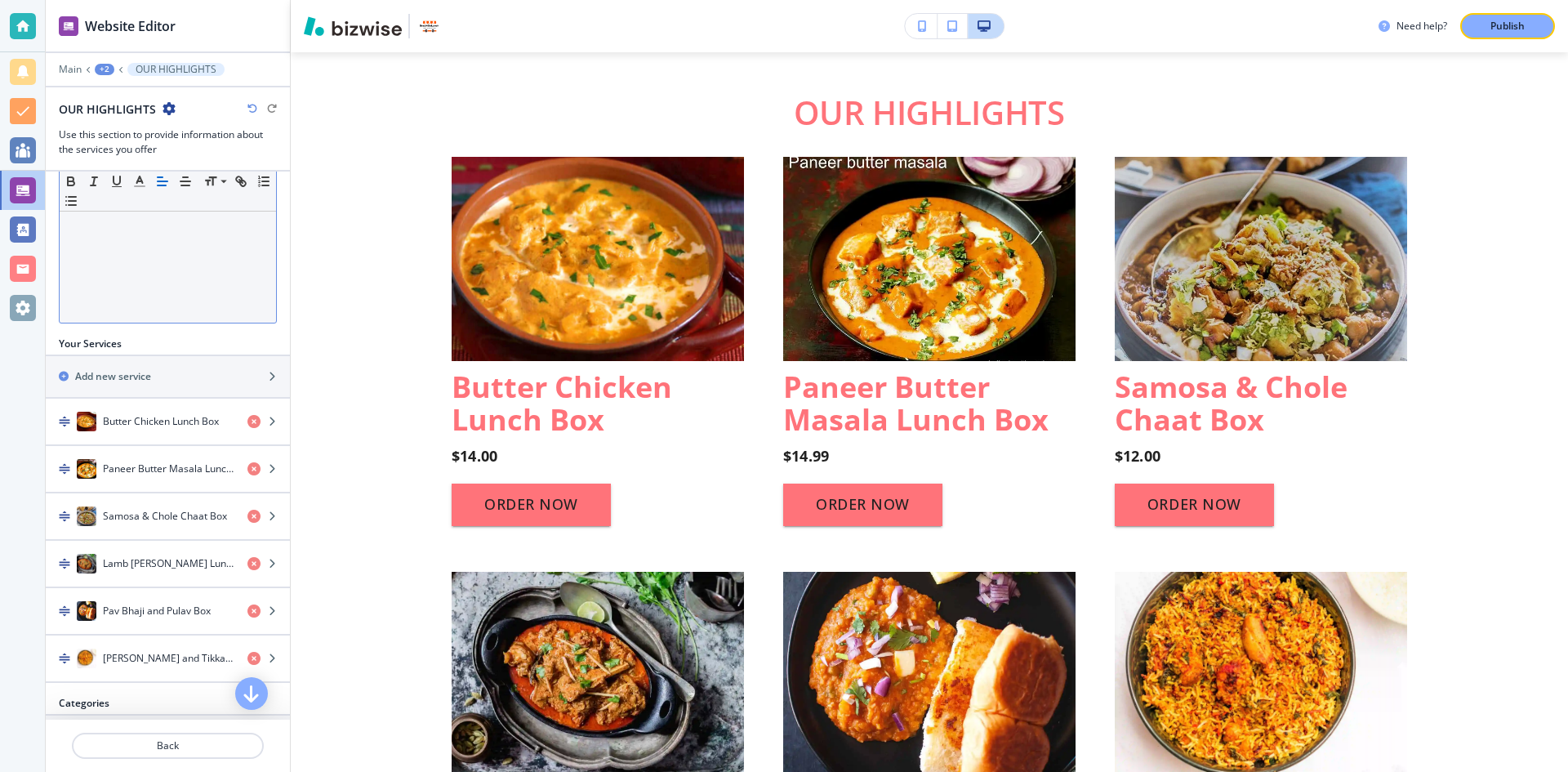
scroll to position [408, 0]
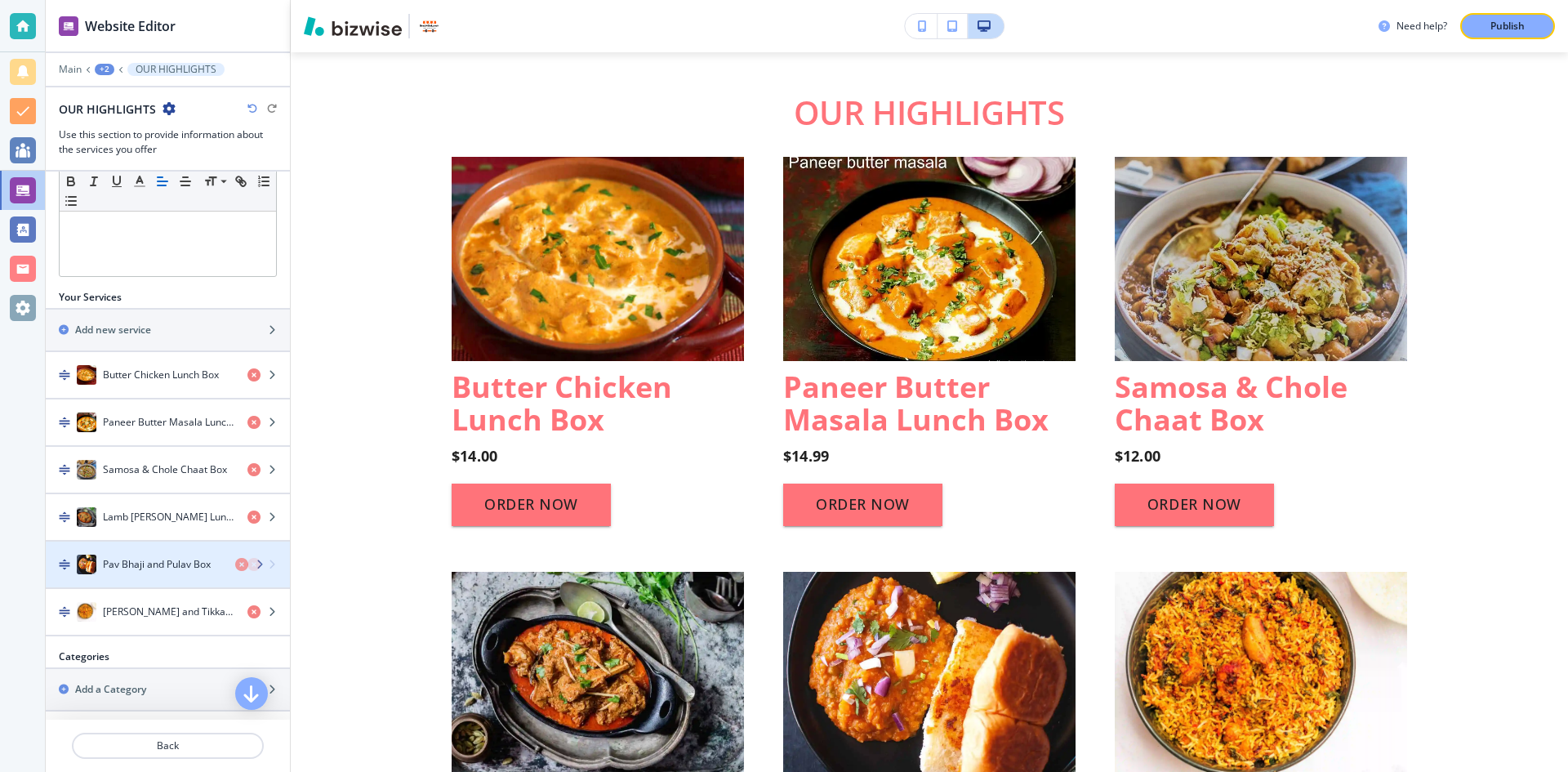
click at [179, 573] on div "Pav Bhaji and Pulav Box" at bounding box center [140, 564] width 189 height 20
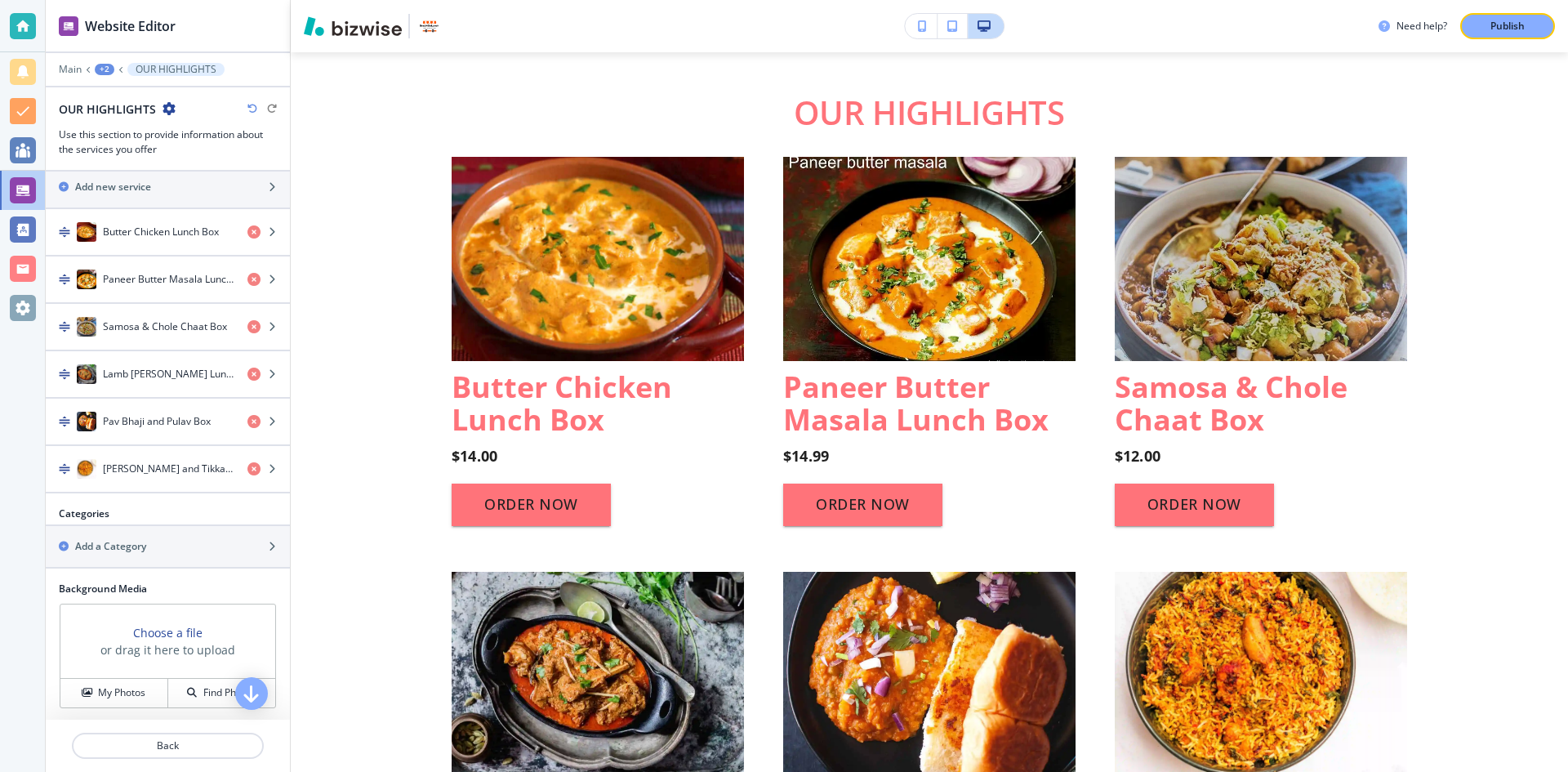
scroll to position [572, 0]
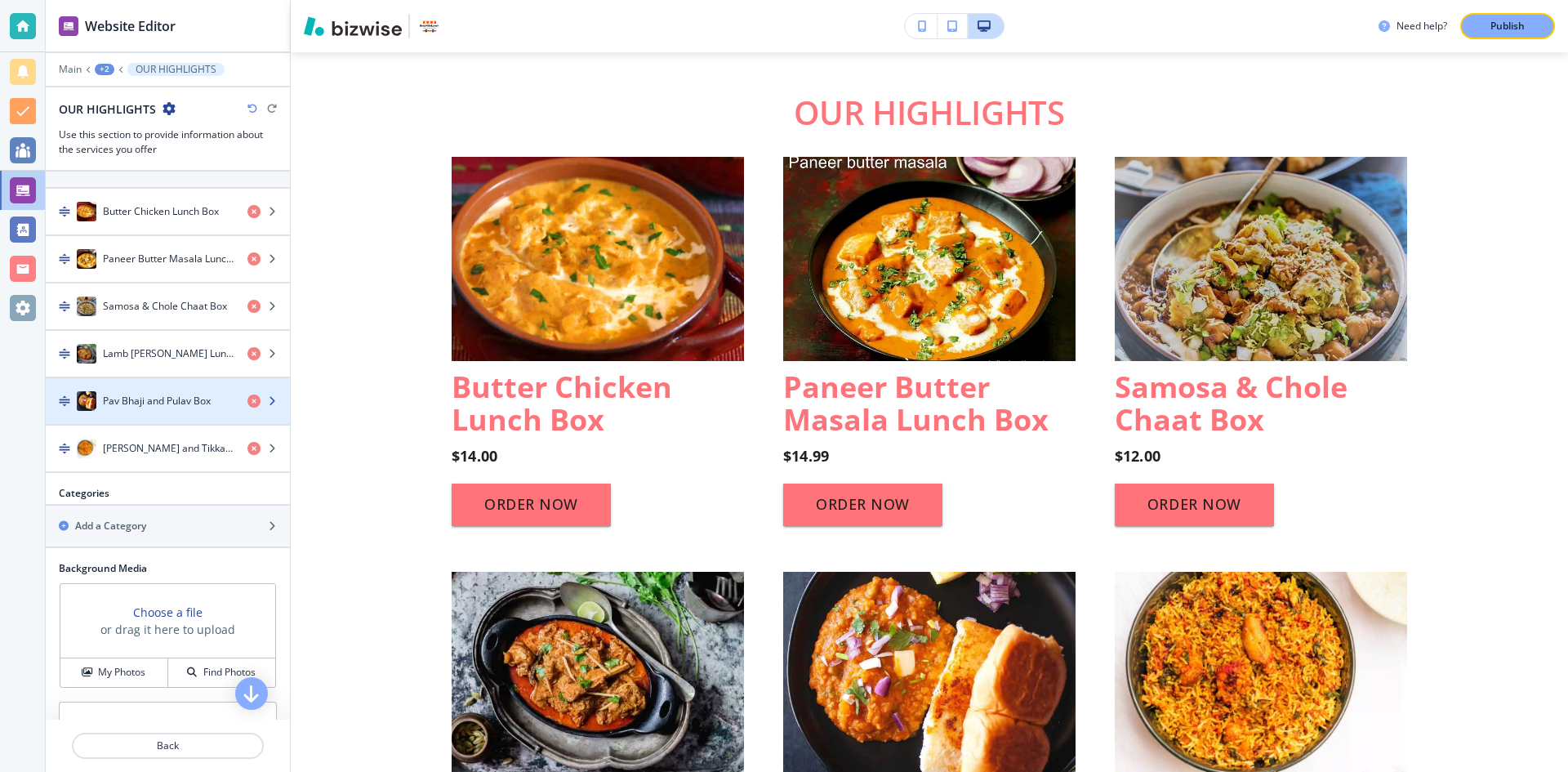
click at [183, 394] on h4 "Pav Bhaji and Pulav Box" at bounding box center [156, 400] width 108 height 14
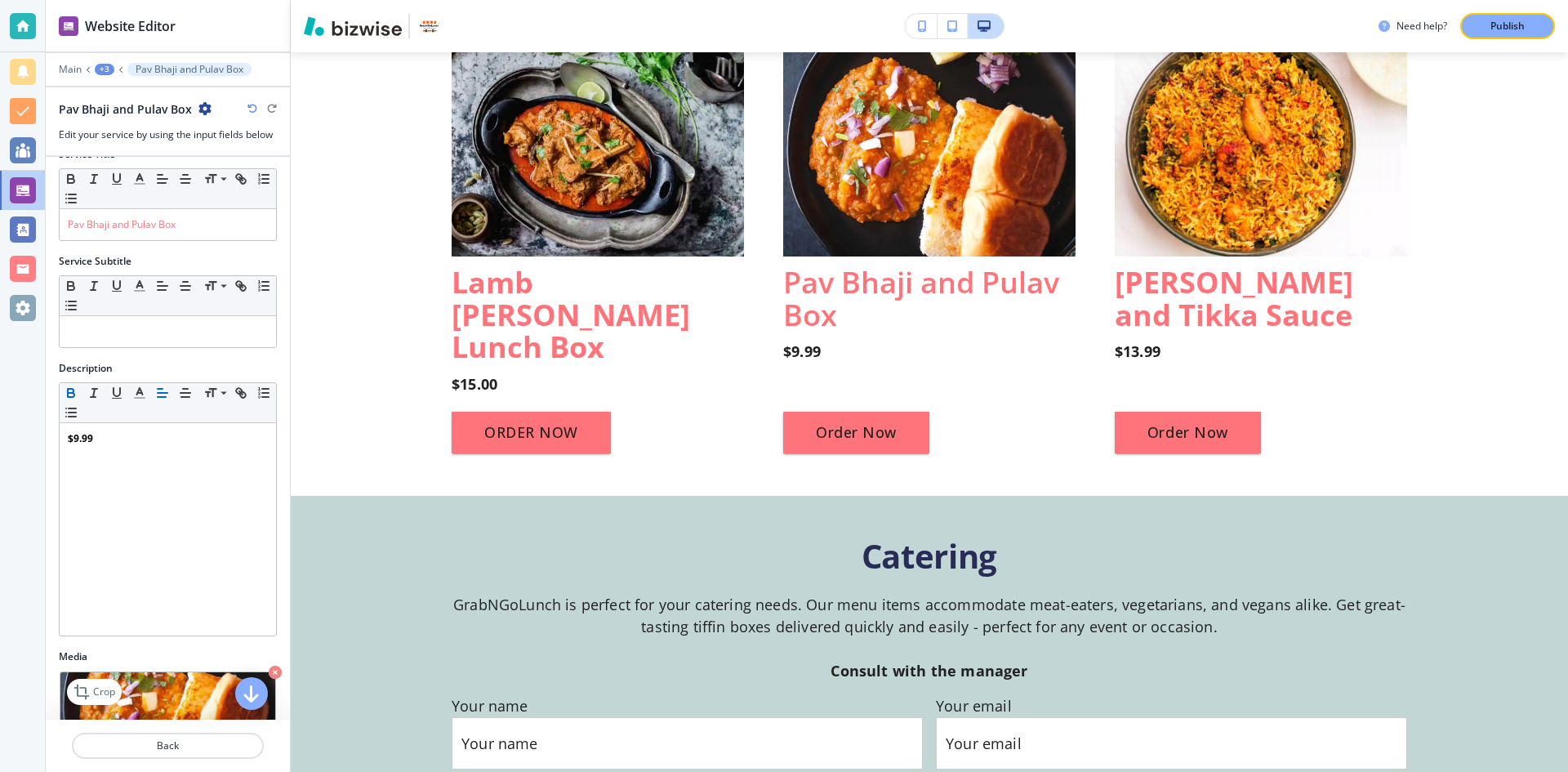
scroll to position [0, 0]
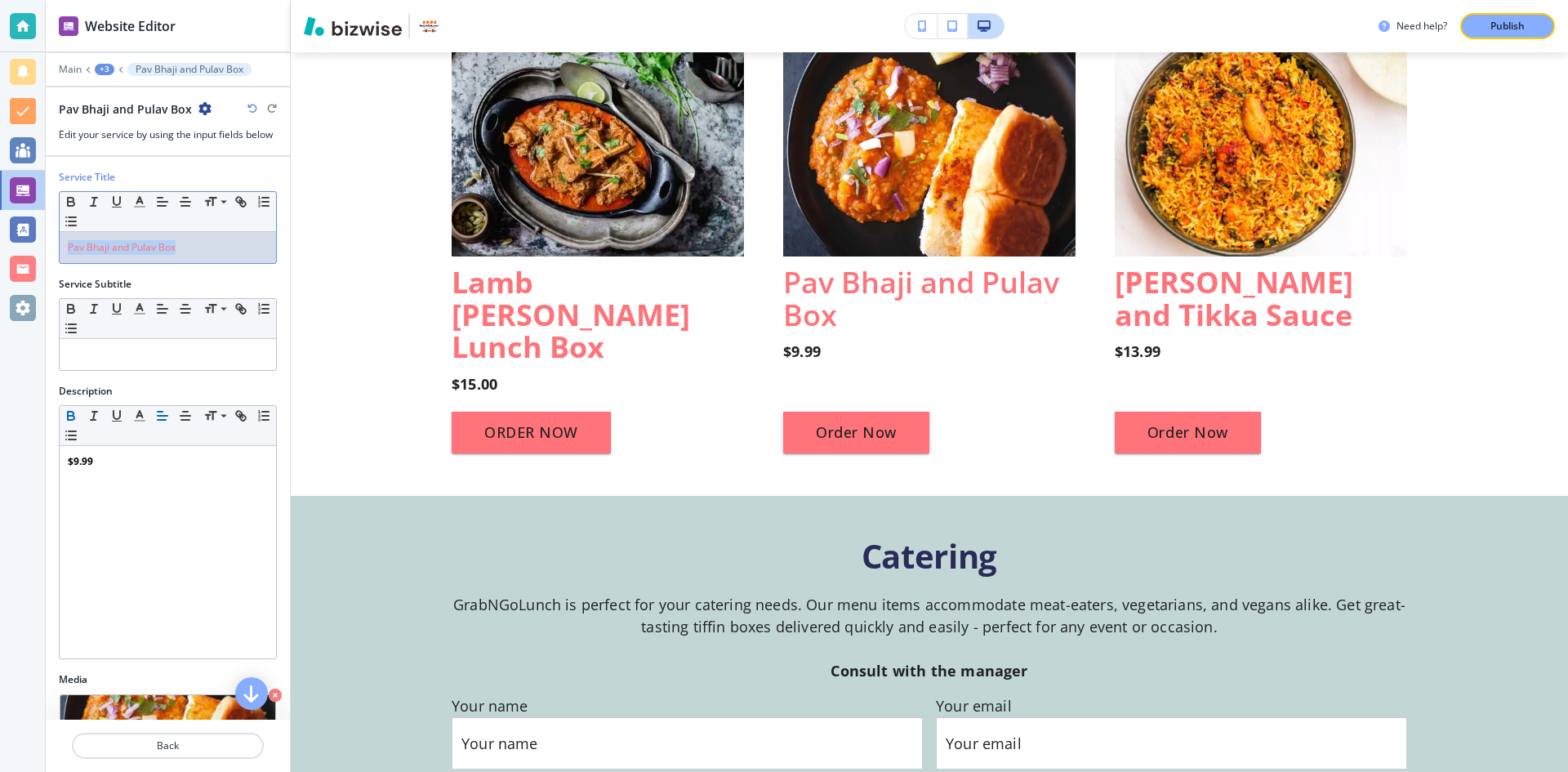
drag, startPoint x: 219, startPoint y: 249, endPoint x: 67, endPoint y: 248, distance: 152.0
click at [67, 248] on div "Pav Bhaji and Pulav Box" at bounding box center [168, 247] width 216 height 31
click at [186, 243] on p "Aloo Tikki Chat w/ Chole" at bounding box center [168, 247] width 200 height 14
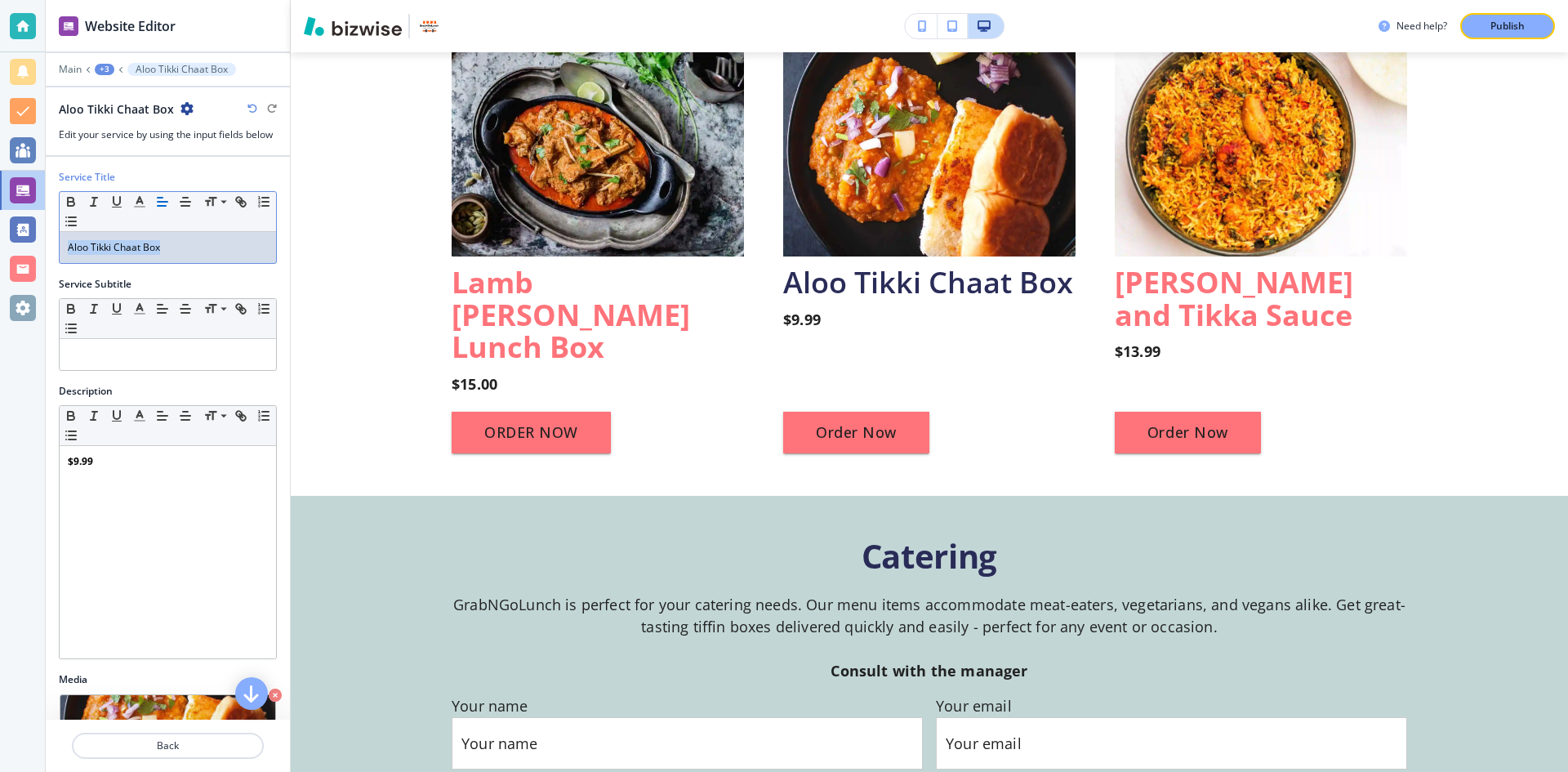
drag, startPoint x: 186, startPoint y: 243, endPoint x: 62, endPoint y: 246, distance: 124.0
click at [62, 246] on div "Aloo Tikki Chaat Box" at bounding box center [168, 247] width 216 height 31
click at [73, 198] on icon "button" at bounding box center [71, 199] width 6 height 4
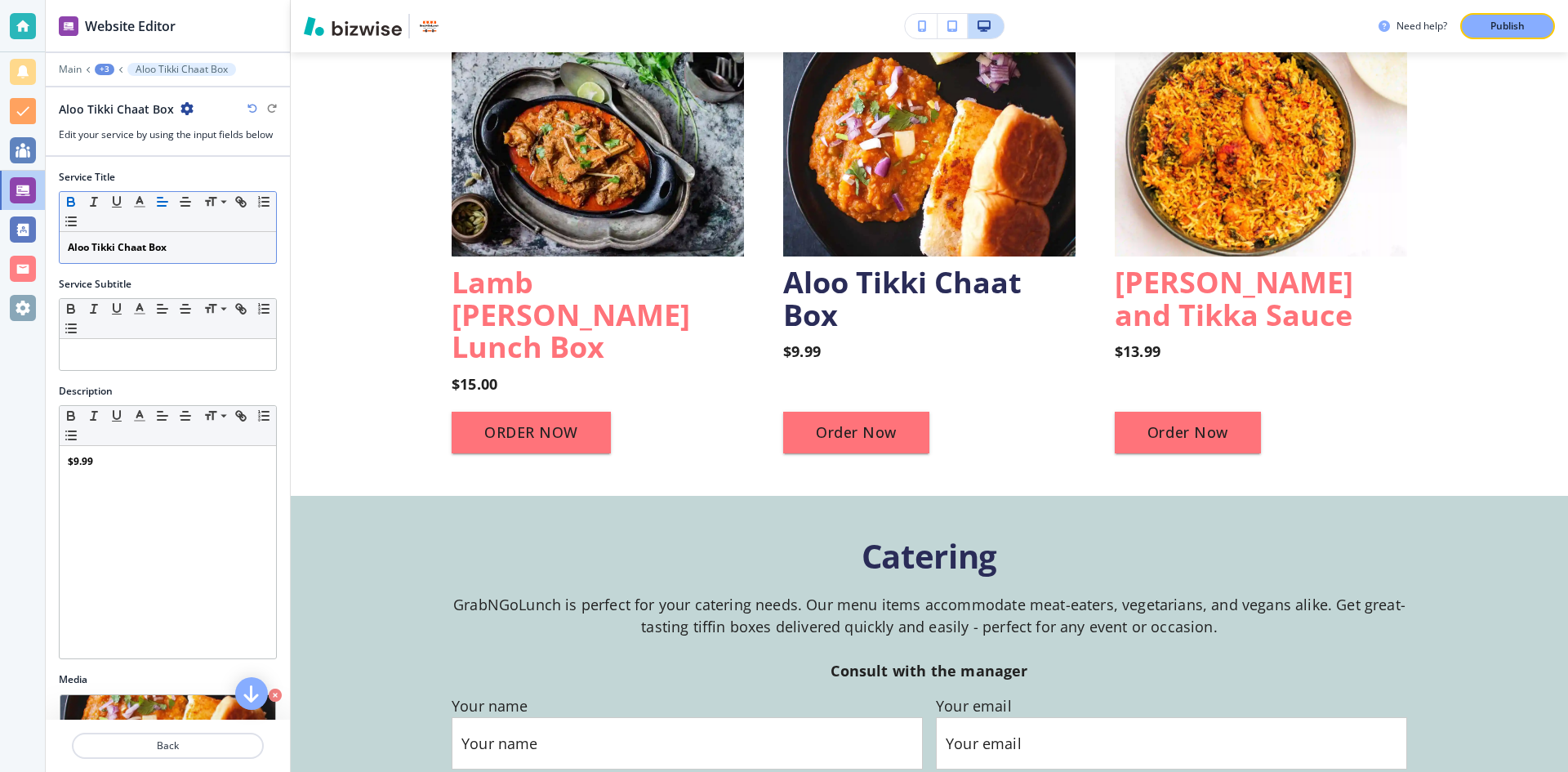
click at [196, 225] on div "Small Normal Large Huge" at bounding box center [168, 212] width 216 height 40
drag, startPoint x: 208, startPoint y: 248, endPoint x: 46, endPoint y: 242, distance: 162.1
click at [46, 242] on div "Service Title Small Normal Large Huge Aloo Tikki Chaat Box" at bounding box center [168, 223] width 244 height 107
click at [137, 199] on icon "button" at bounding box center [139, 201] width 14 height 14
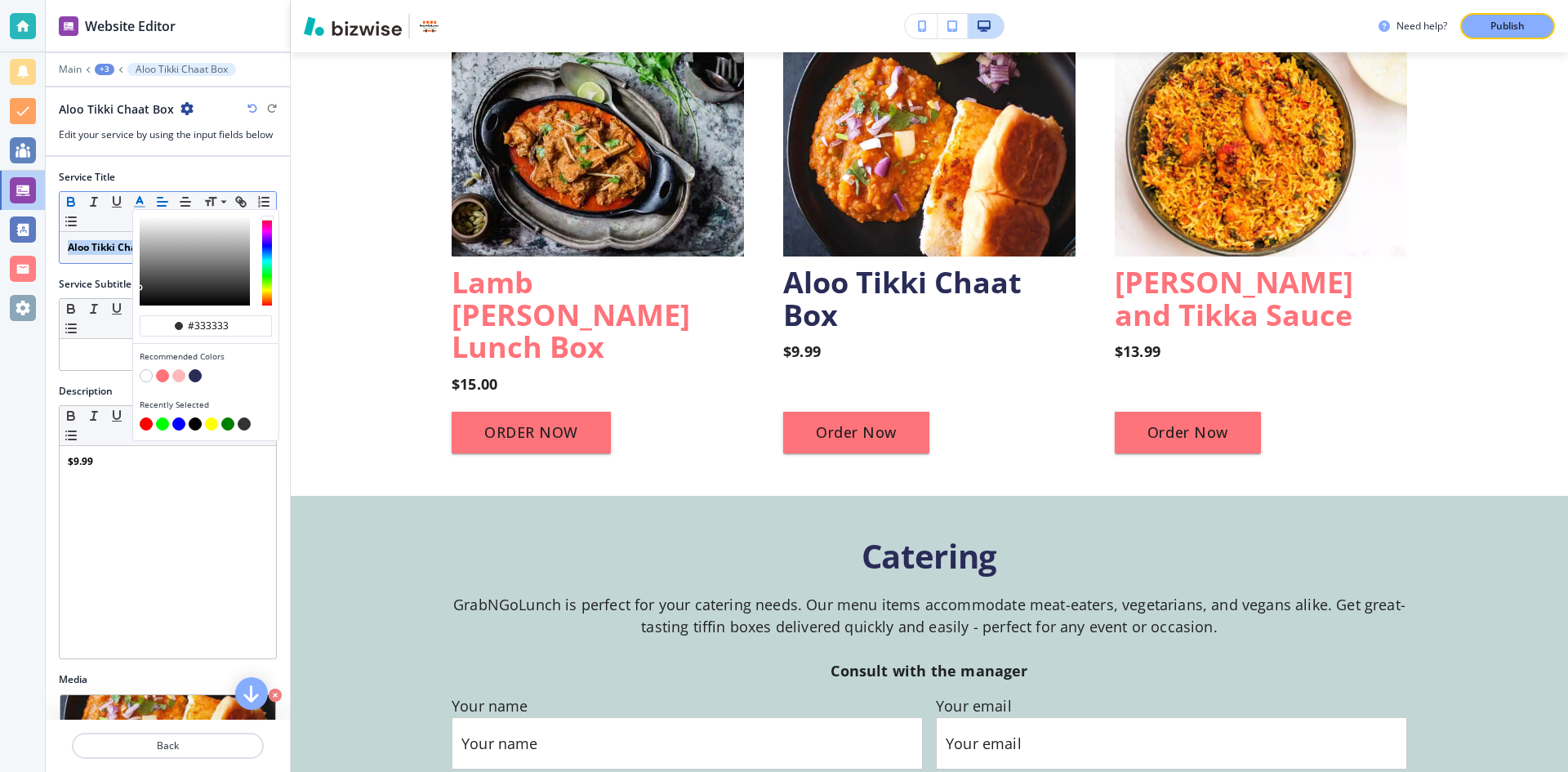
click at [164, 376] on button "button" at bounding box center [163, 376] width 13 height 13
type input "#ff737a"
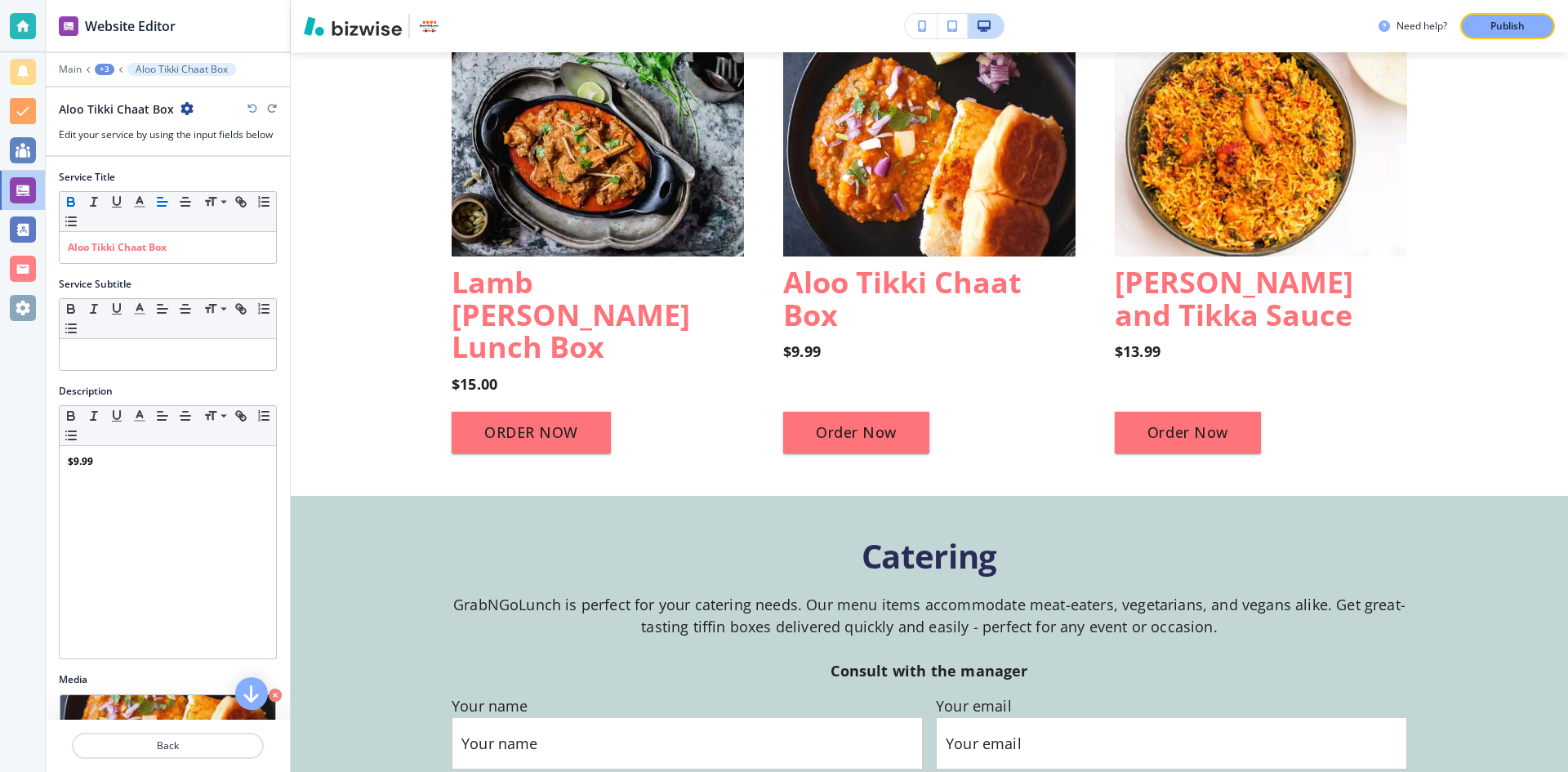
click at [255, 171] on div "Service Title" at bounding box center [168, 176] width 218 height 14
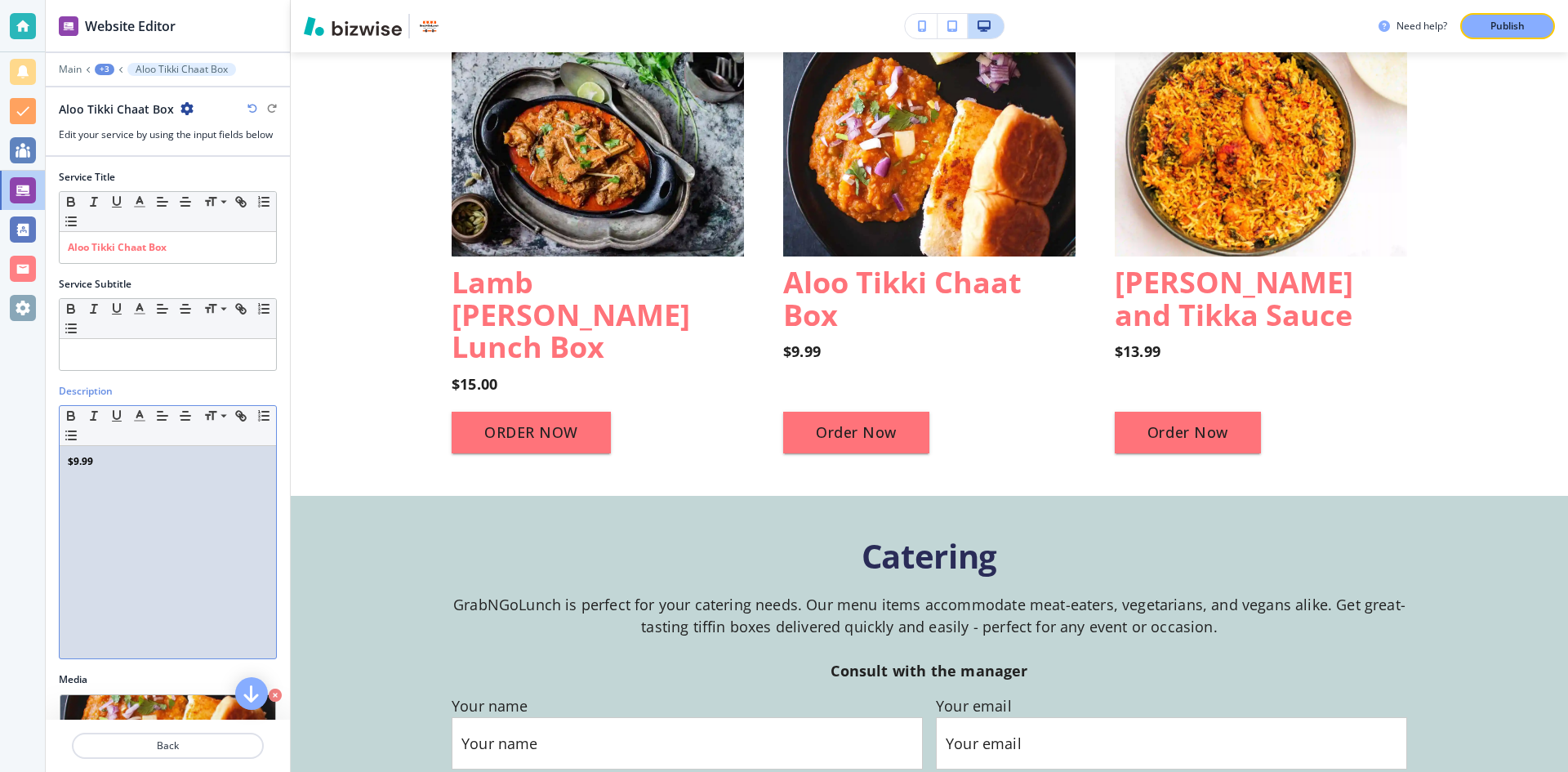
click at [105, 458] on p "$9.99" at bounding box center [168, 460] width 200 height 14
click at [268, 422] on div "Description Small Normal Large Huge $12.00" at bounding box center [168, 528] width 244 height 288
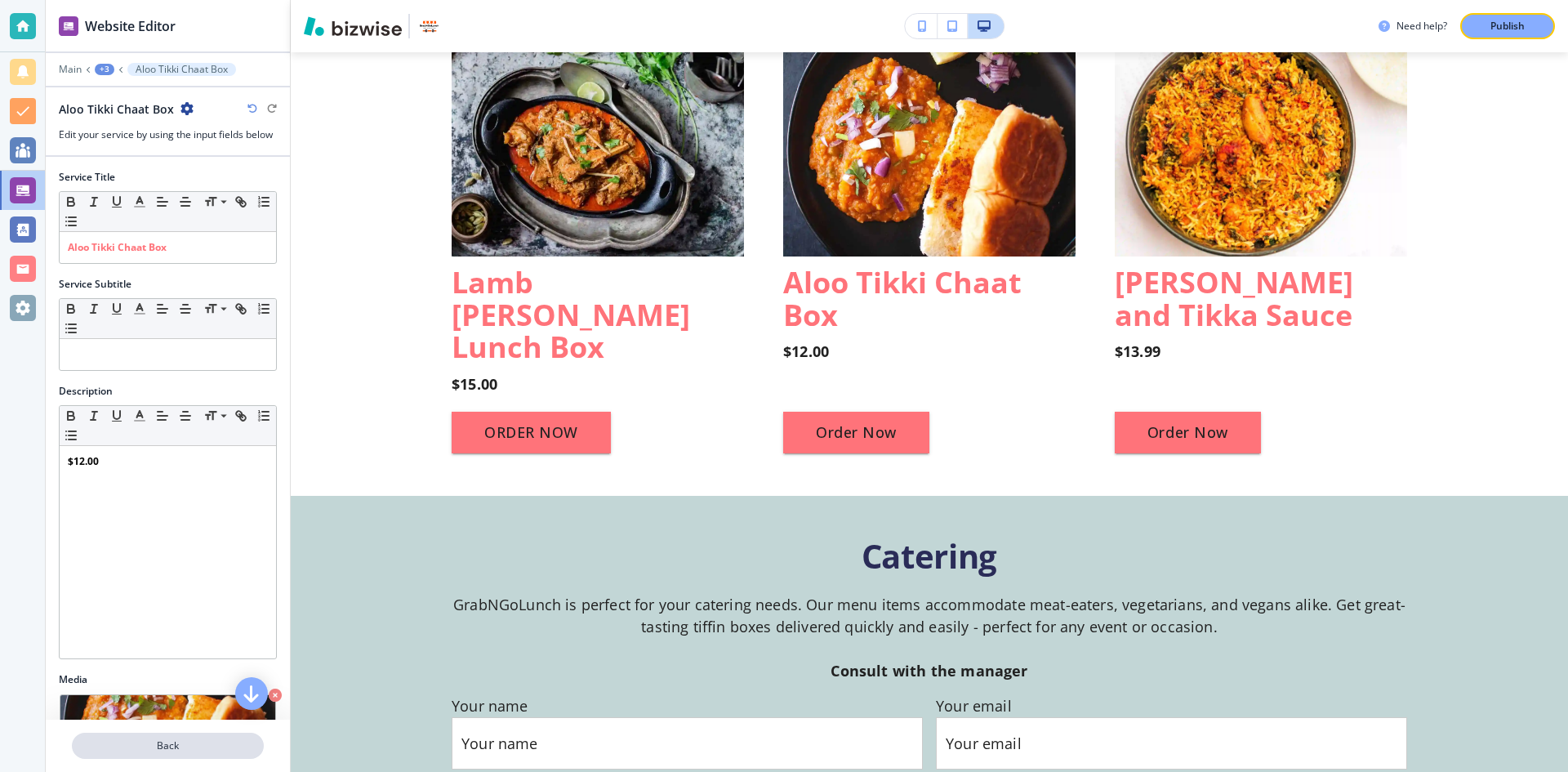
click at [219, 740] on p "Back" at bounding box center [168, 744] width 189 height 14
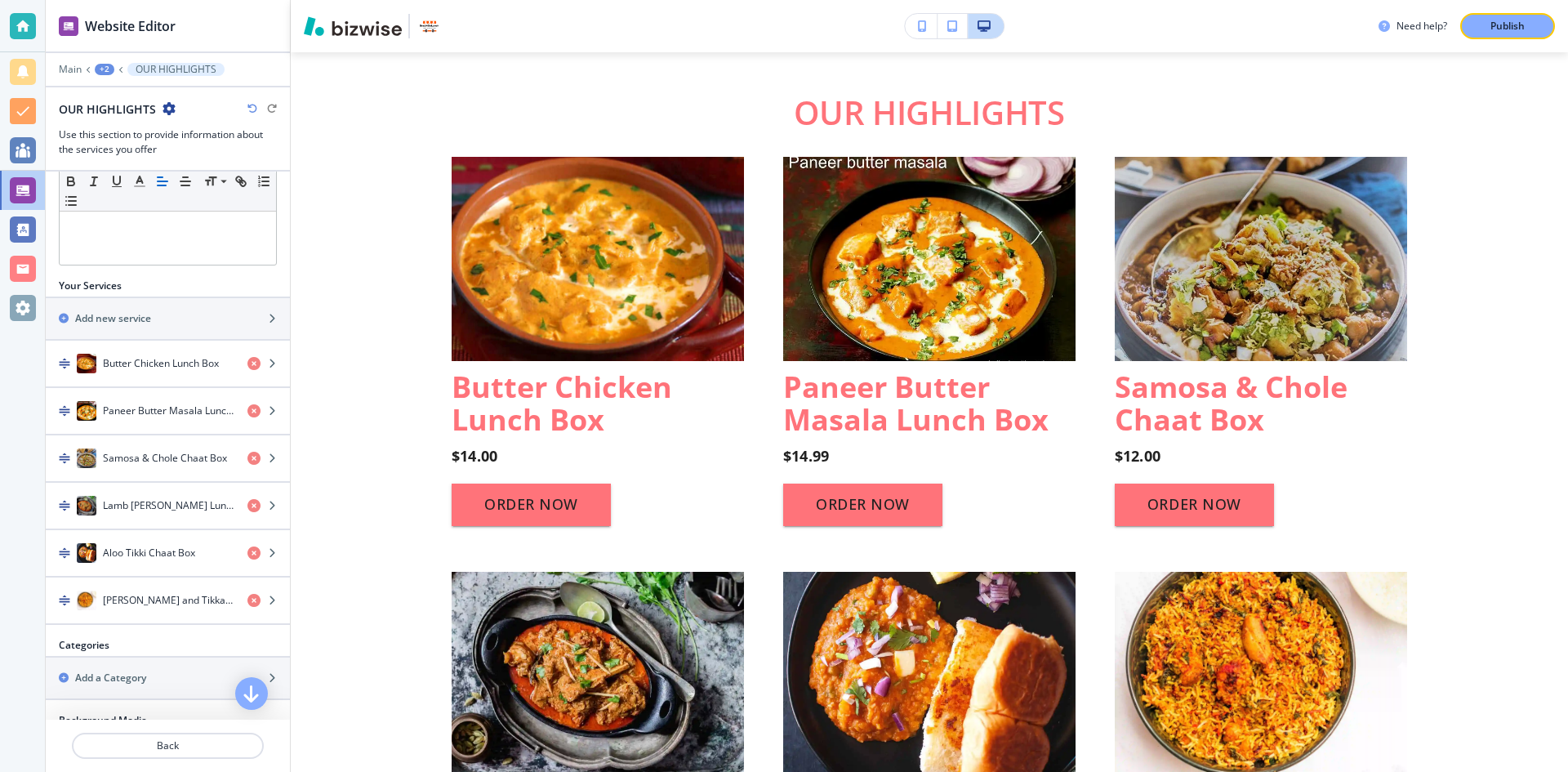
scroll to position [490, 0]
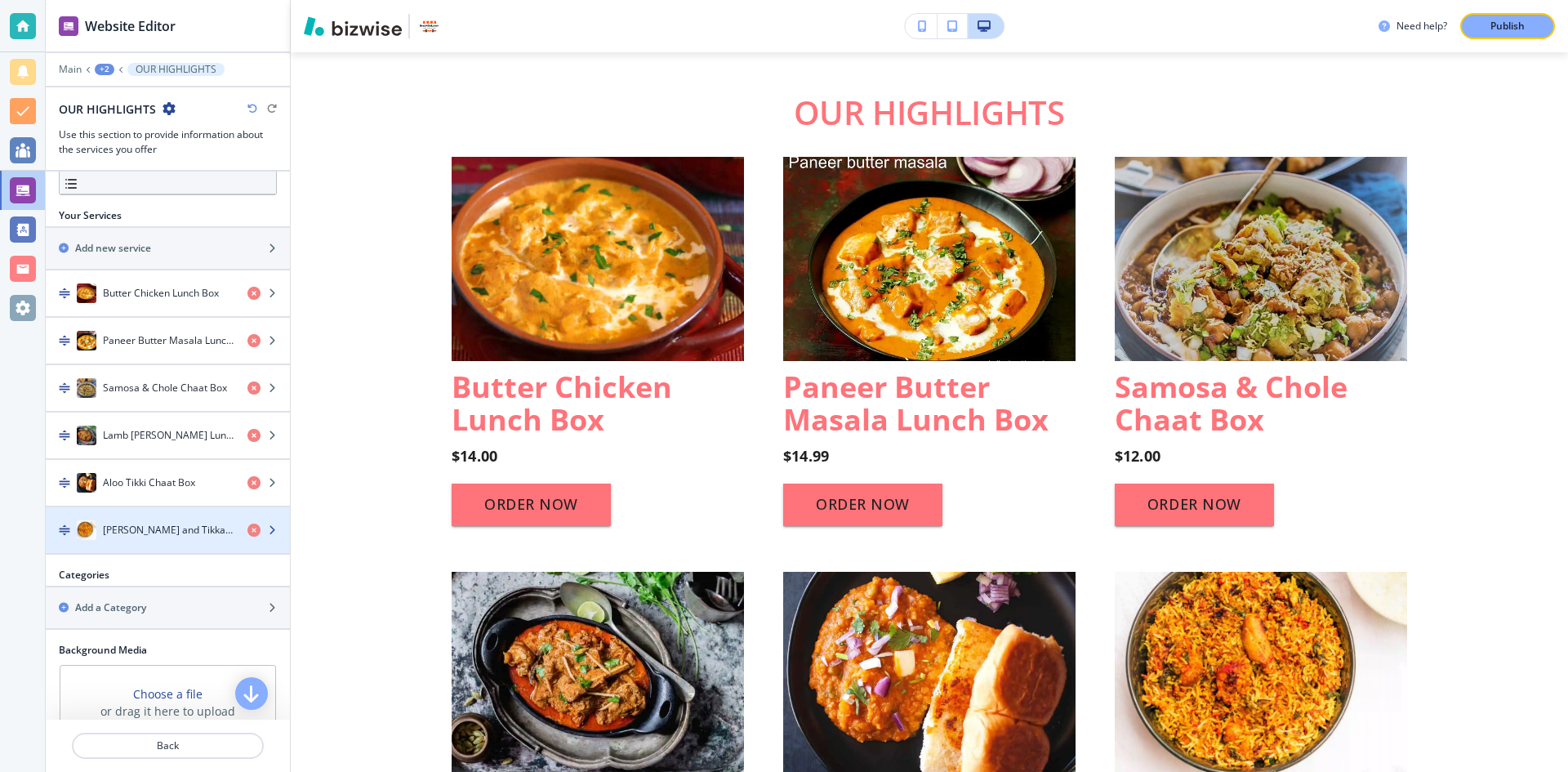
click at [185, 538] on div "Biryani Rice and Tikka Sauce" at bounding box center [140, 530] width 189 height 20
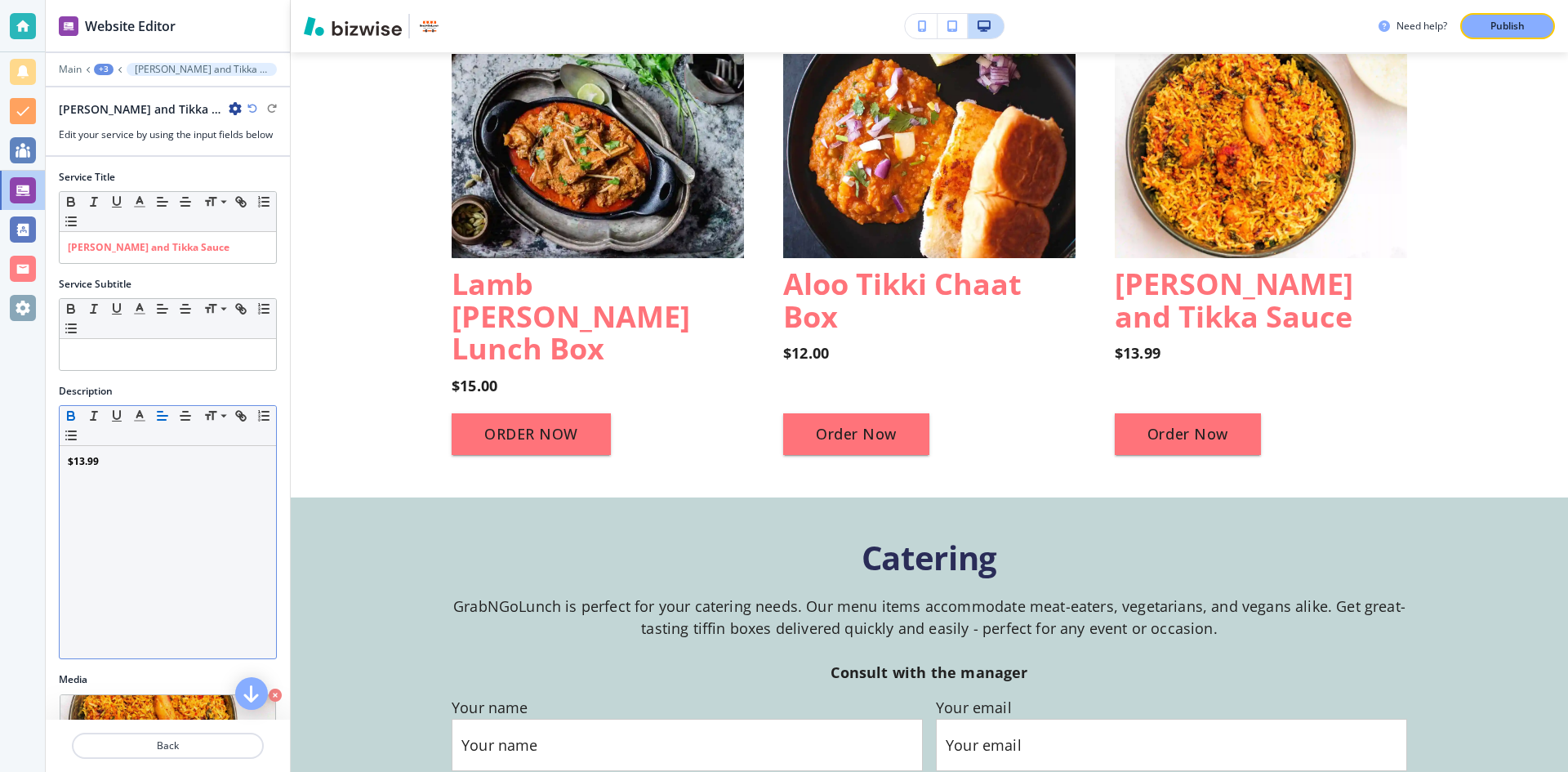
scroll to position [1644, 0]
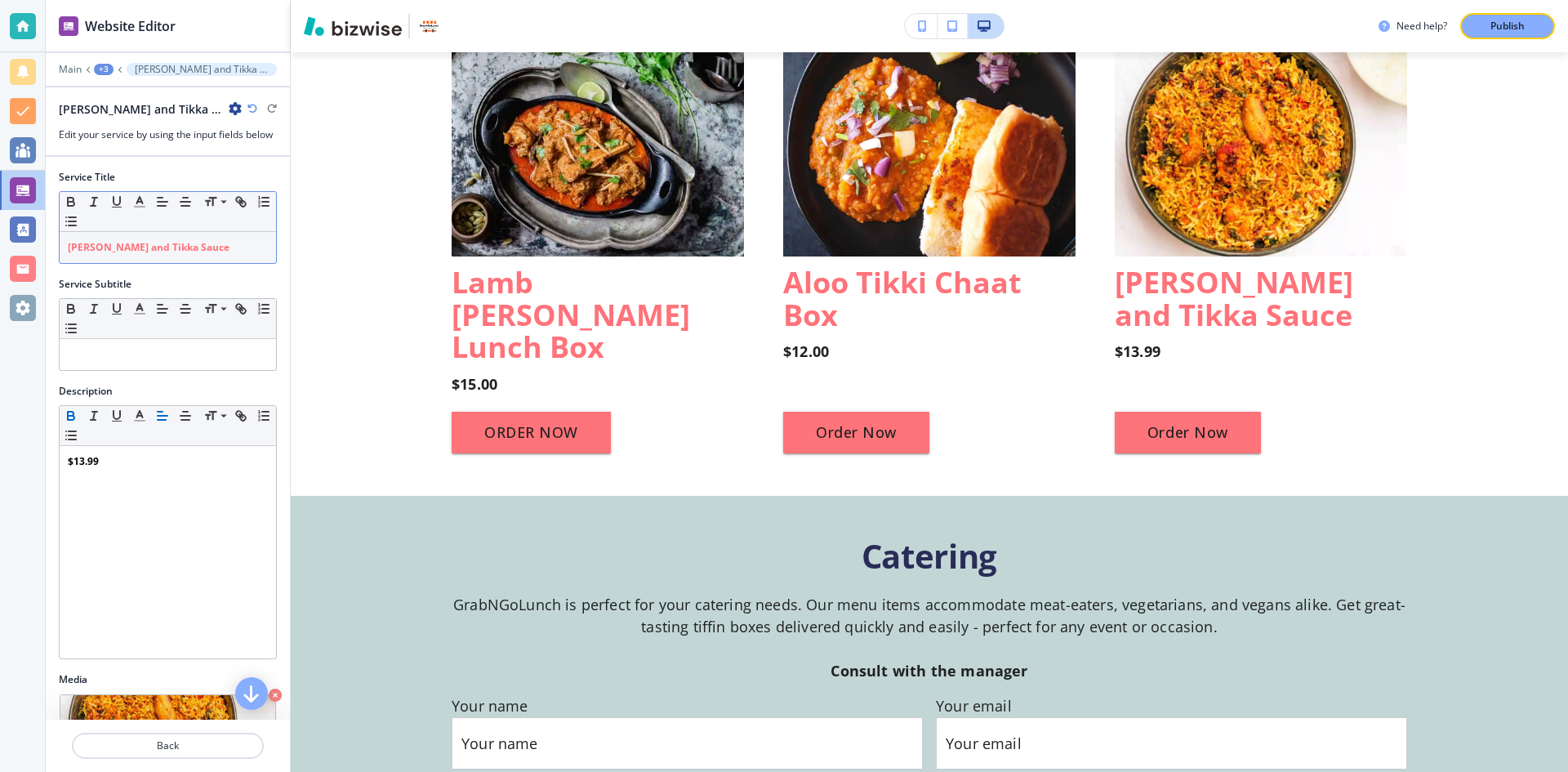
click at [66, 250] on div "Biryani Rice and Tikka Sauce" at bounding box center [168, 247] width 216 height 31
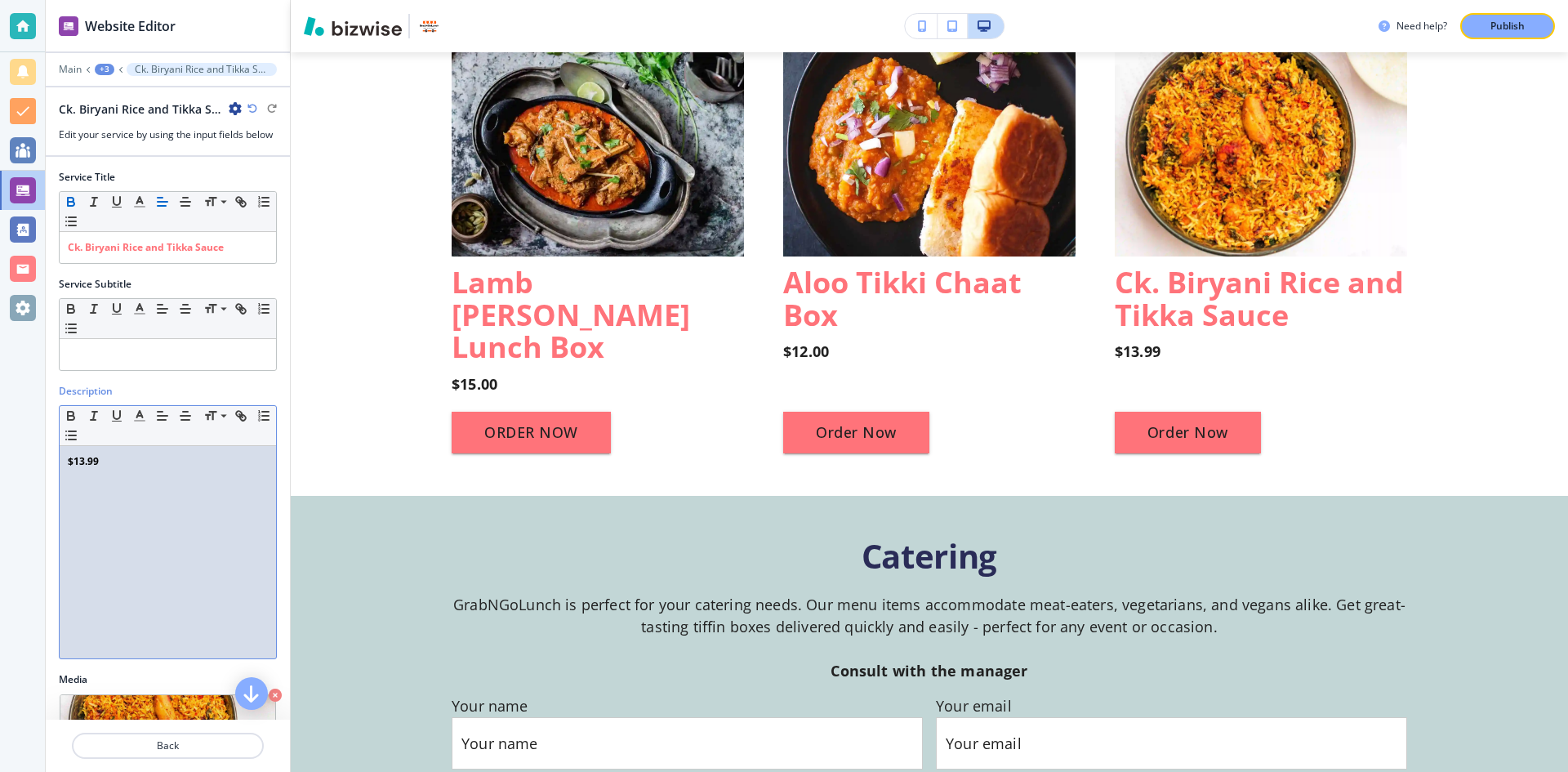
click at [99, 459] on p "$13.99" at bounding box center [168, 460] width 200 height 14
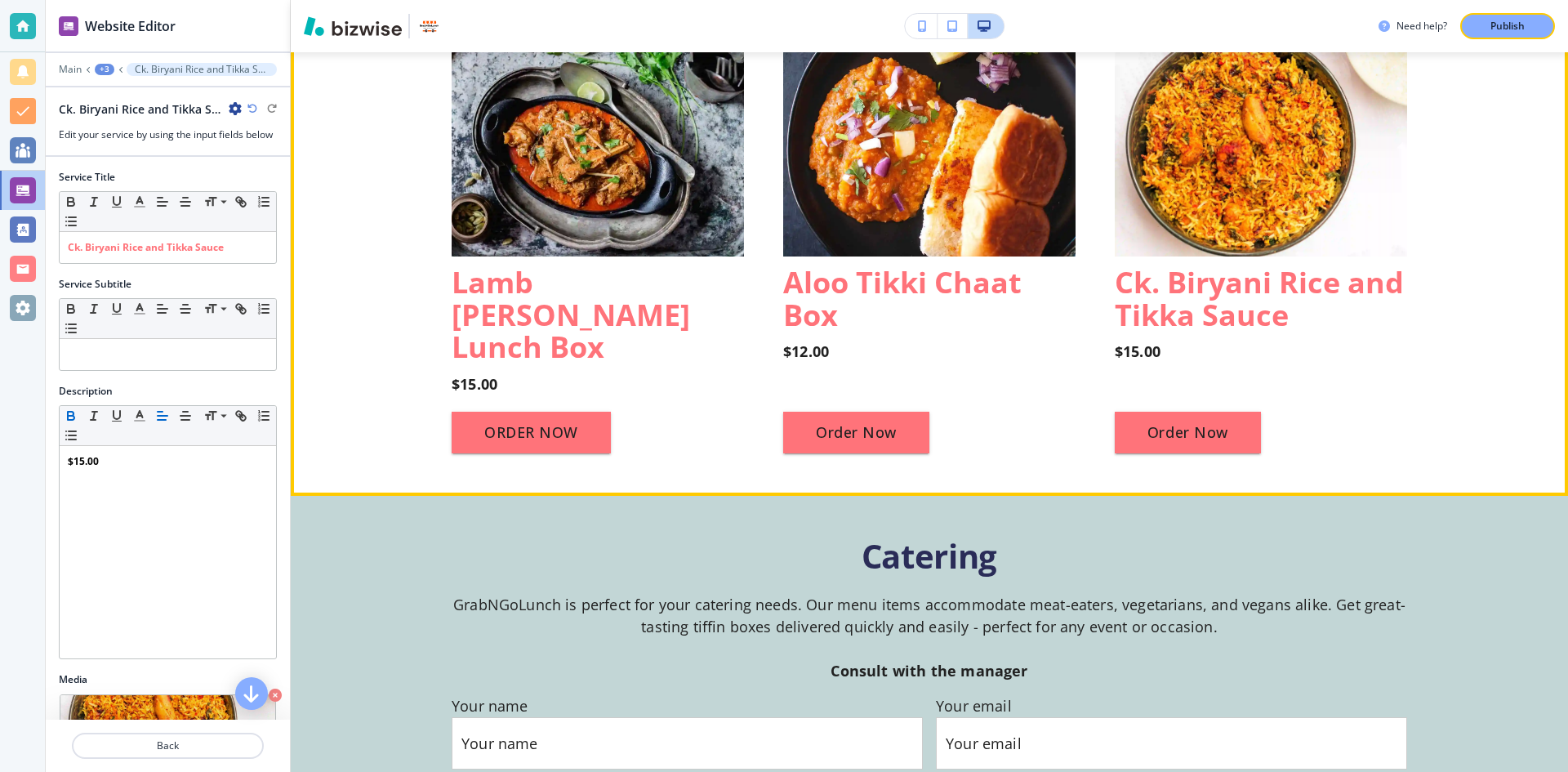
click at [345, 408] on div "OUR HIGHLIGHTS Butter Chicken Lunch Box $14.00 ORDER NOW Paneer Butter Masala L…" at bounding box center [929, 14] width 1277 height 878
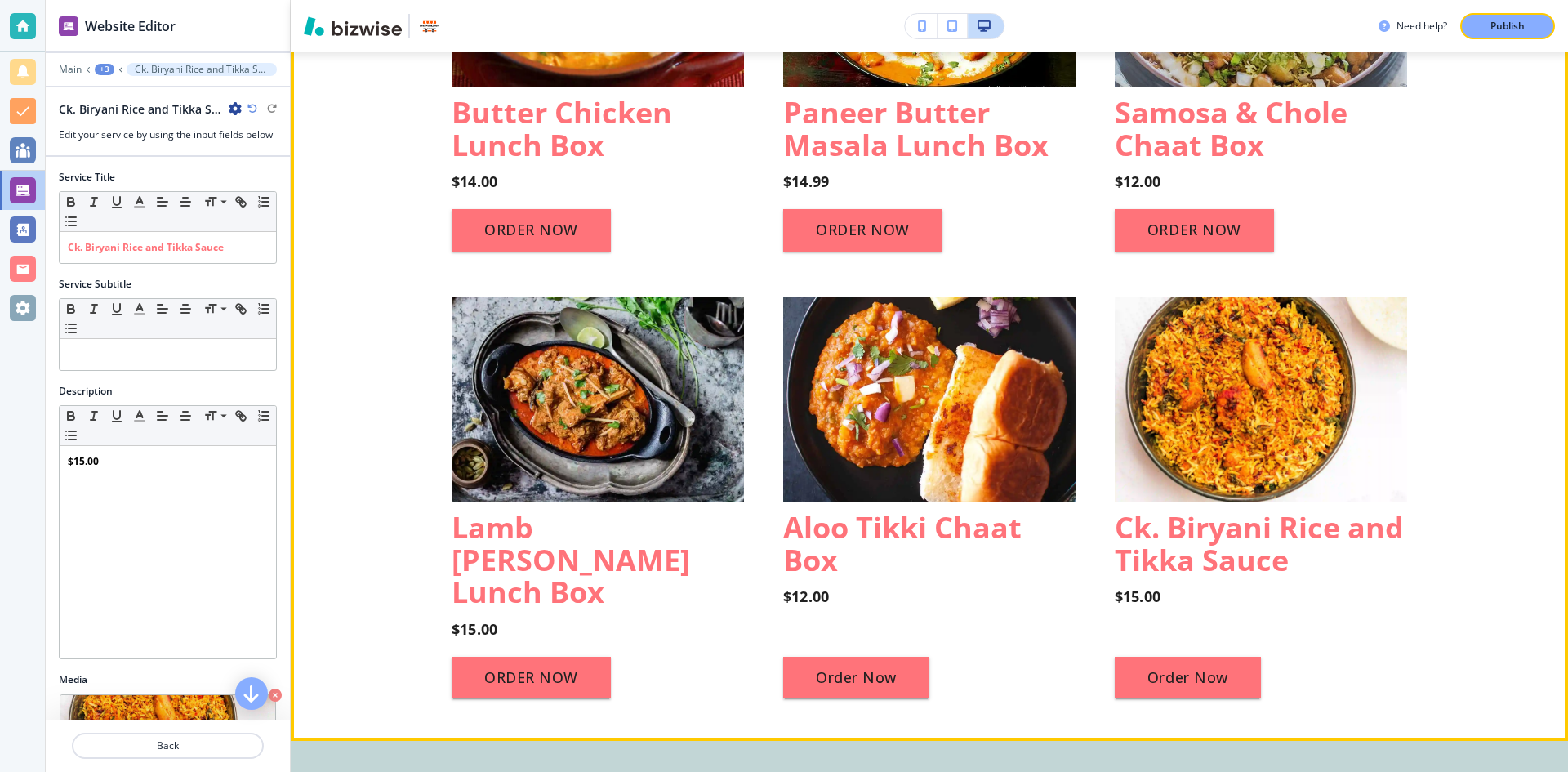
scroll to position [1318, 0]
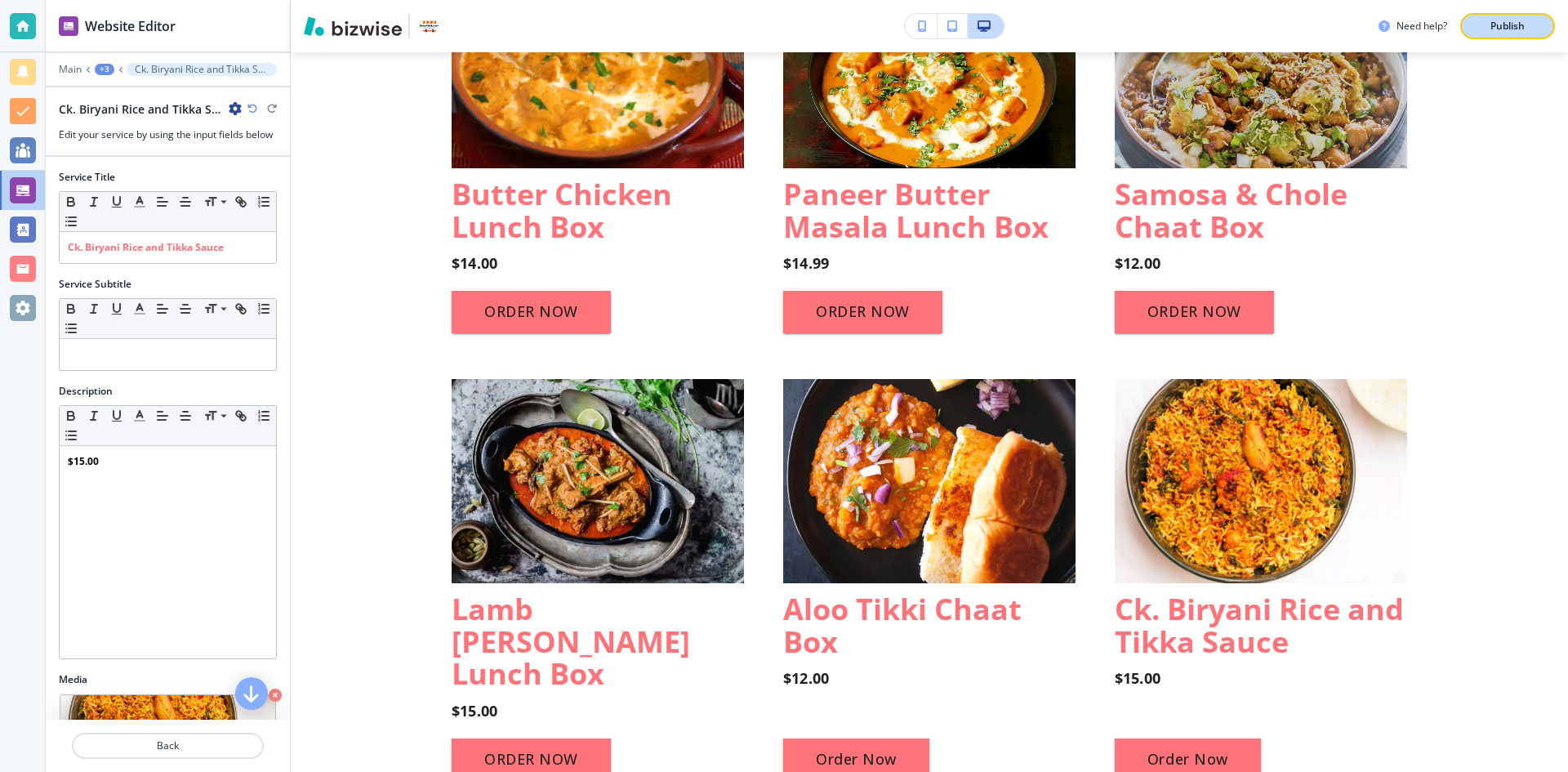
click at [1508, 18] on button "Publish" at bounding box center [1507, 26] width 94 height 26
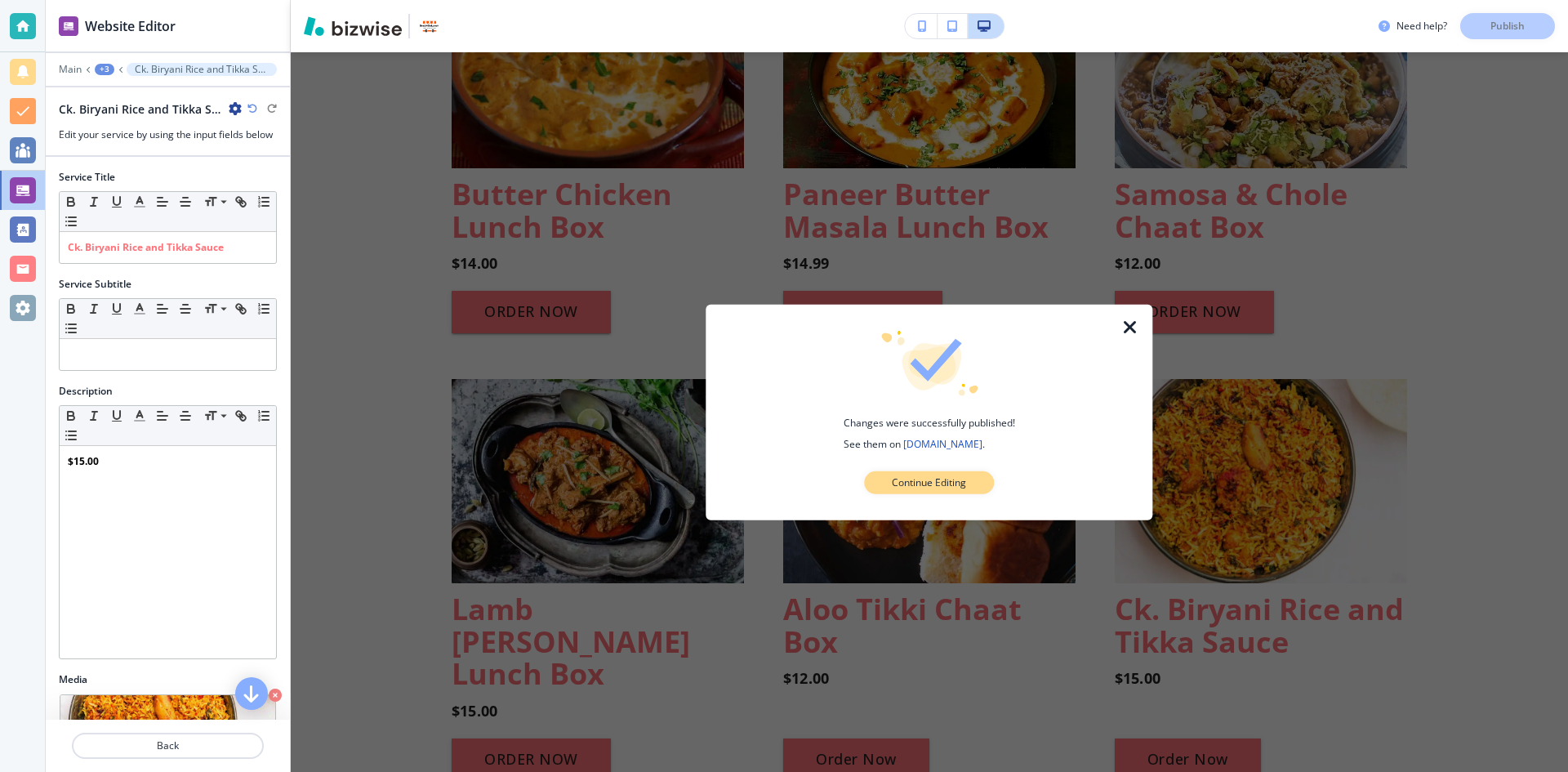
click at [948, 485] on p "Continue Editing" at bounding box center [928, 482] width 74 height 14
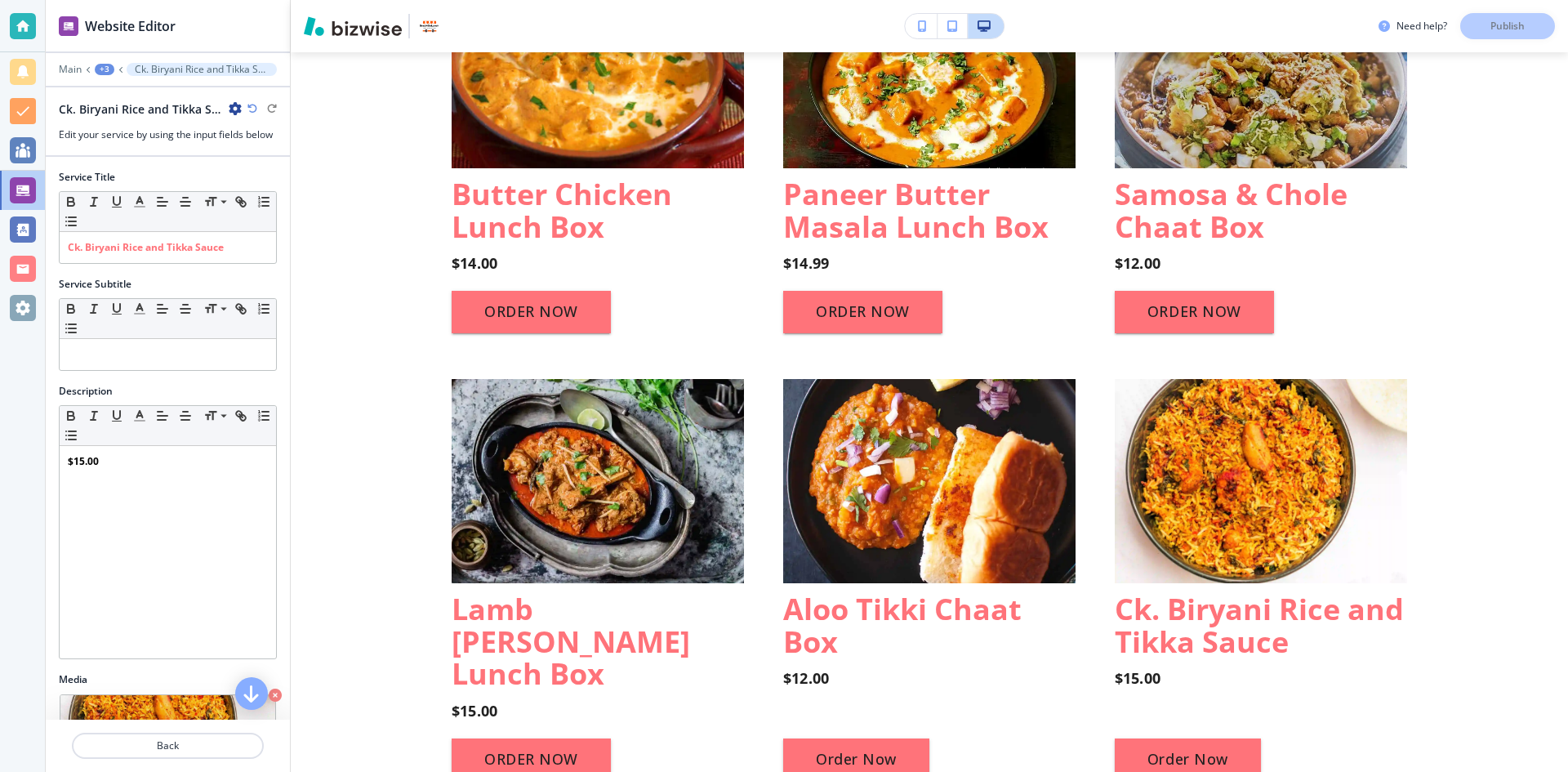
click at [1523, 28] on div "Need help? Publish" at bounding box center [1473, 26] width 190 height 26
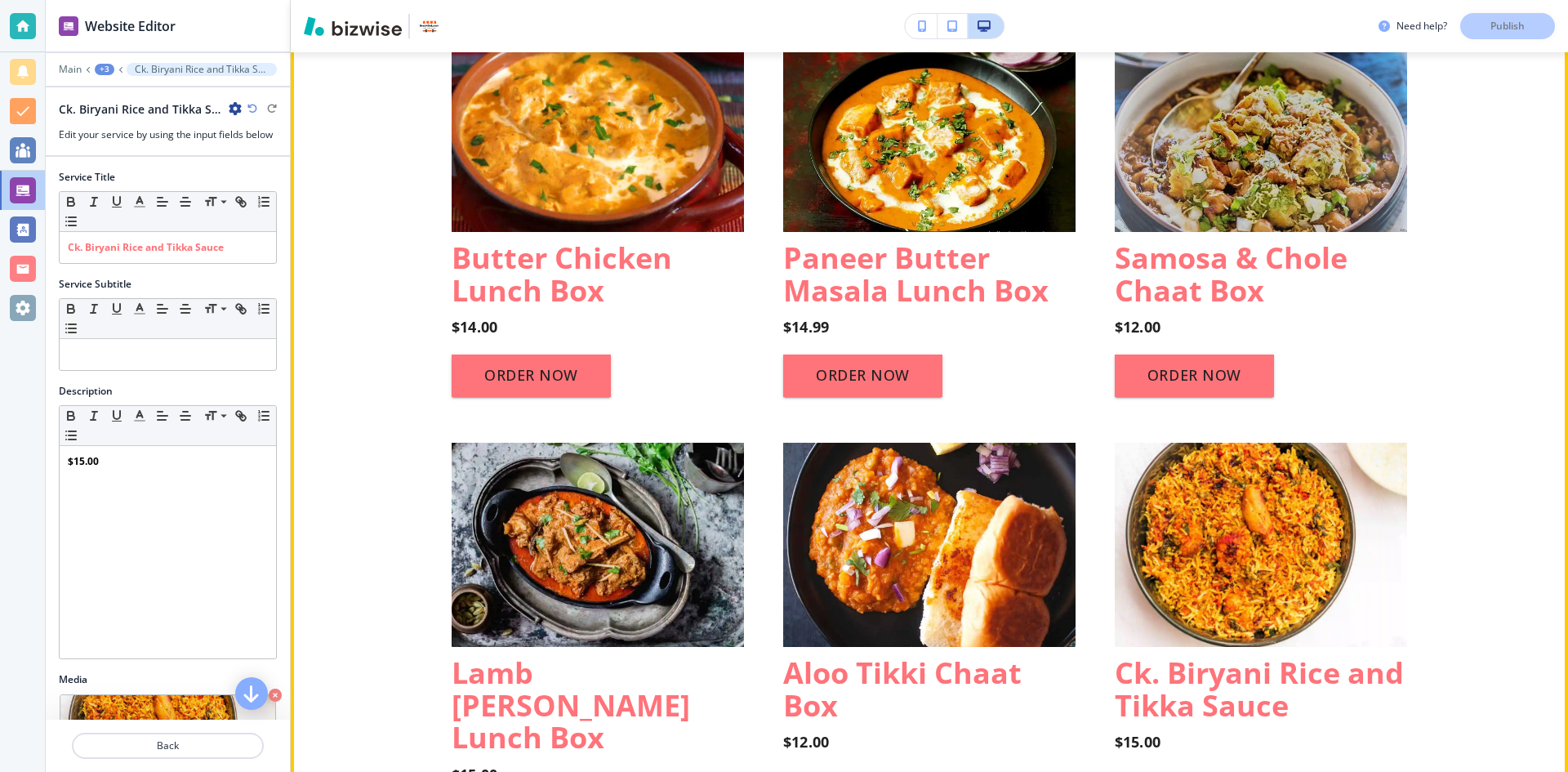
scroll to position [1154, 0]
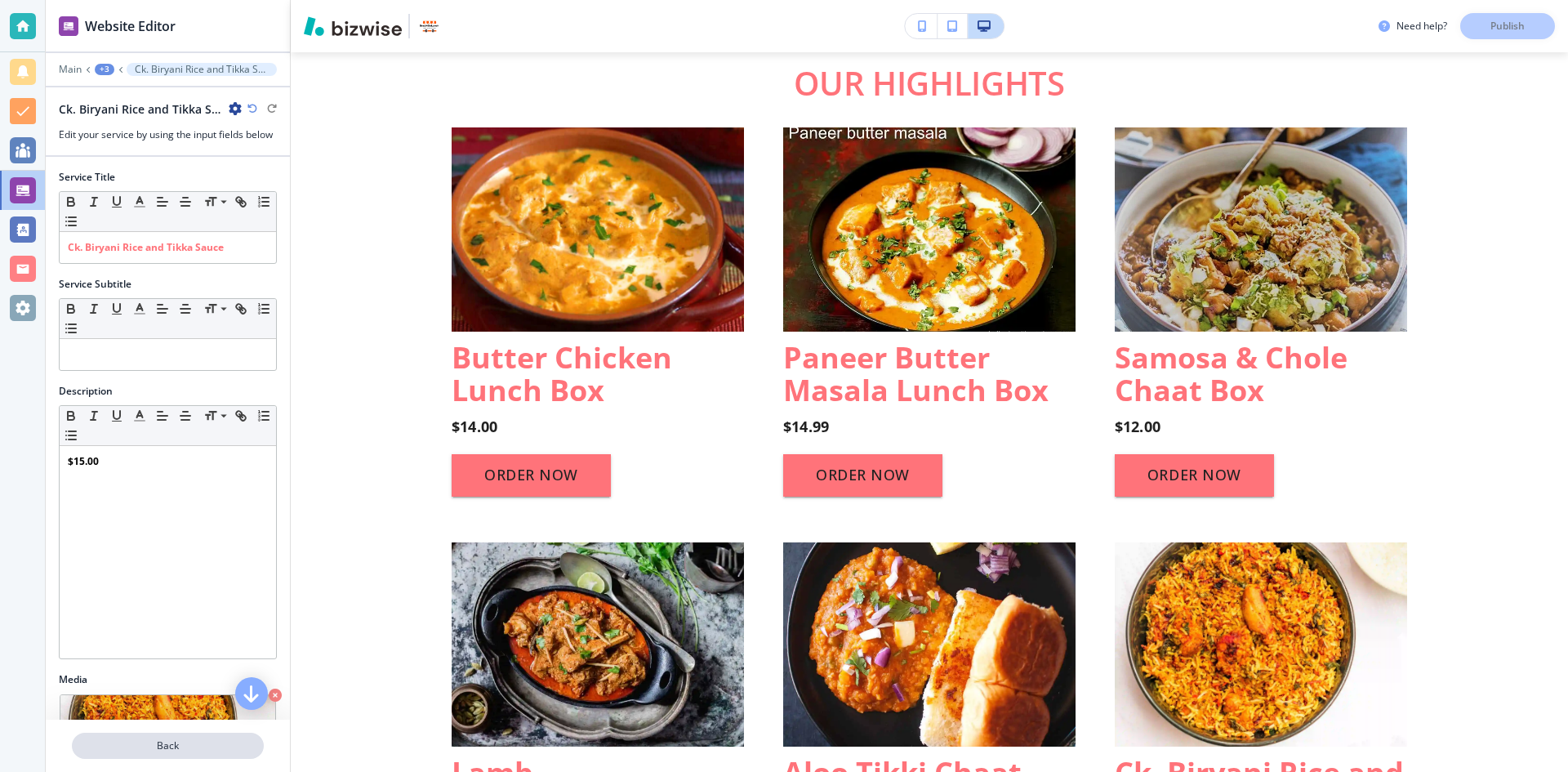
click at [200, 749] on p "Back" at bounding box center [168, 744] width 189 height 14
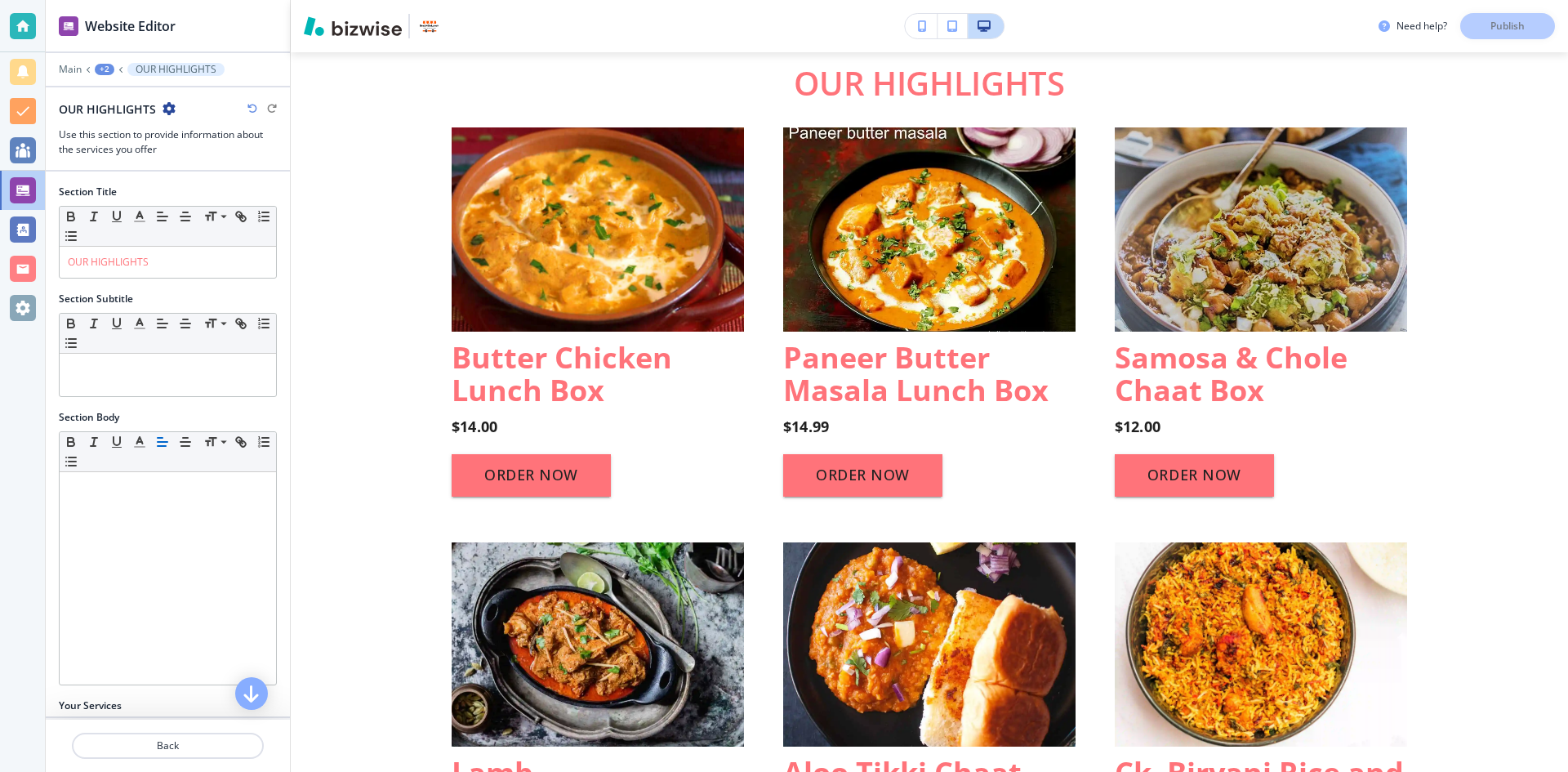
scroll to position [1125, 0]
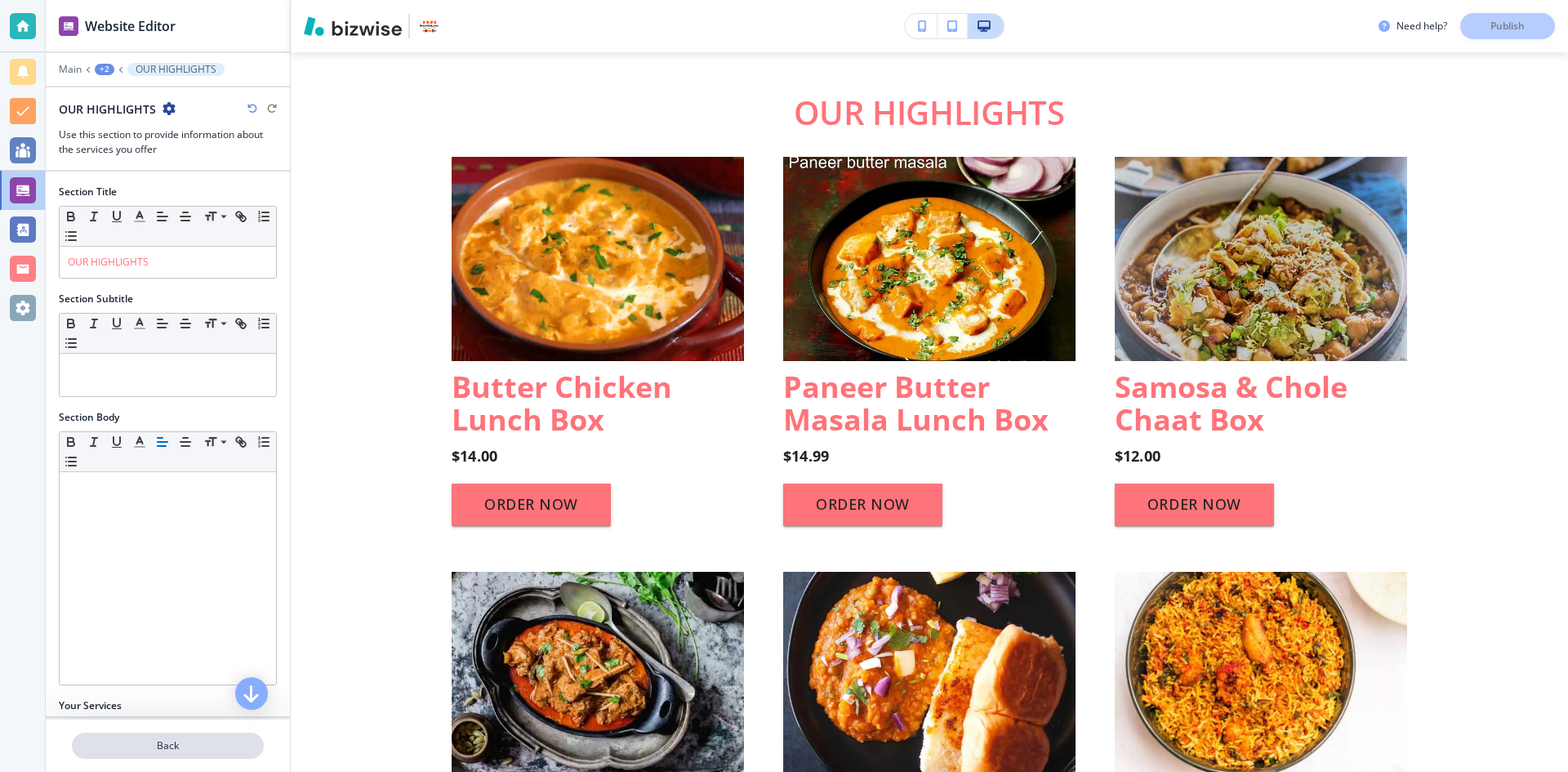
click at [185, 740] on p "Back" at bounding box center [168, 744] width 189 height 14
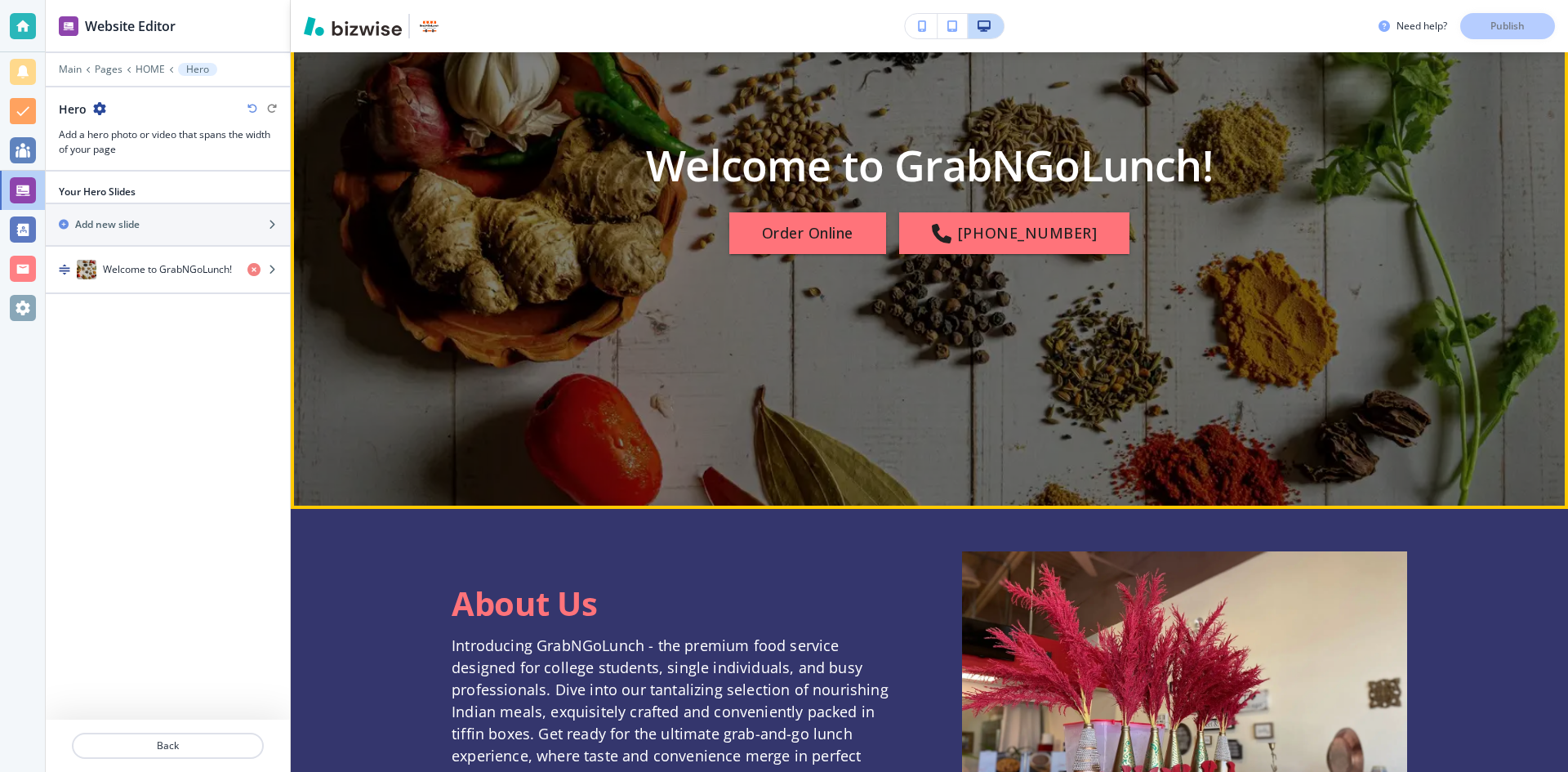
scroll to position [490, 0]
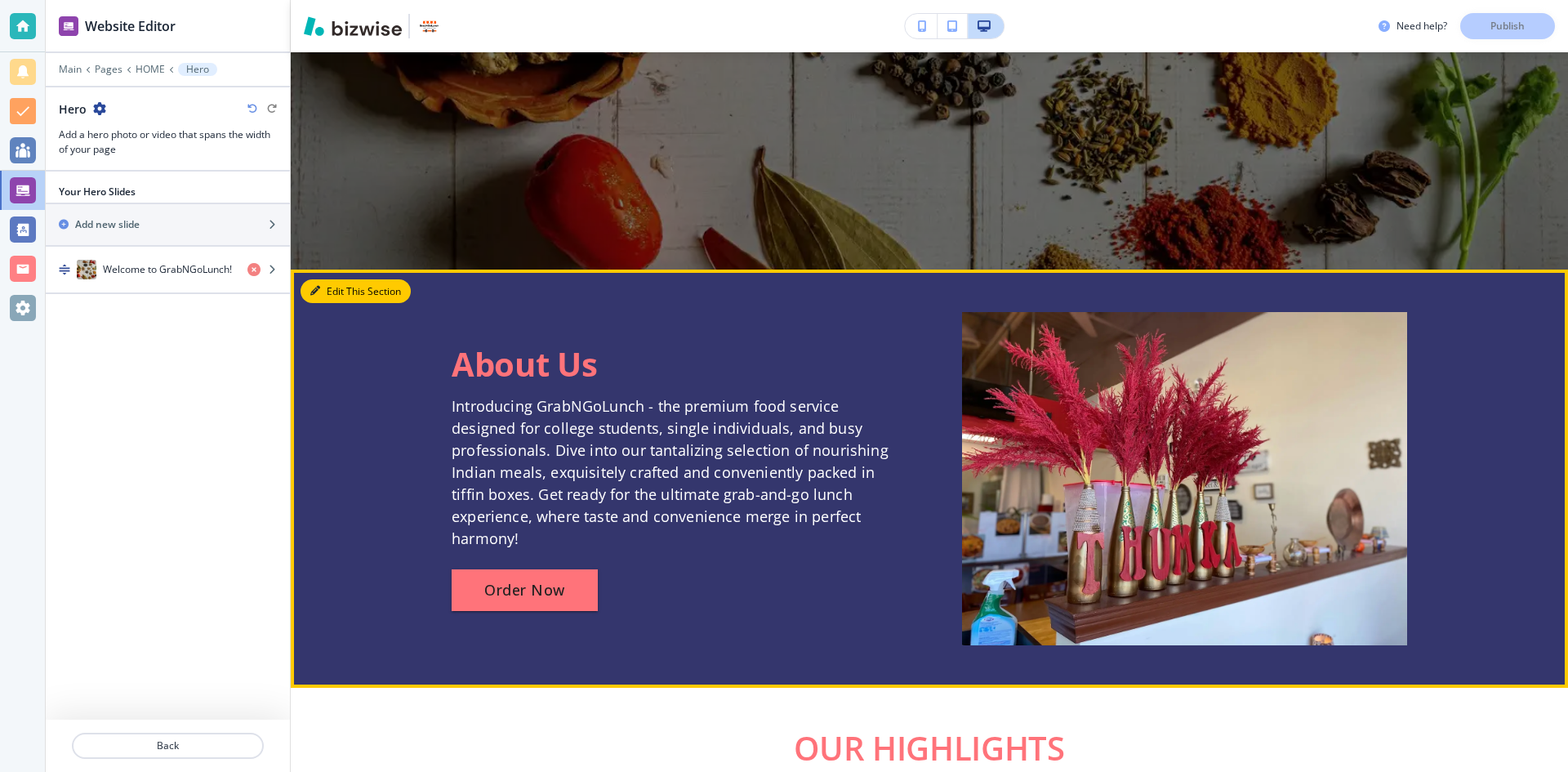
click at [328, 292] on button "Edit This Section" at bounding box center [356, 292] width 111 height 25
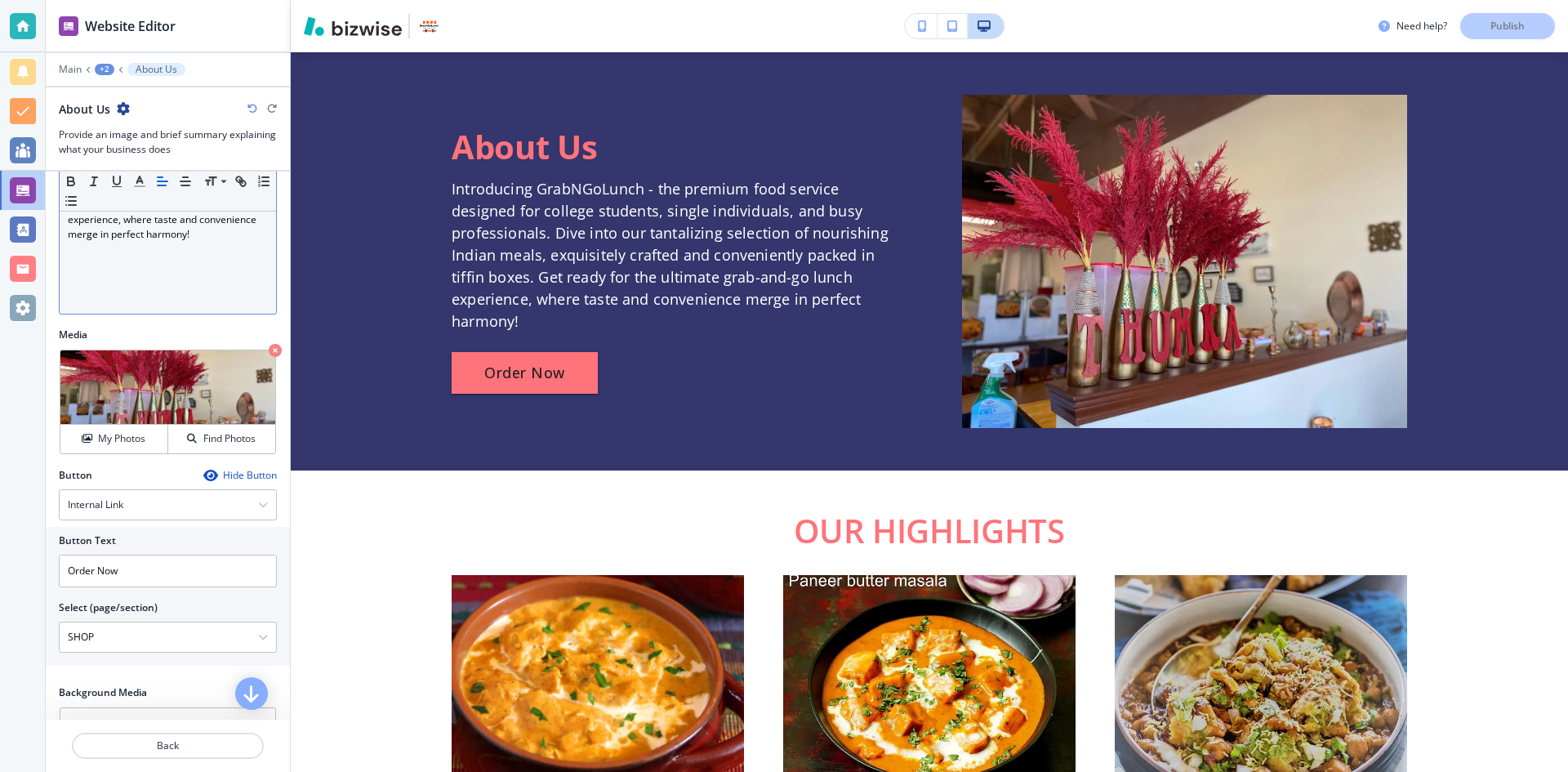
scroll to position [408, 0]
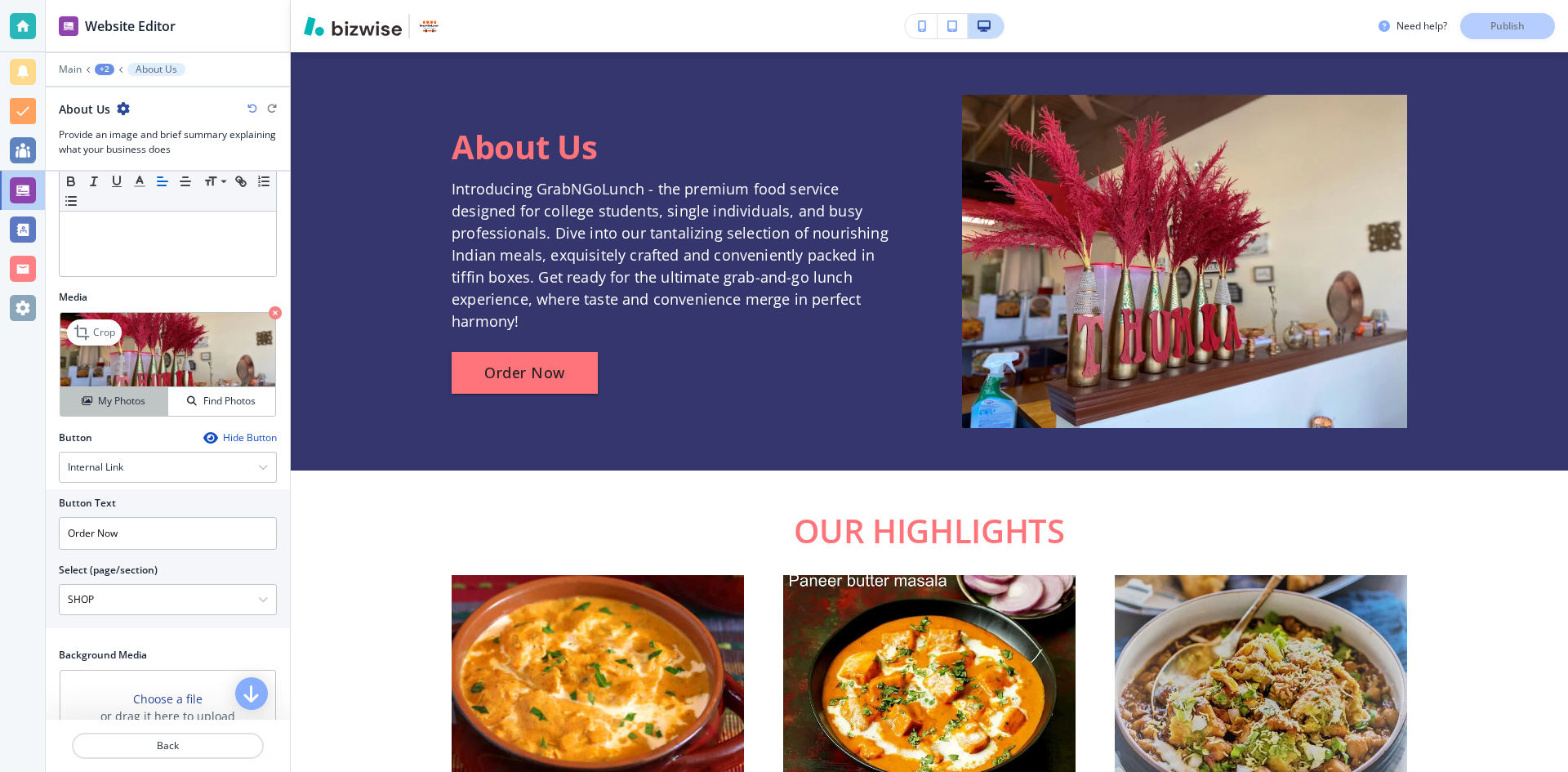
click at [116, 395] on h4 "My Photos" at bounding box center [122, 400] width 48 height 14
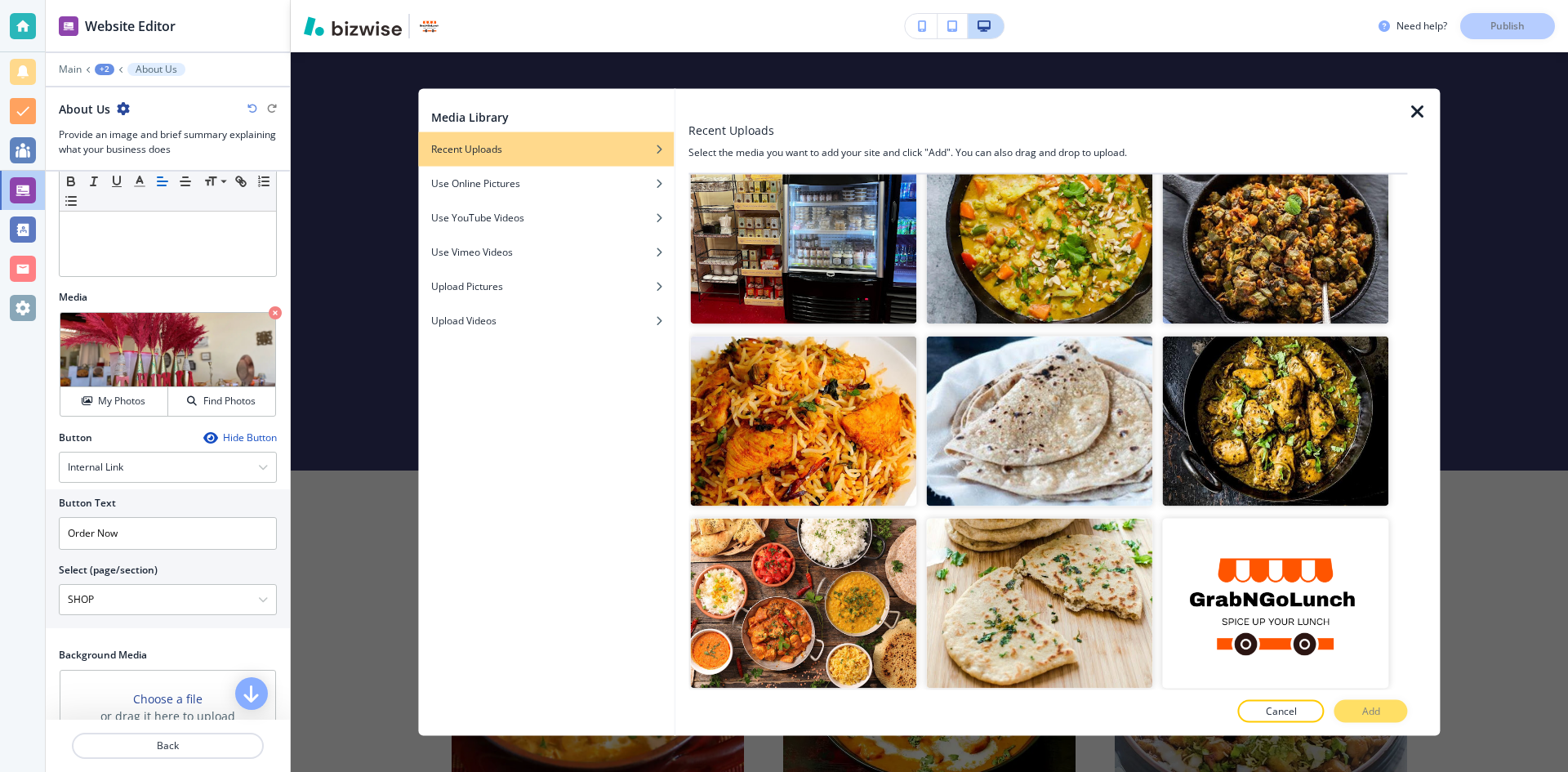
scroll to position [1715, 0]
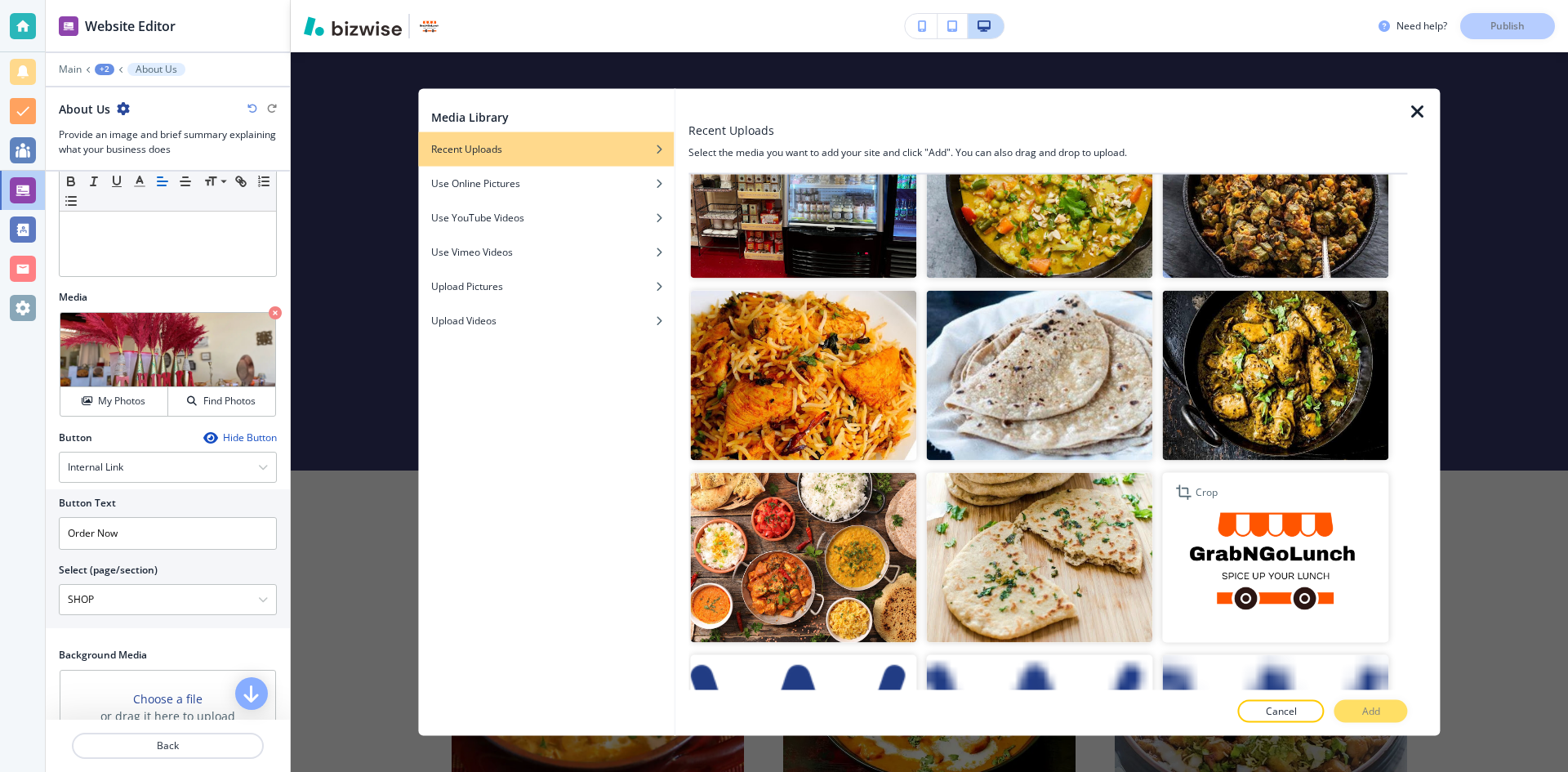
click at [1268, 521] on img "button" at bounding box center [1275, 558] width 226 height 170
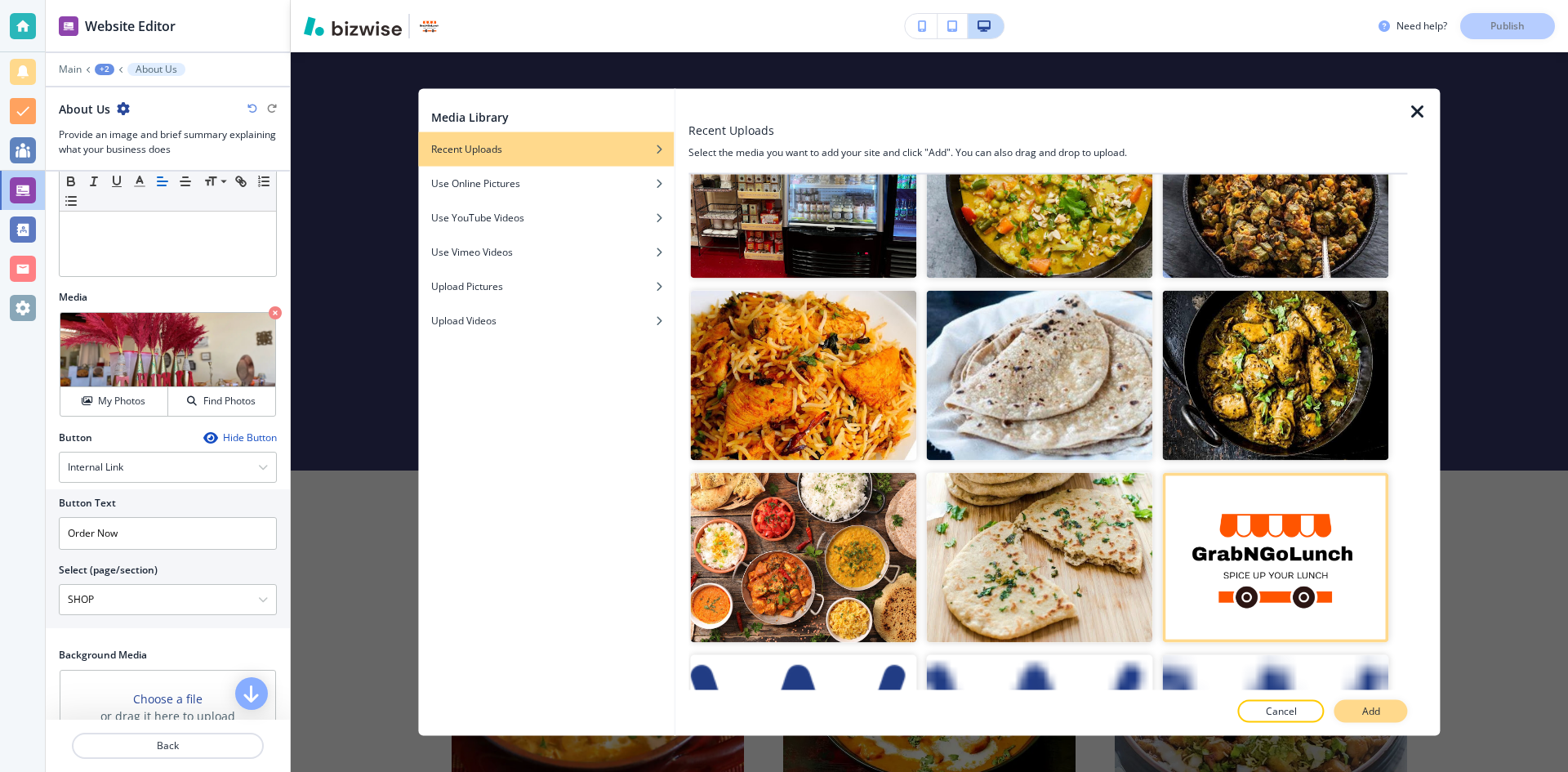
click at [1378, 705] on p "Add" at bounding box center [1371, 710] width 18 height 14
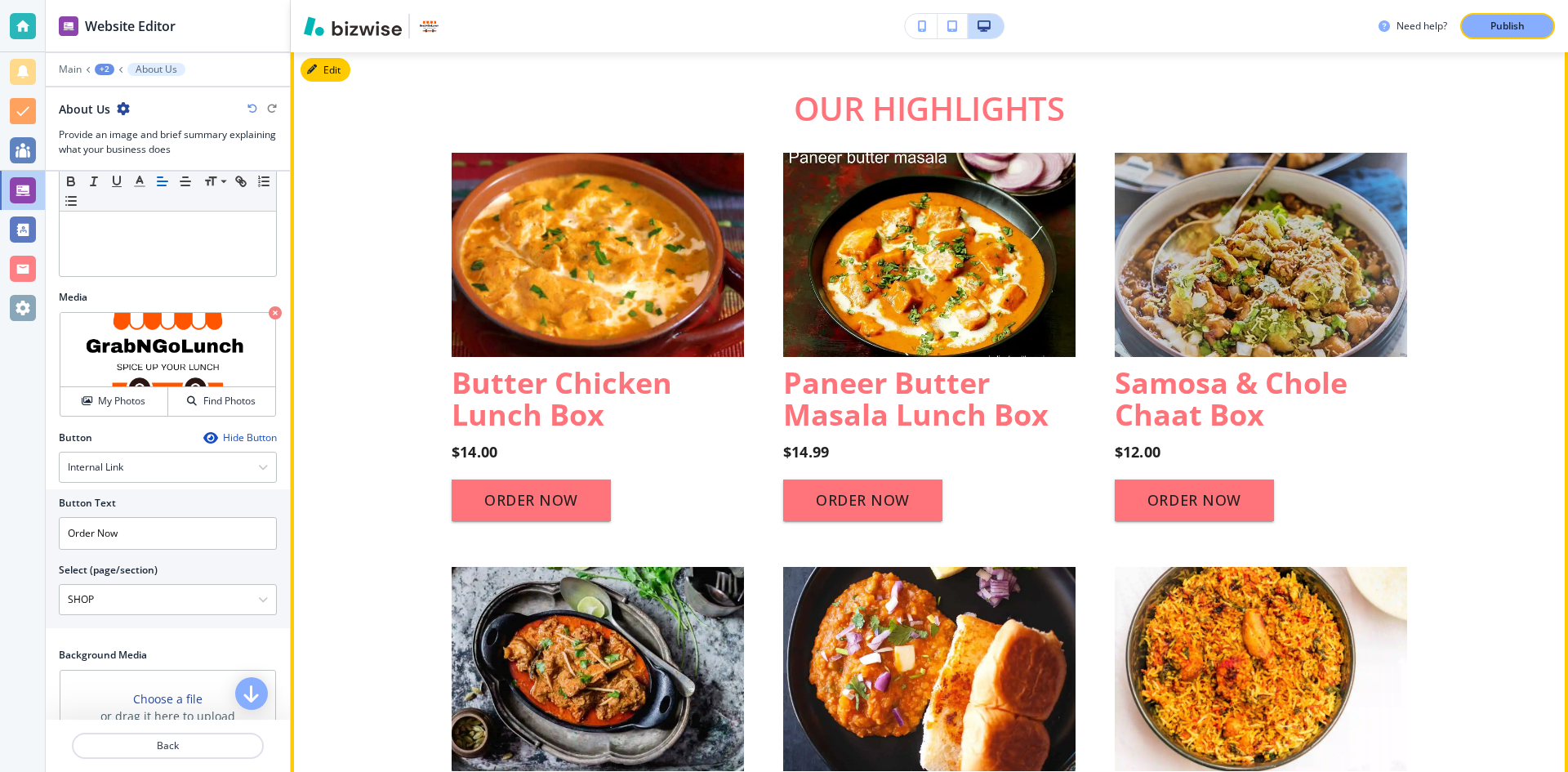
scroll to position [1197, 0]
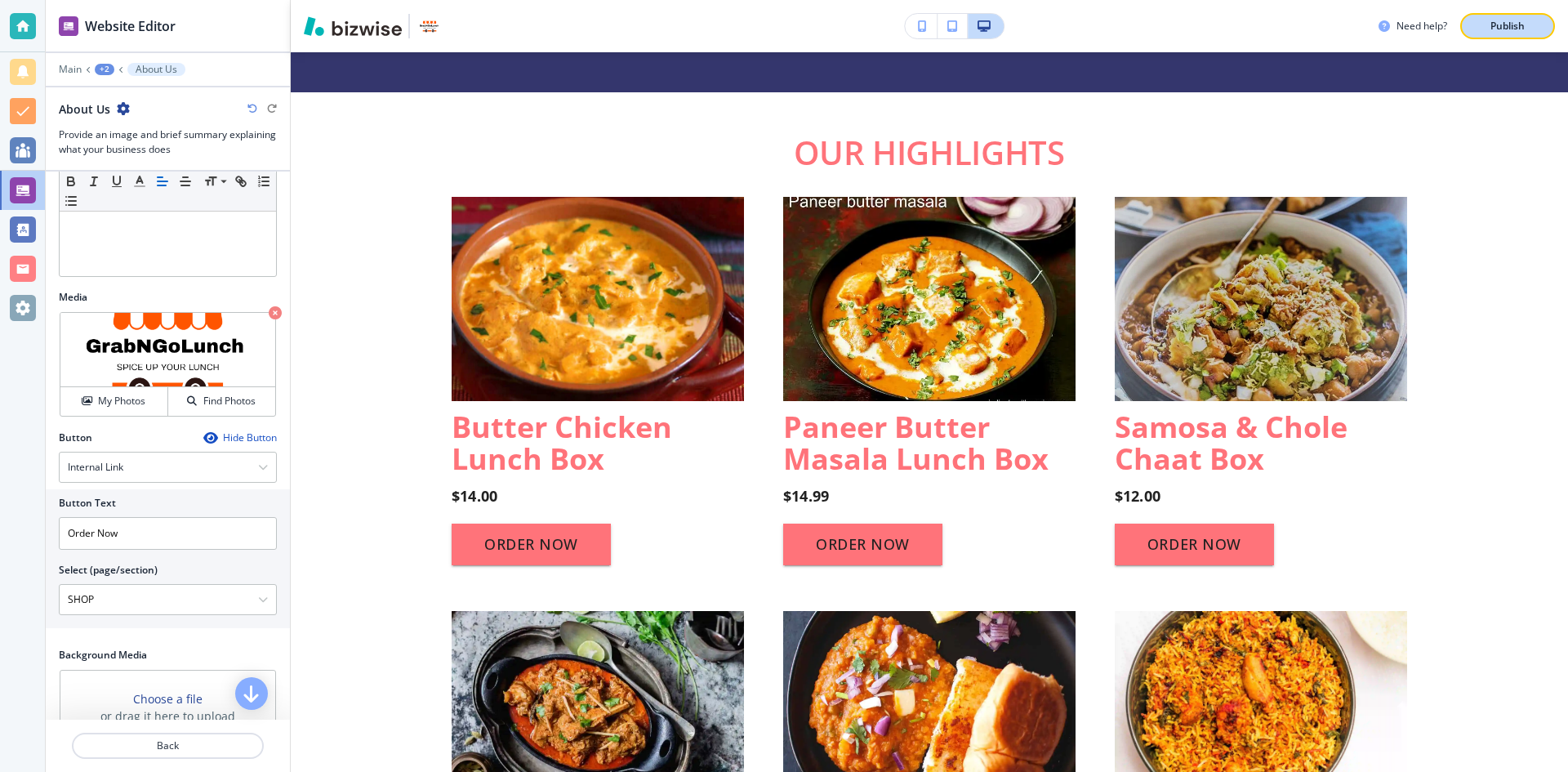
click at [1517, 16] on button "Publish" at bounding box center [1507, 26] width 94 height 26
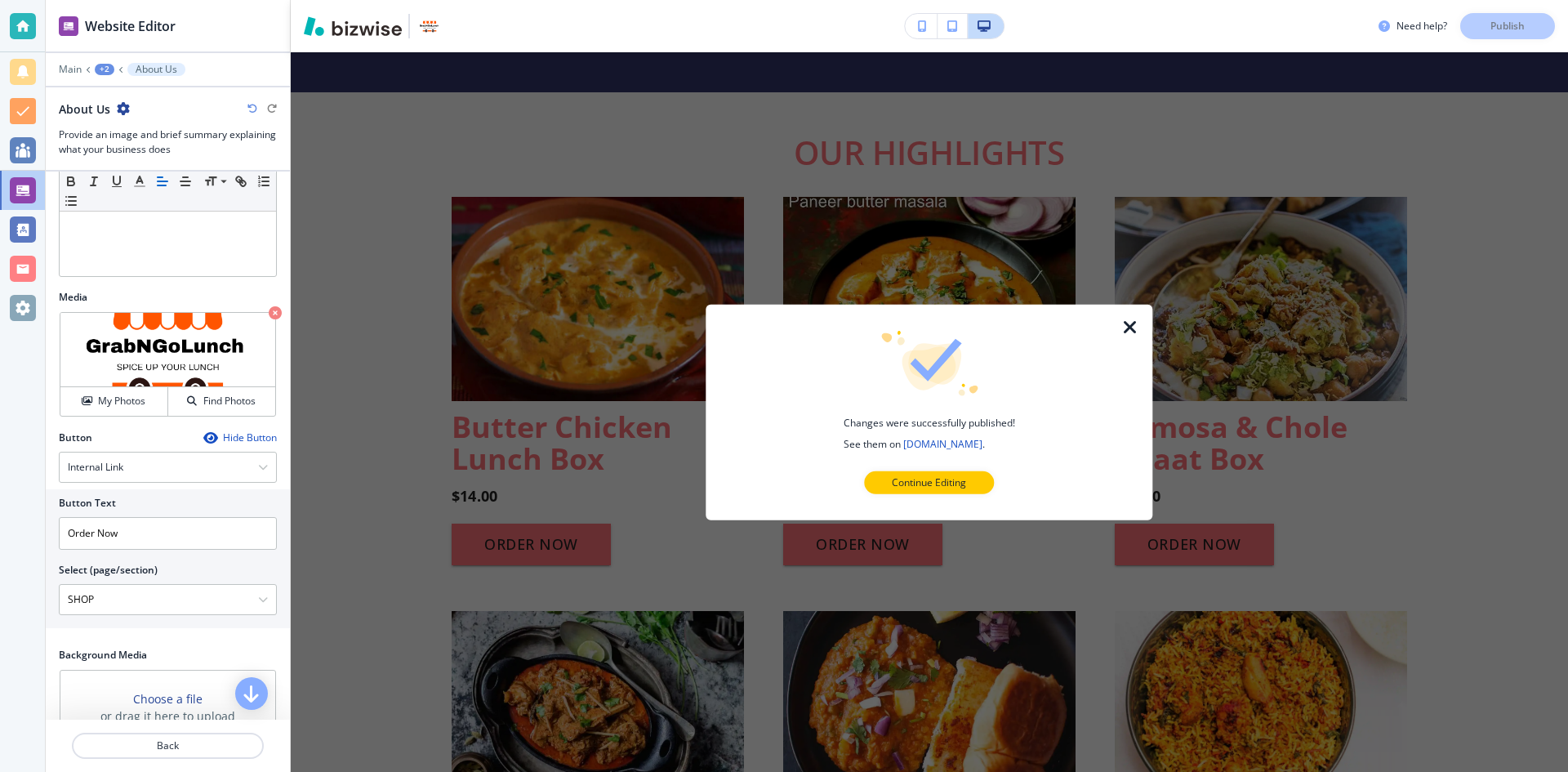
click at [1128, 322] on icon "button" at bounding box center [1130, 326] width 20 height 20
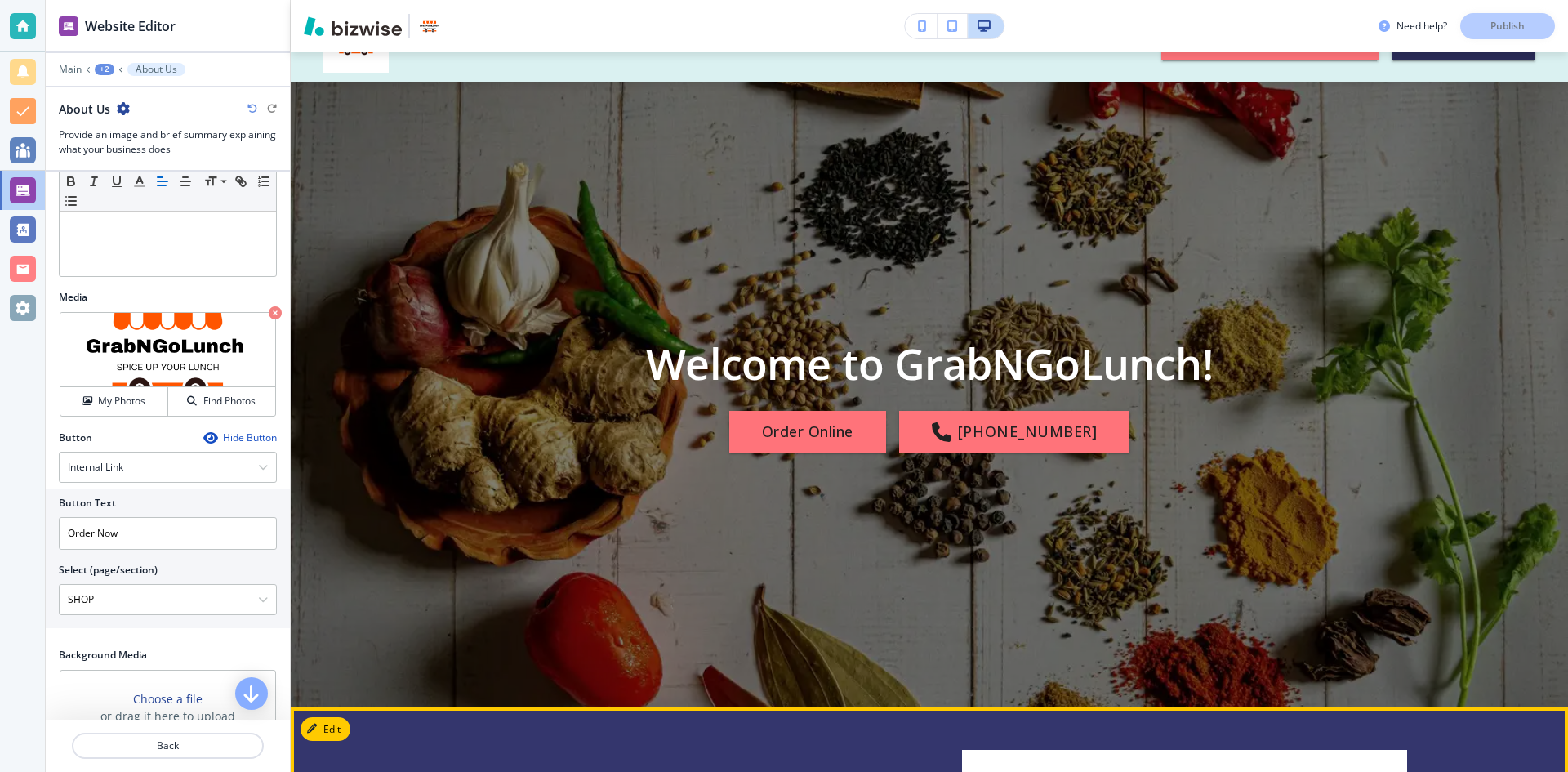
scroll to position [0, 0]
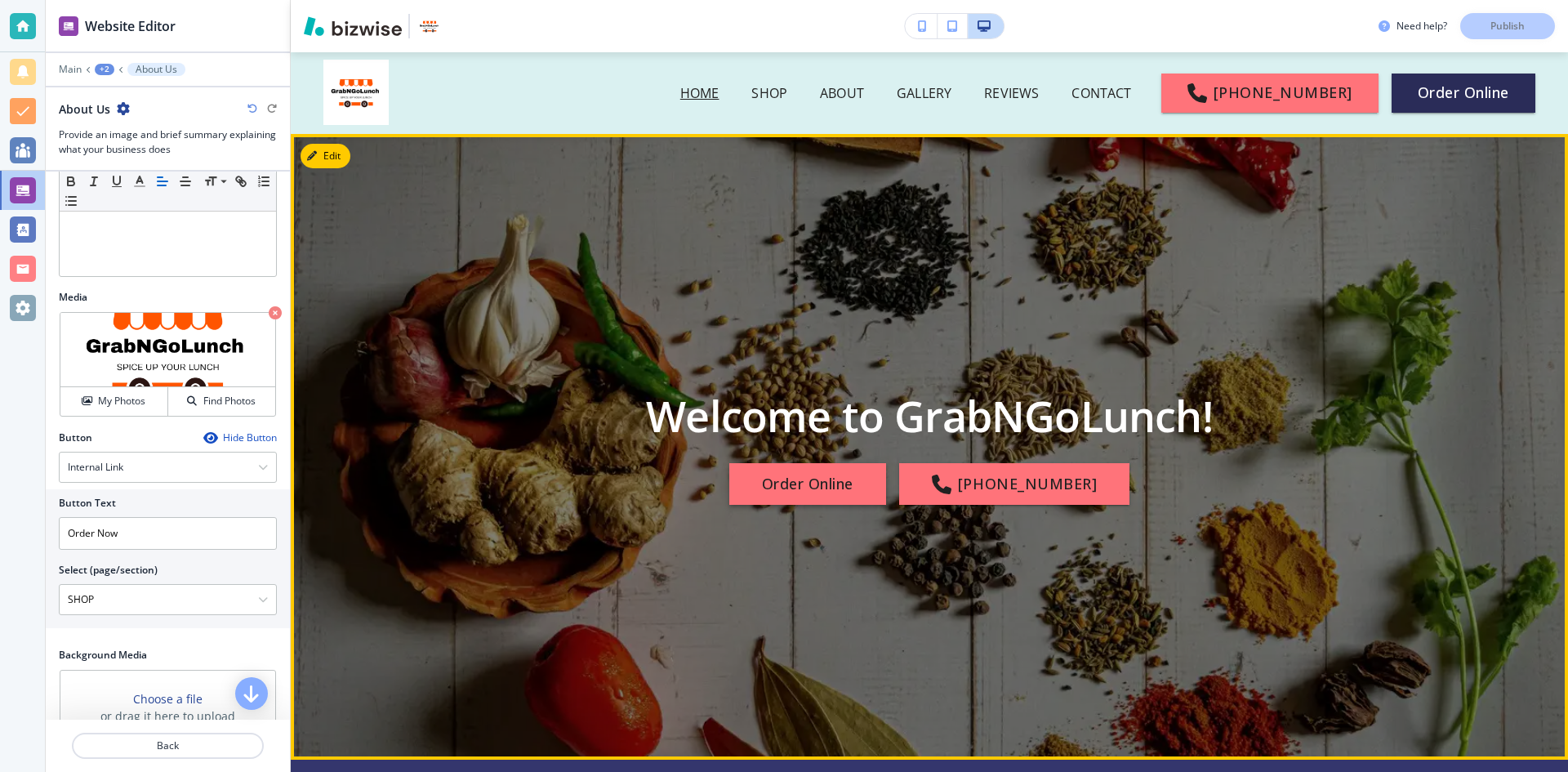
click at [827, 483] on button "Order Online" at bounding box center [807, 484] width 156 height 43
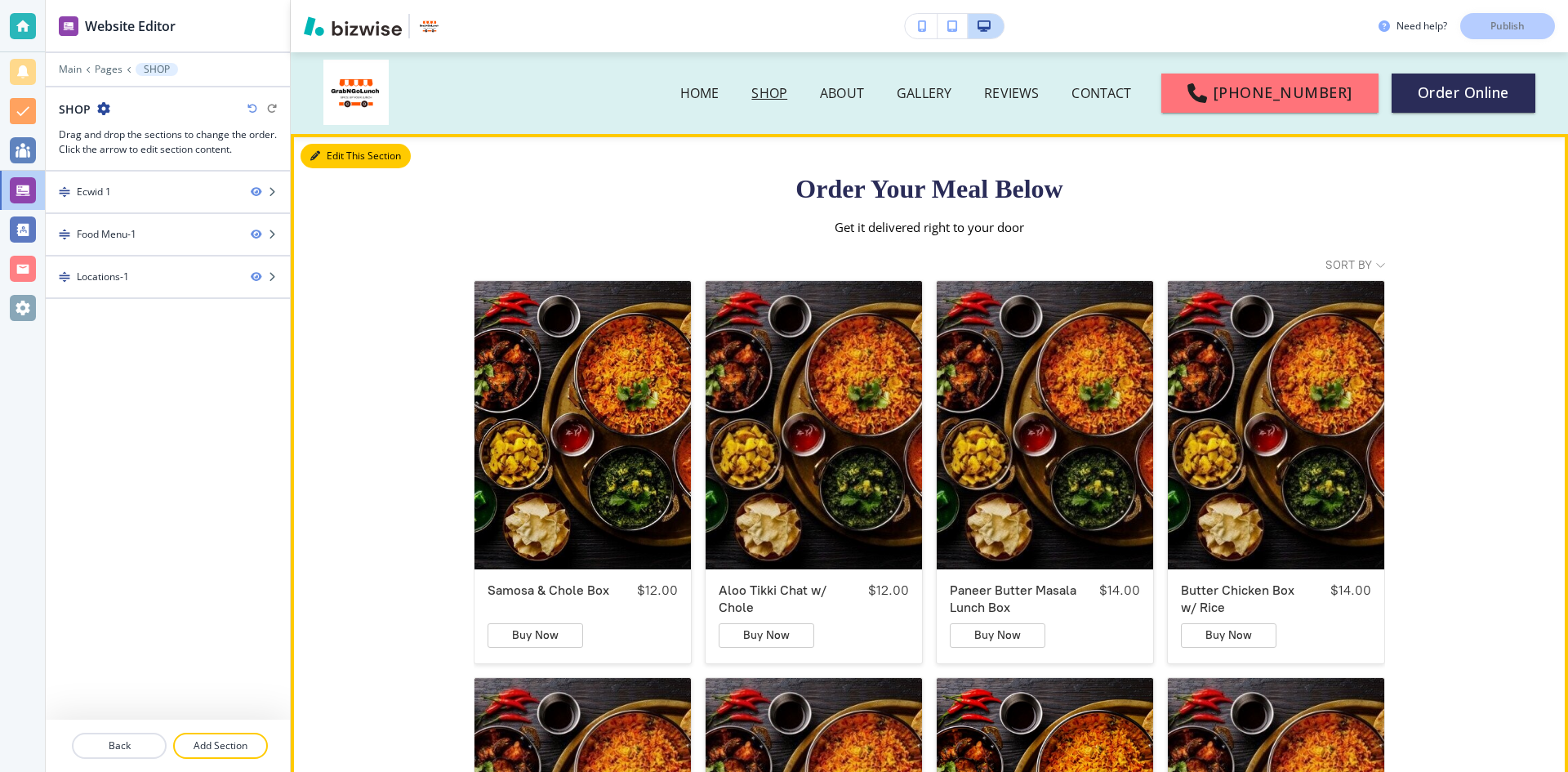
click at [330, 149] on button "Edit This Section" at bounding box center [356, 156] width 111 height 25
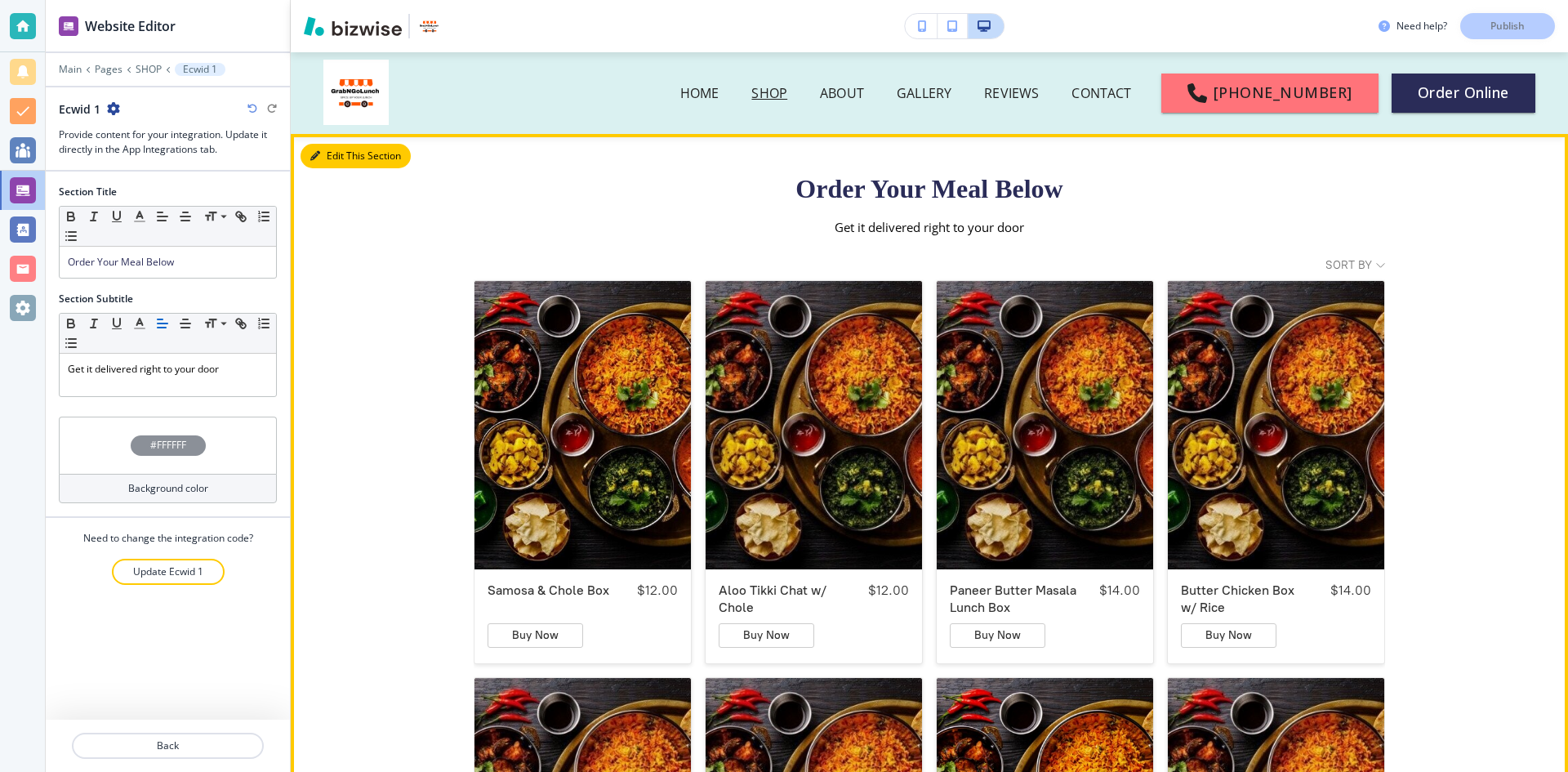
scroll to position [82, 0]
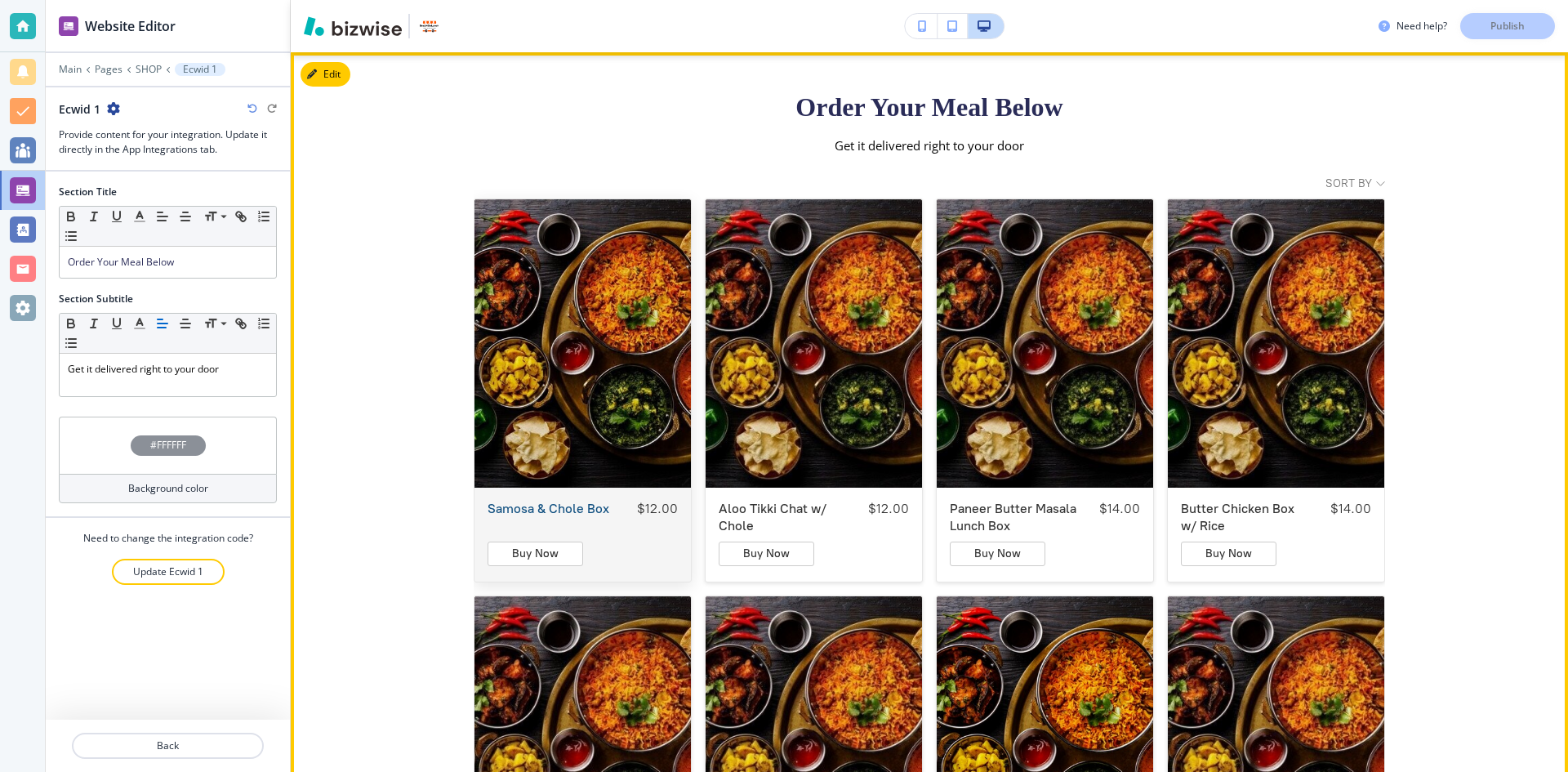
click at [531, 464] on div "Samosa & Chole Box" at bounding box center [582, 342] width 216 height 288
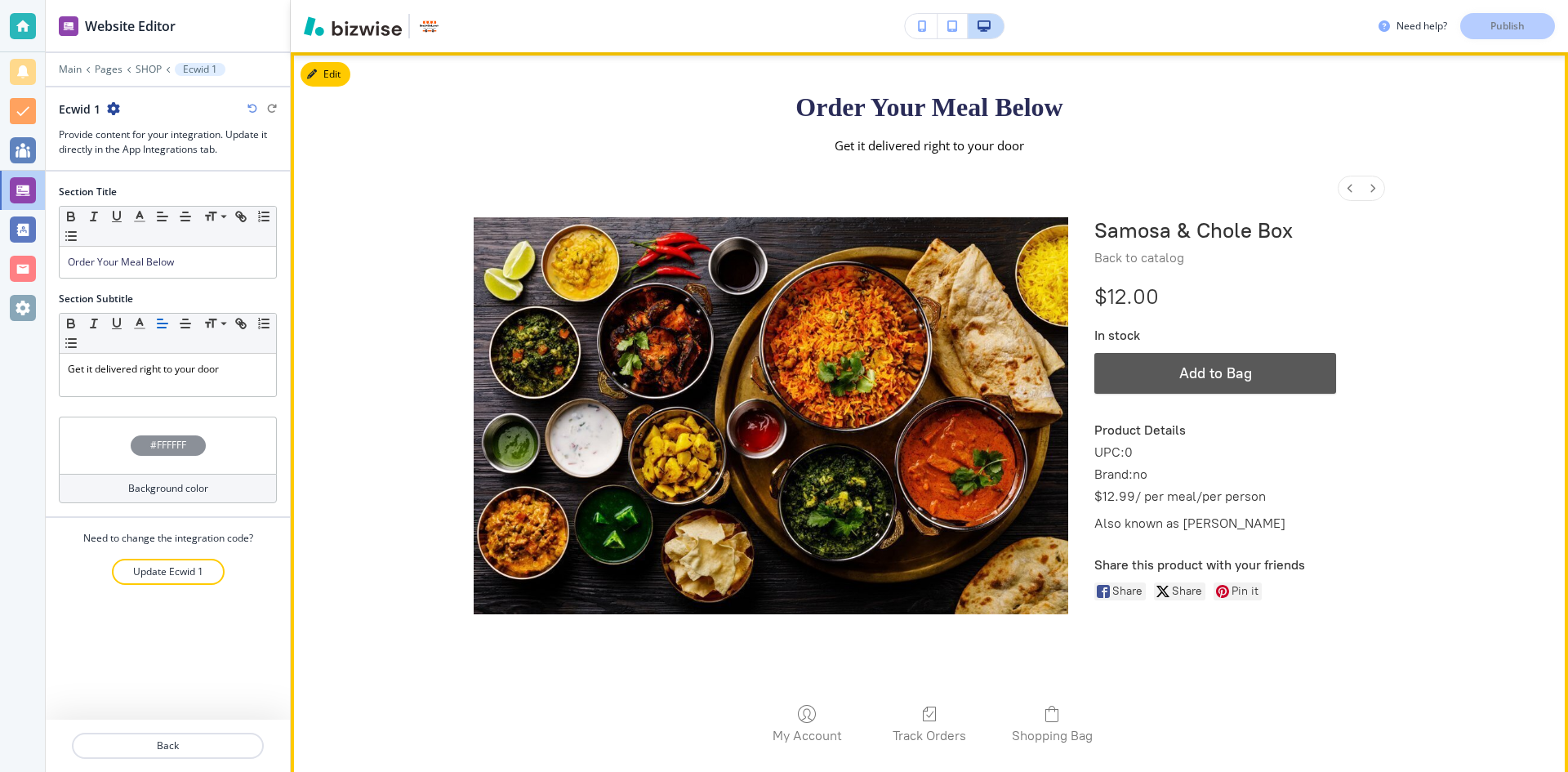
click at [1228, 384] on button "Add to Bag" at bounding box center [1215, 372] width 242 height 41
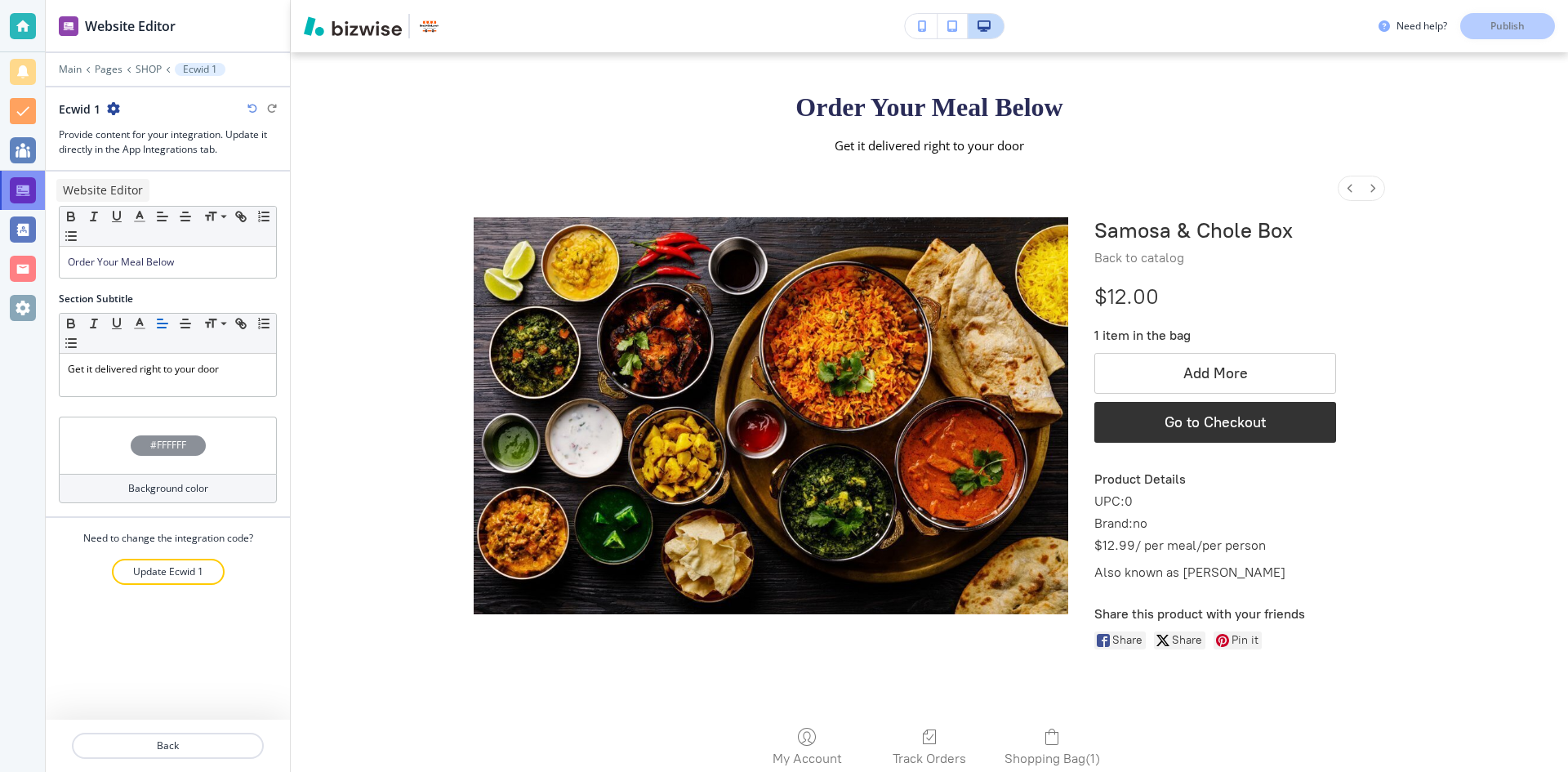
click at [29, 191] on div at bounding box center [22, 190] width 26 height 26
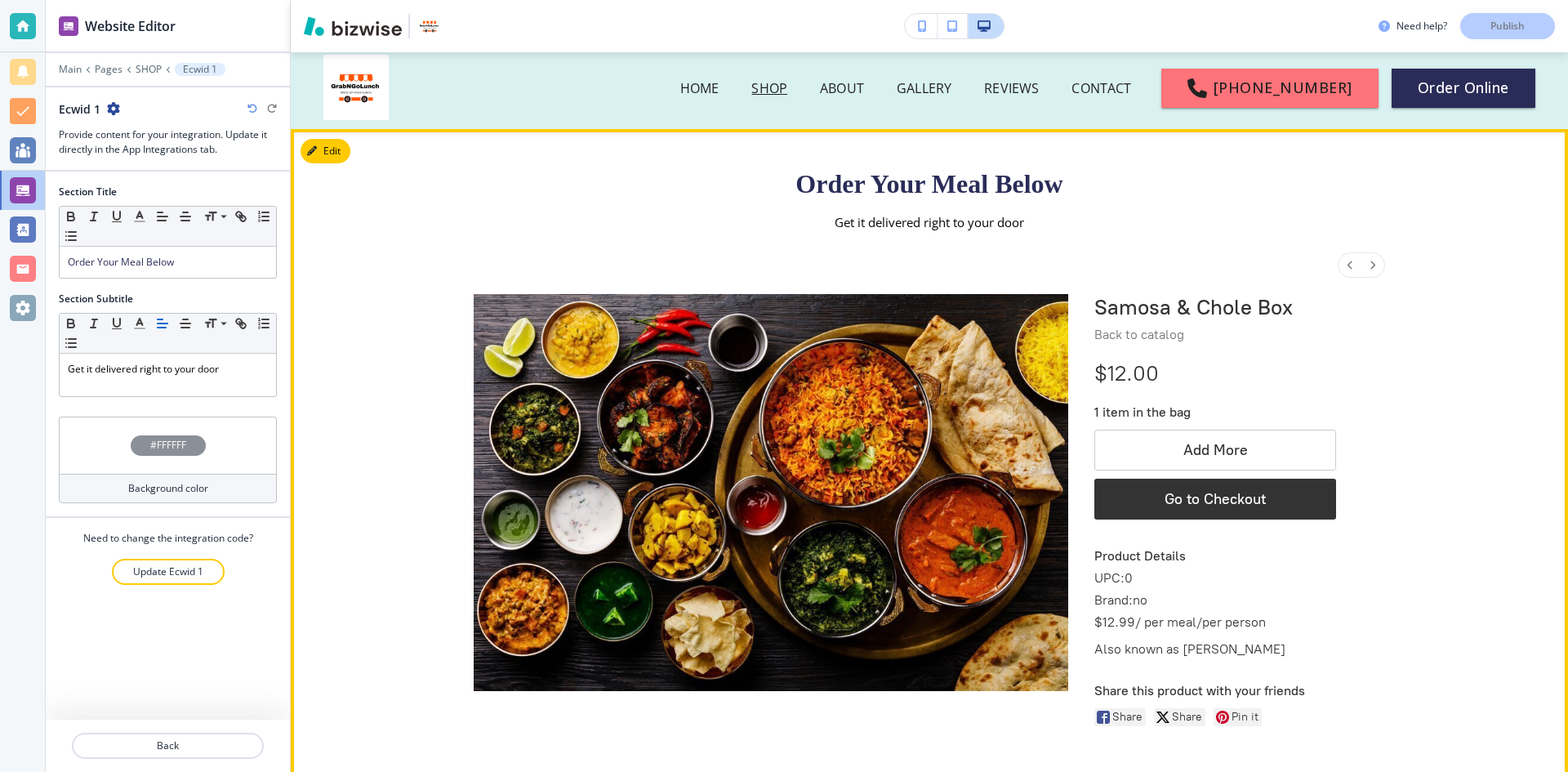
scroll to position [0, 0]
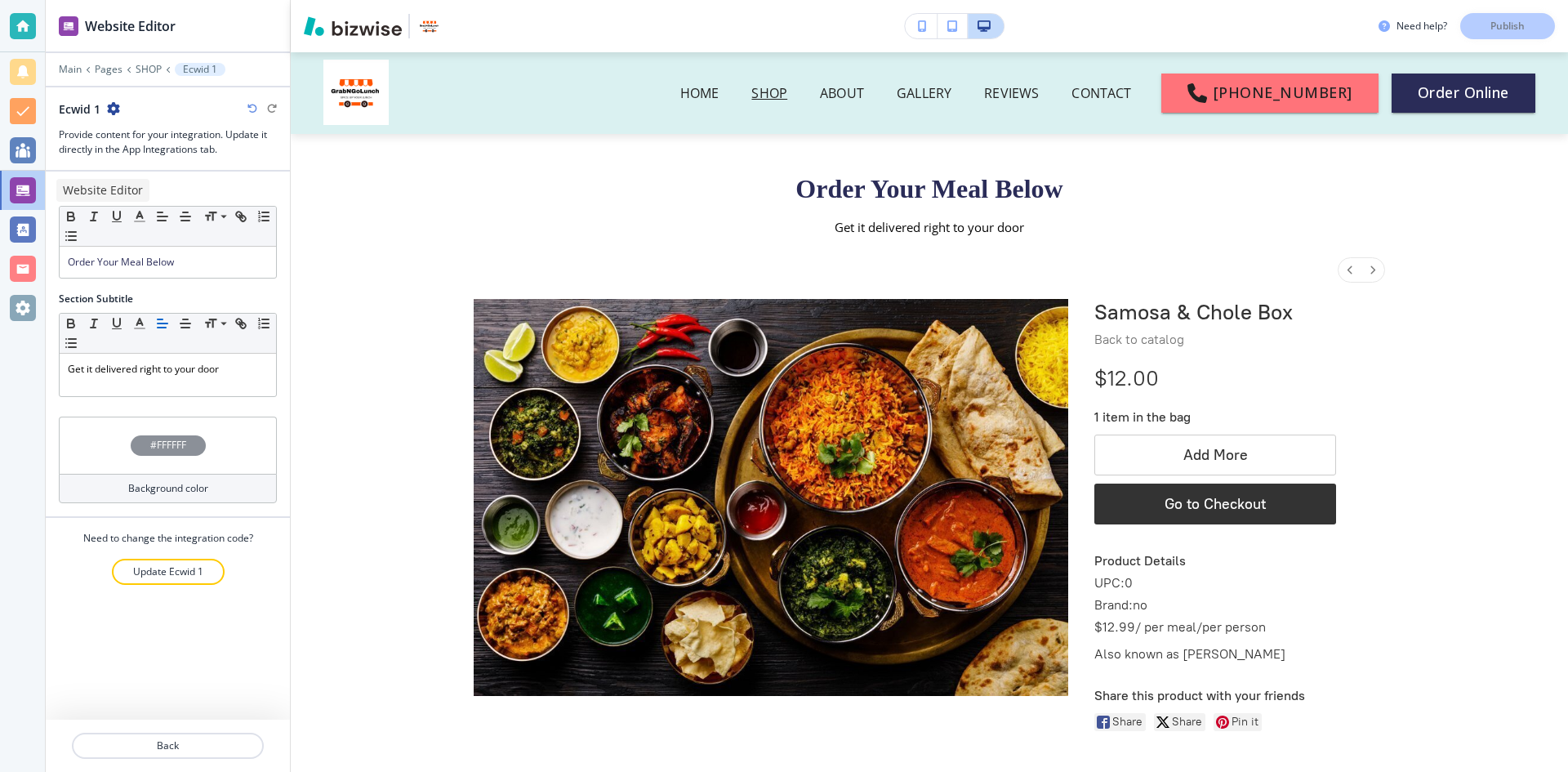
click at [29, 183] on div at bounding box center [22, 190] width 26 height 26
click at [20, 191] on div at bounding box center [22, 190] width 26 height 26
click at [24, 309] on div at bounding box center [22, 307] width 26 height 26
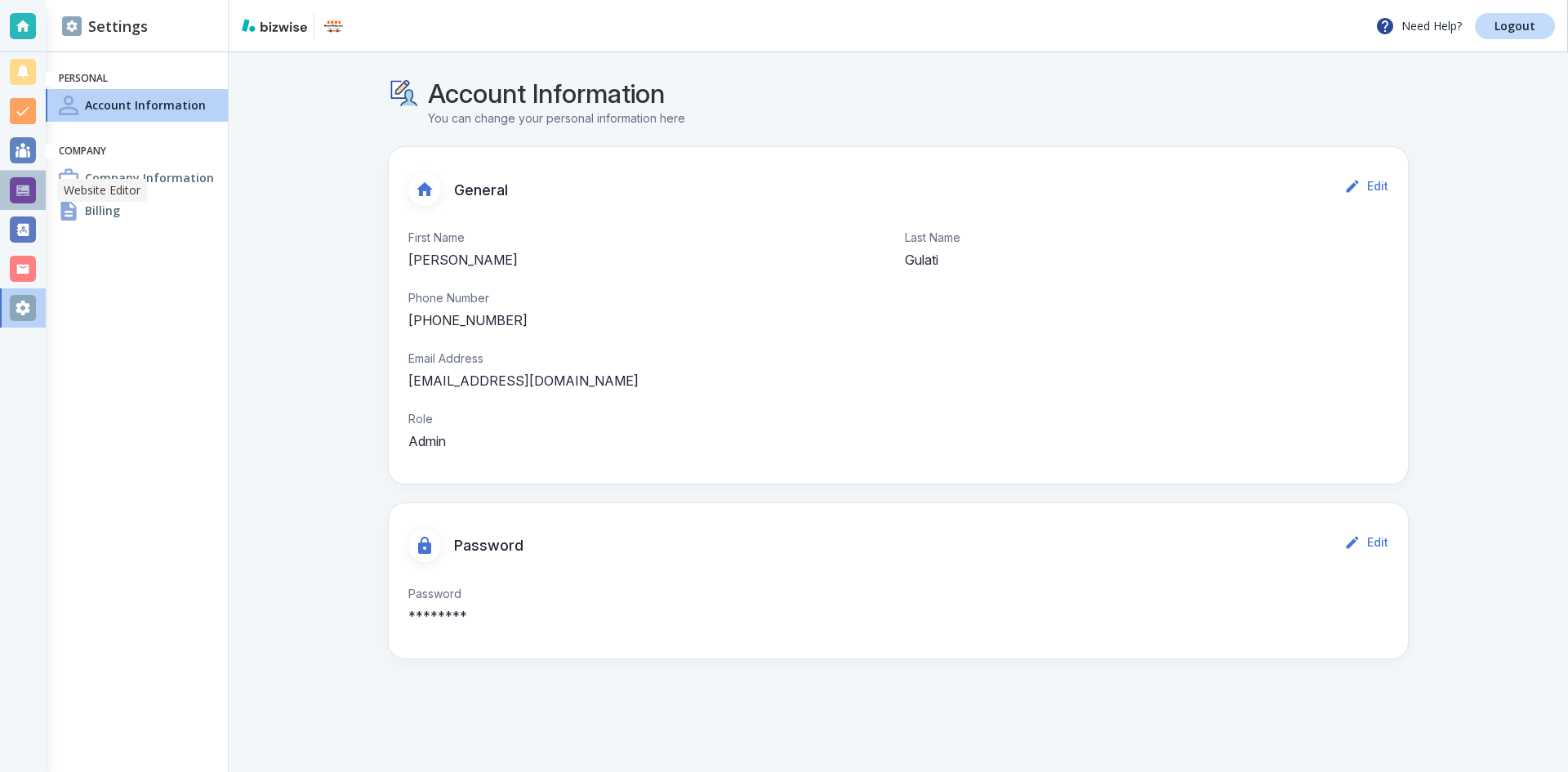
click at [18, 183] on div at bounding box center [22, 190] width 26 height 26
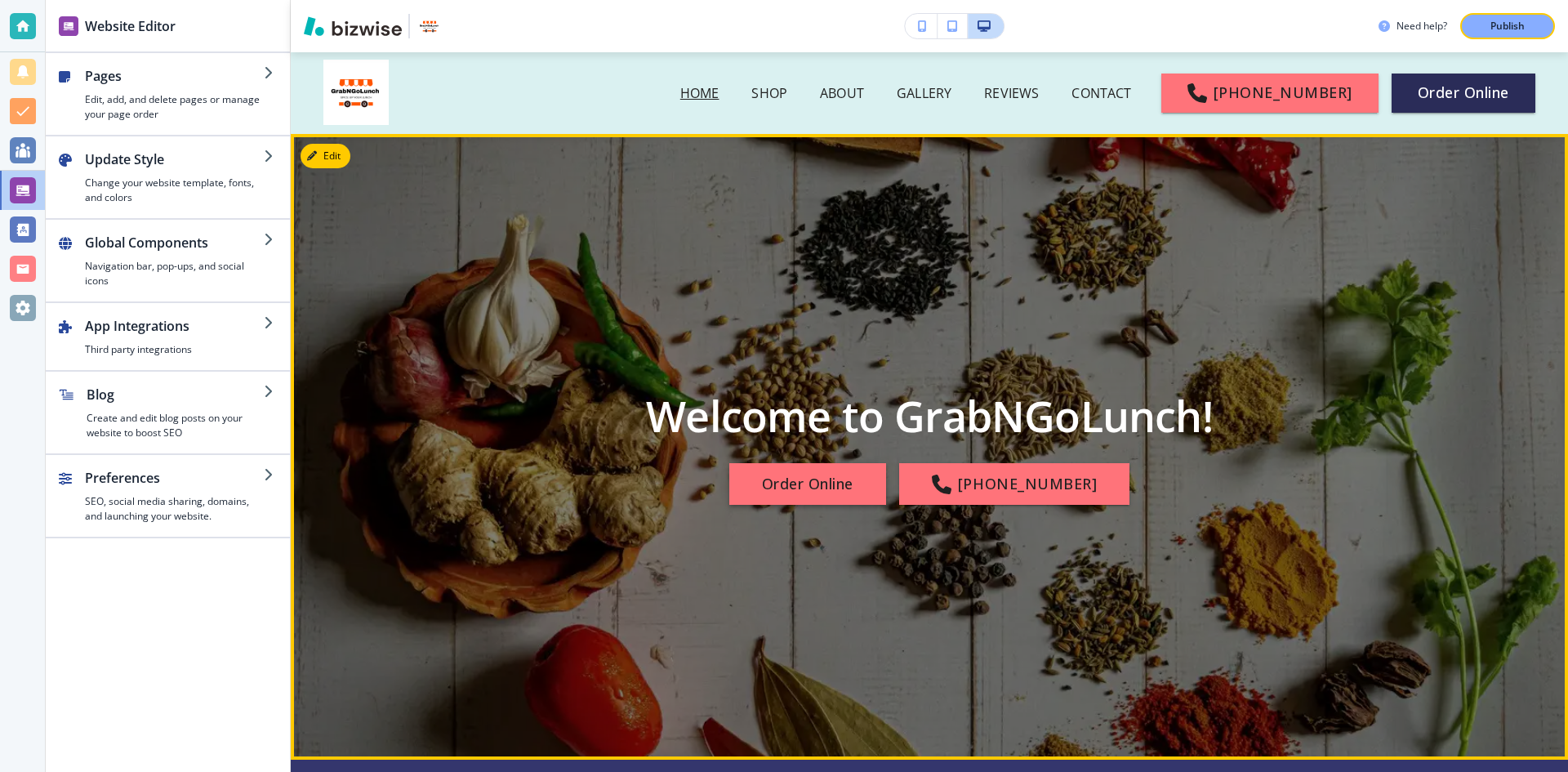
click at [819, 475] on button "Order Online" at bounding box center [807, 484] width 156 height 43
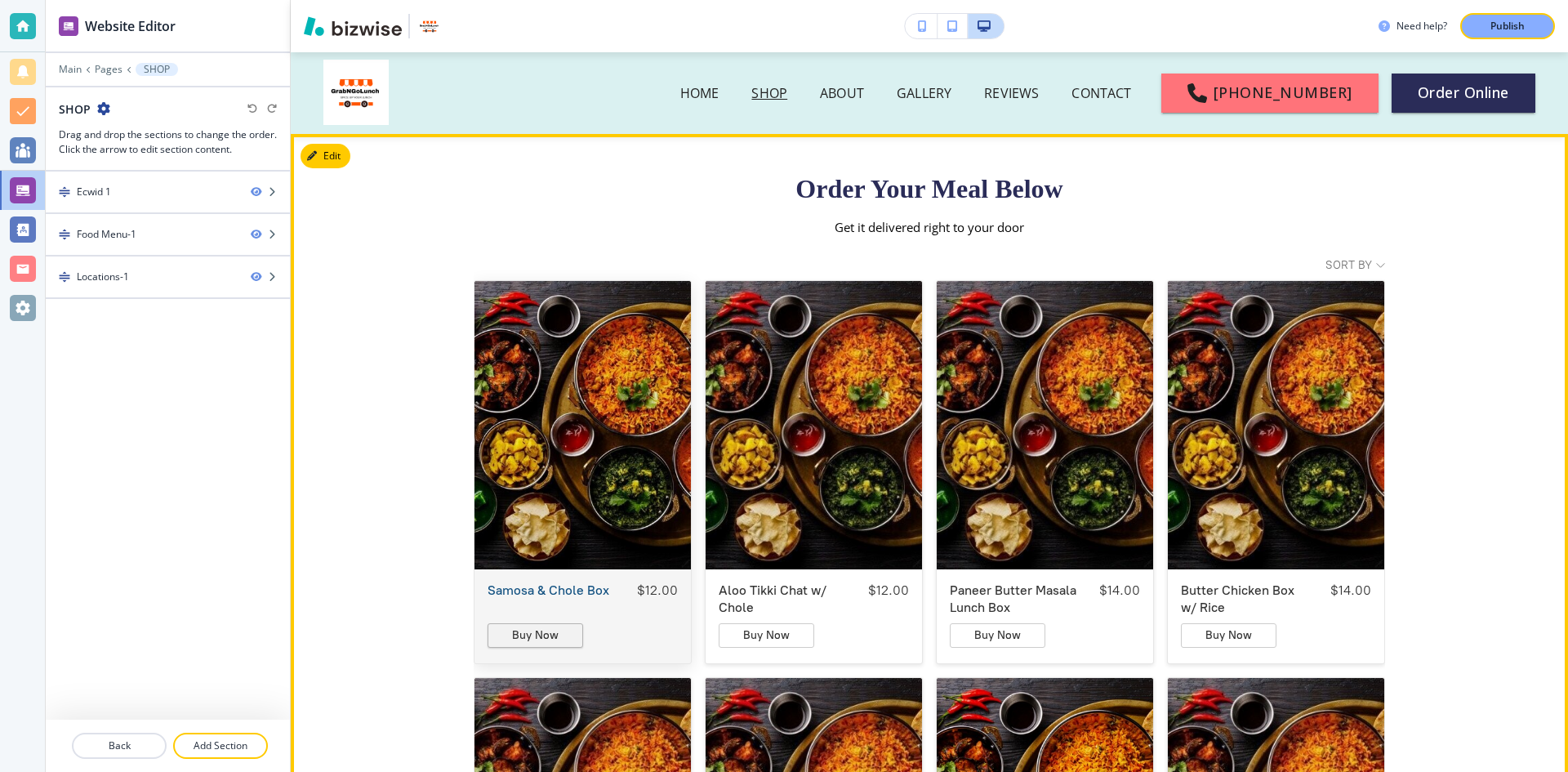
click at [550, 628] on span "Buy Now" at bounding box center [535, 634] width 47 height 14
click at [577, 537] on div "Samosa & Chole Box" at bounding box center [582, 424] width 216 height 288
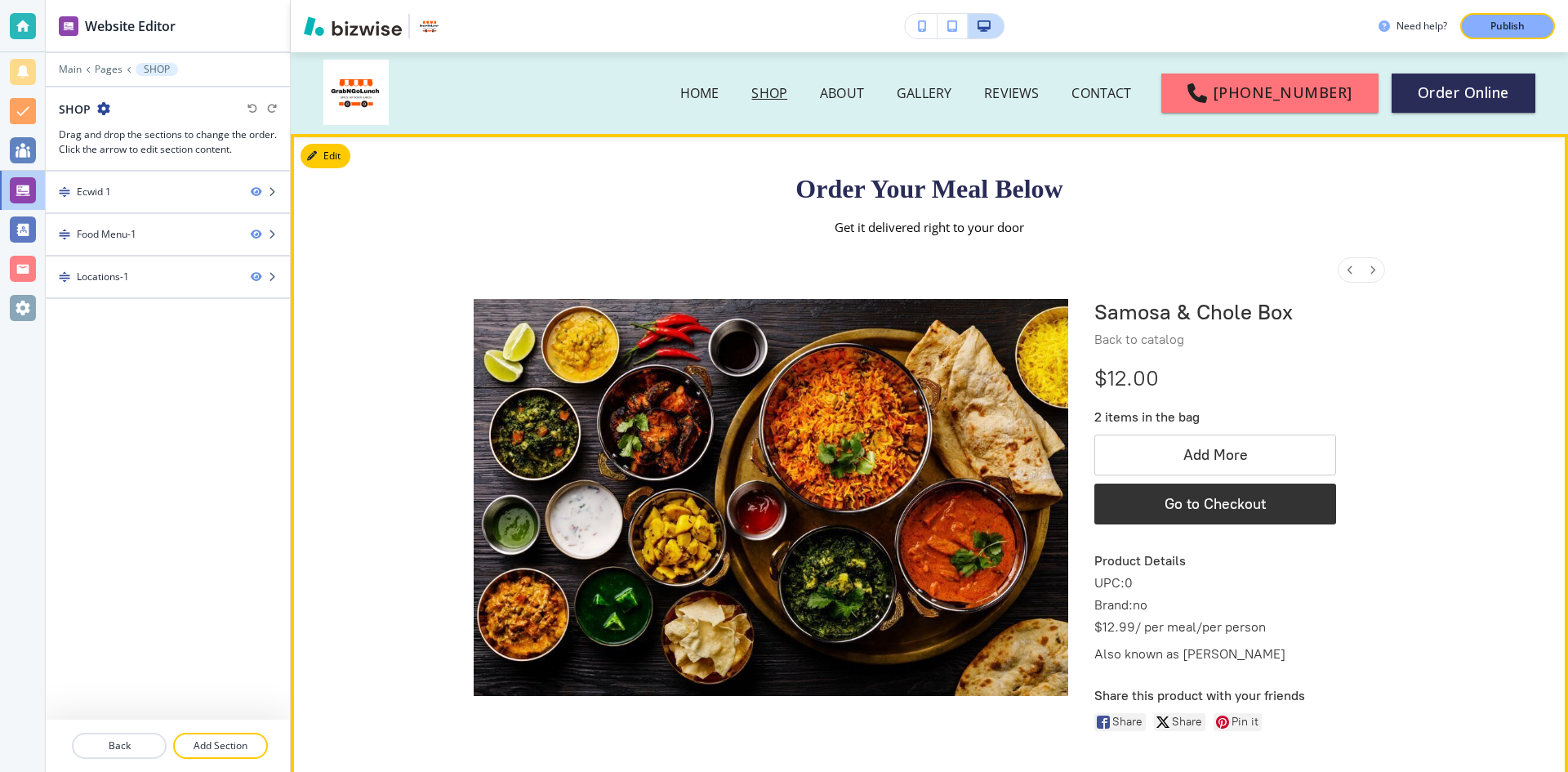
scroll to position [198, 0]
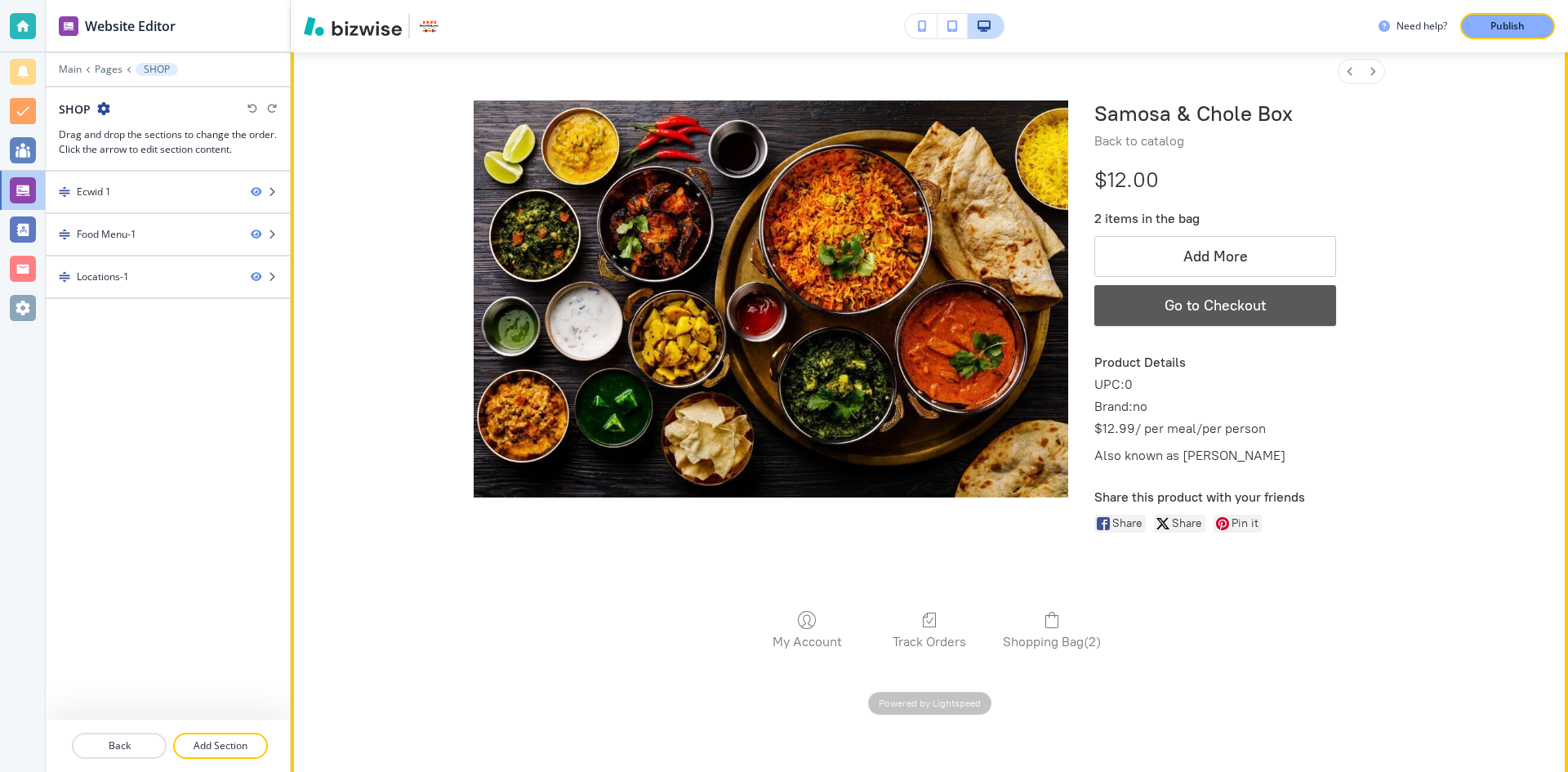
click at [1173, 300] on span "Go to Checkout" at bounding box center [1215, 304] width 101 height 18
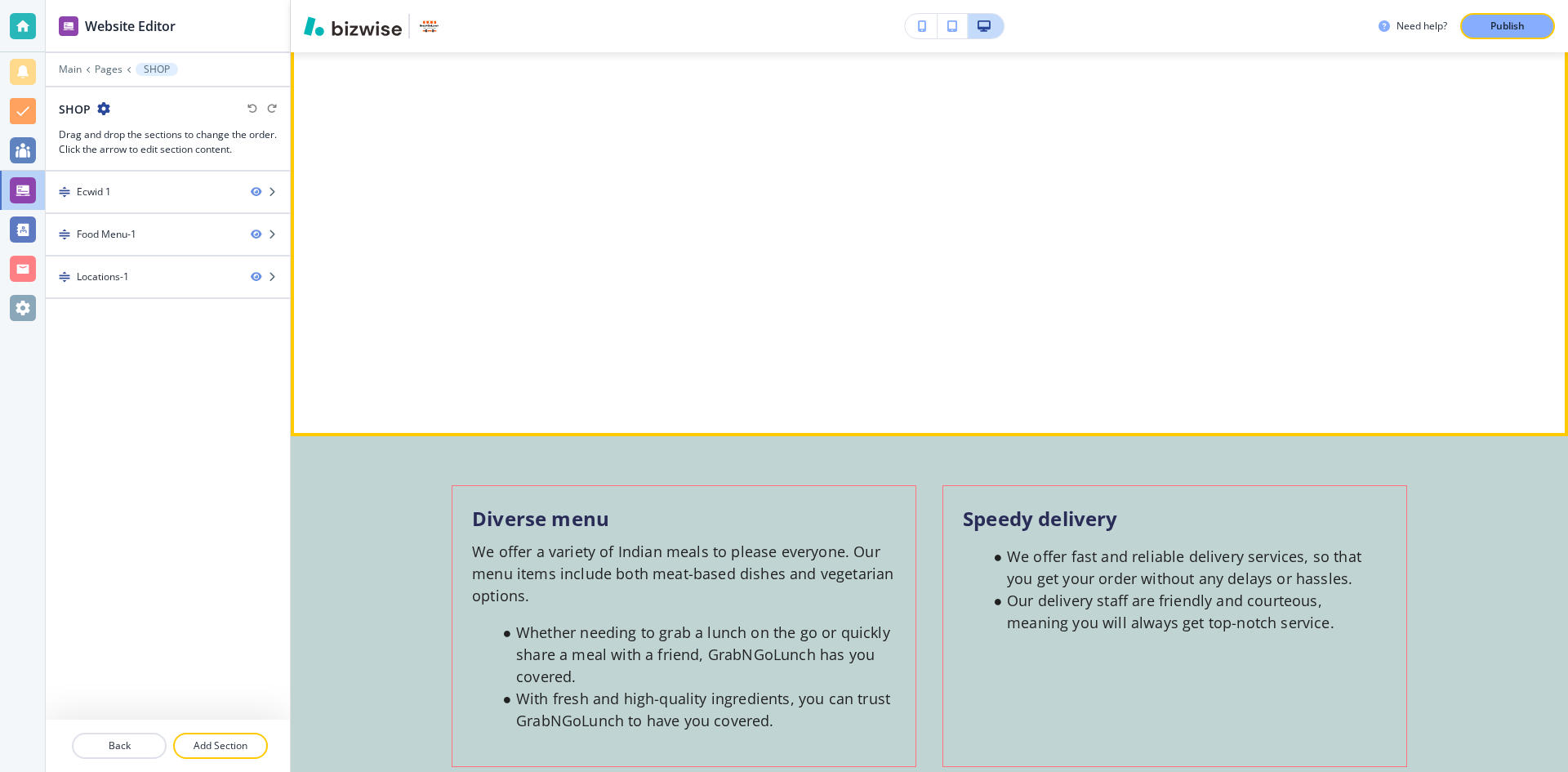
select select "2"
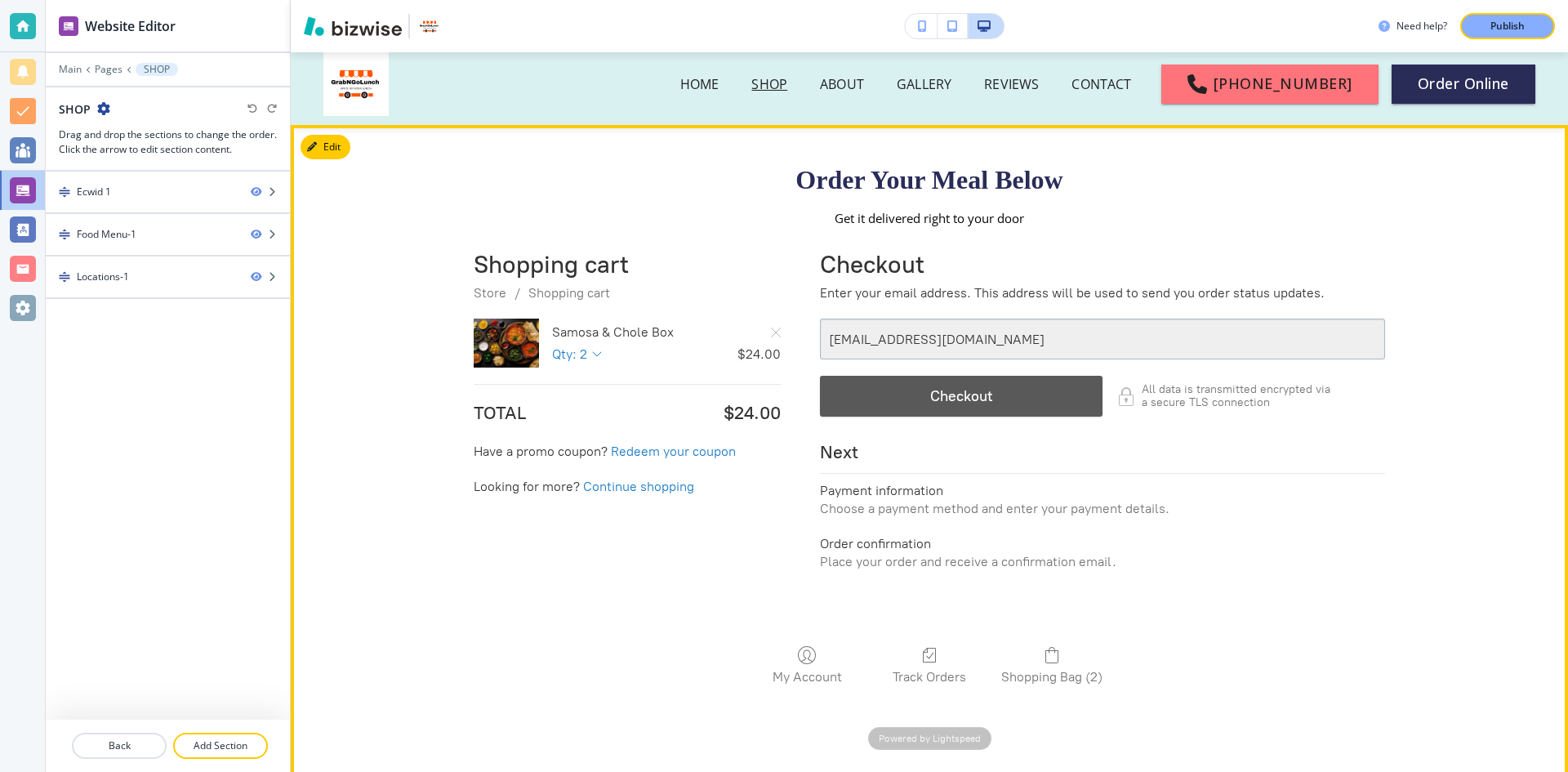
scroll to position [0, 0]
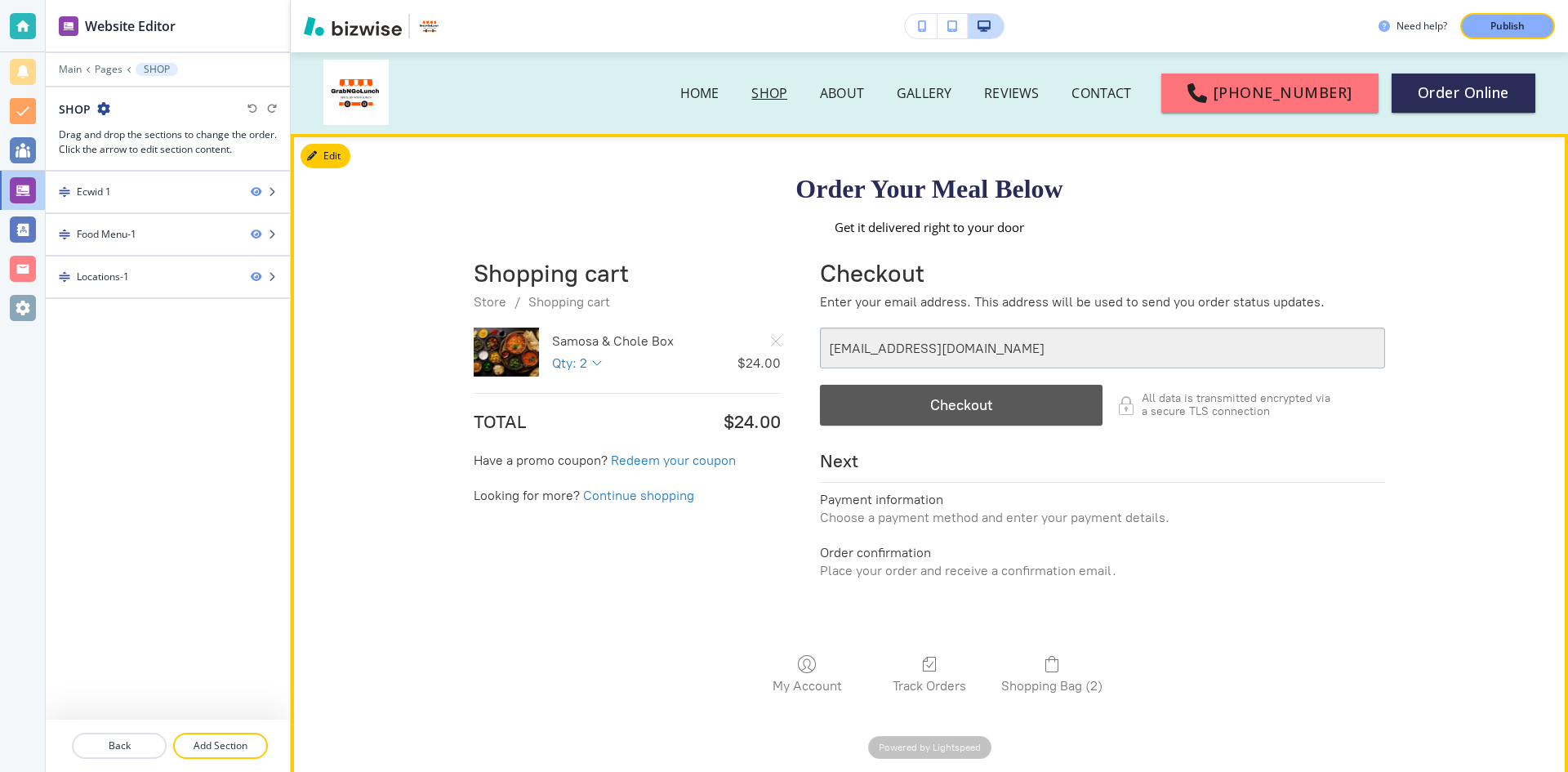
click at [904, 400] on div "button" at bounding box center [961, 403] width 281 height 39
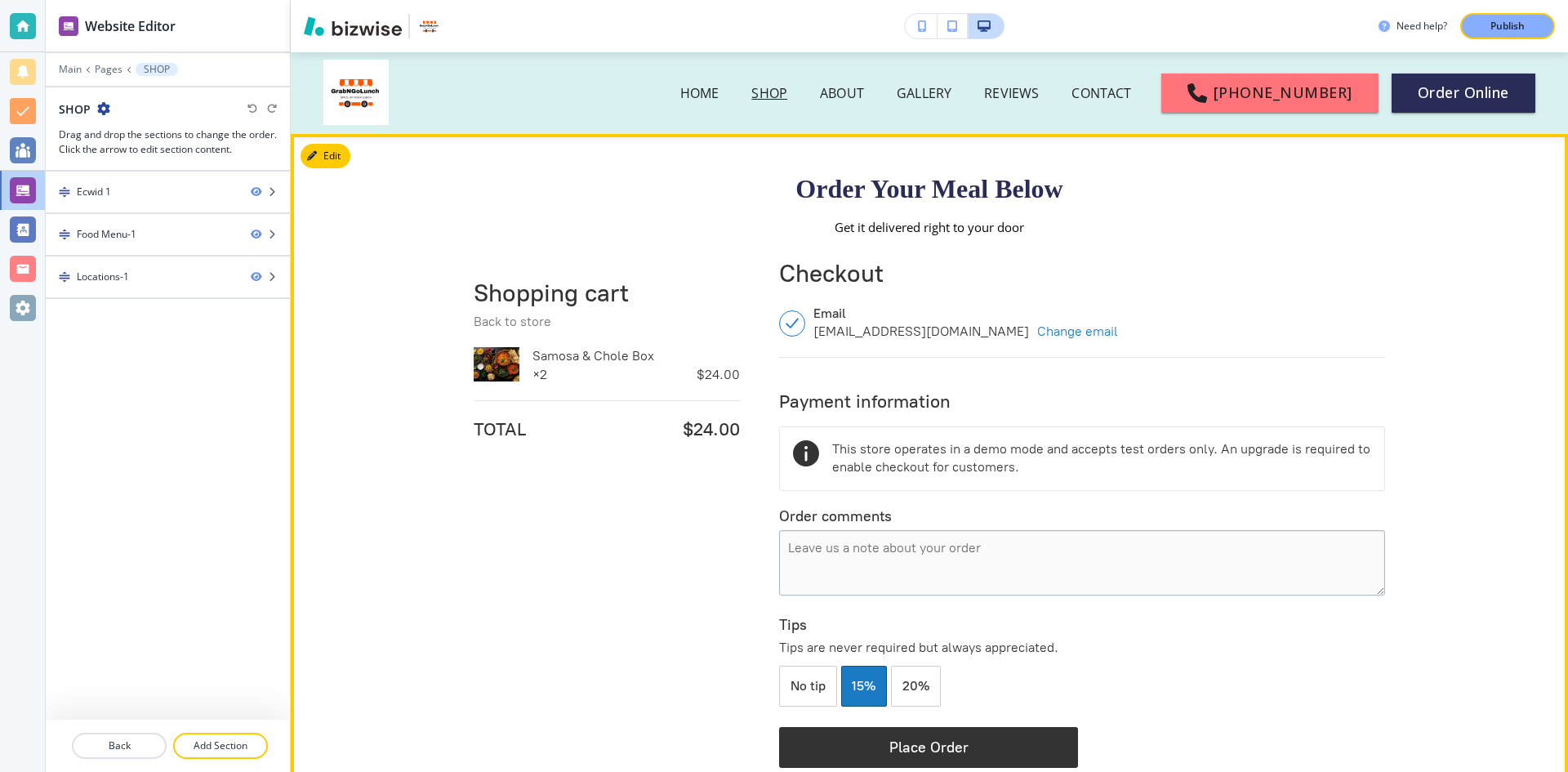
scroll to position [205, 0]
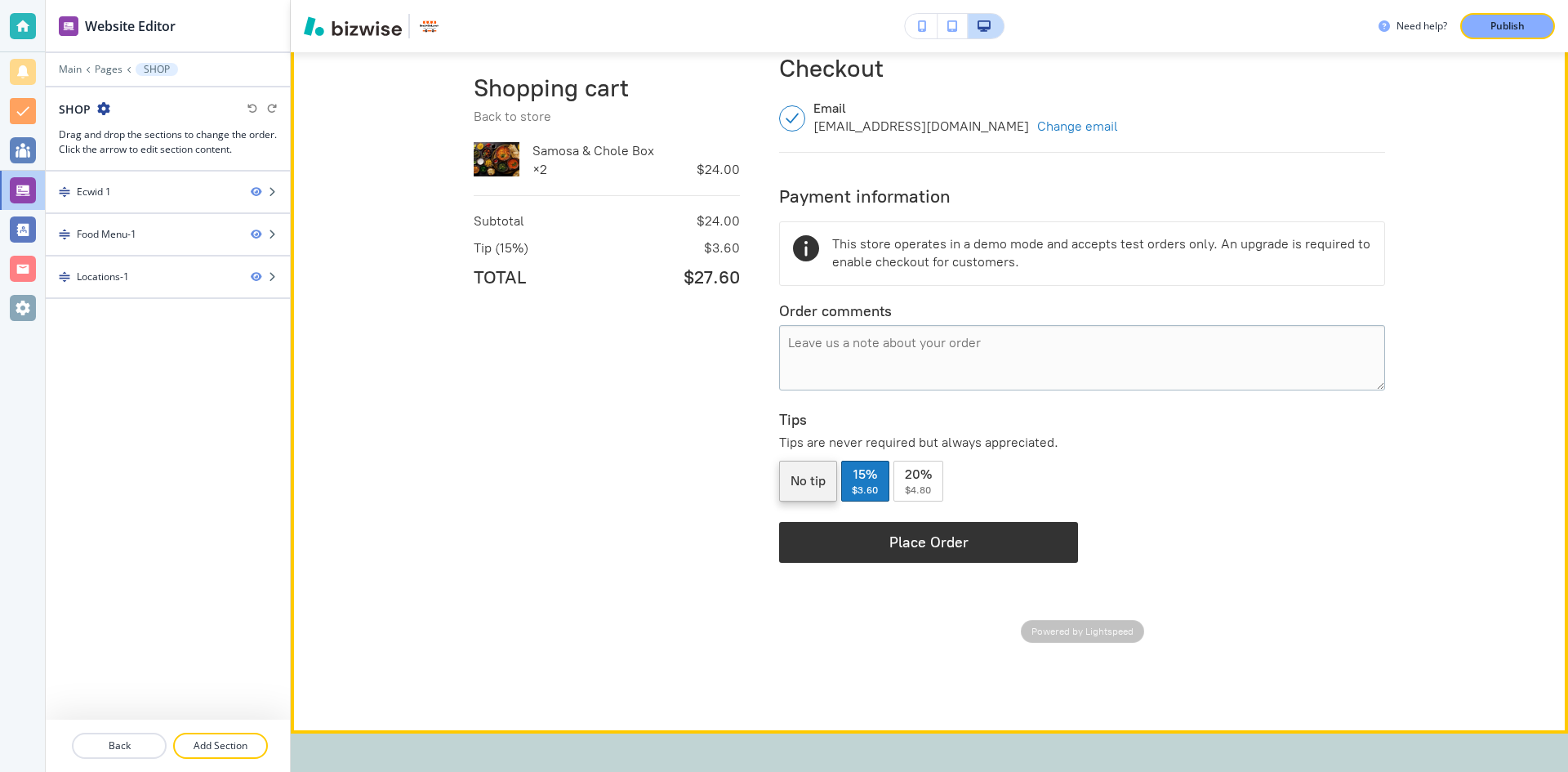
click at [821, 469] on label "No tip" at bounding box center [807, 479] width 58 height 41
click at [821, 469] on input "No tip" at bounding box center [807, 479] width 58 height 41
radio input "true"
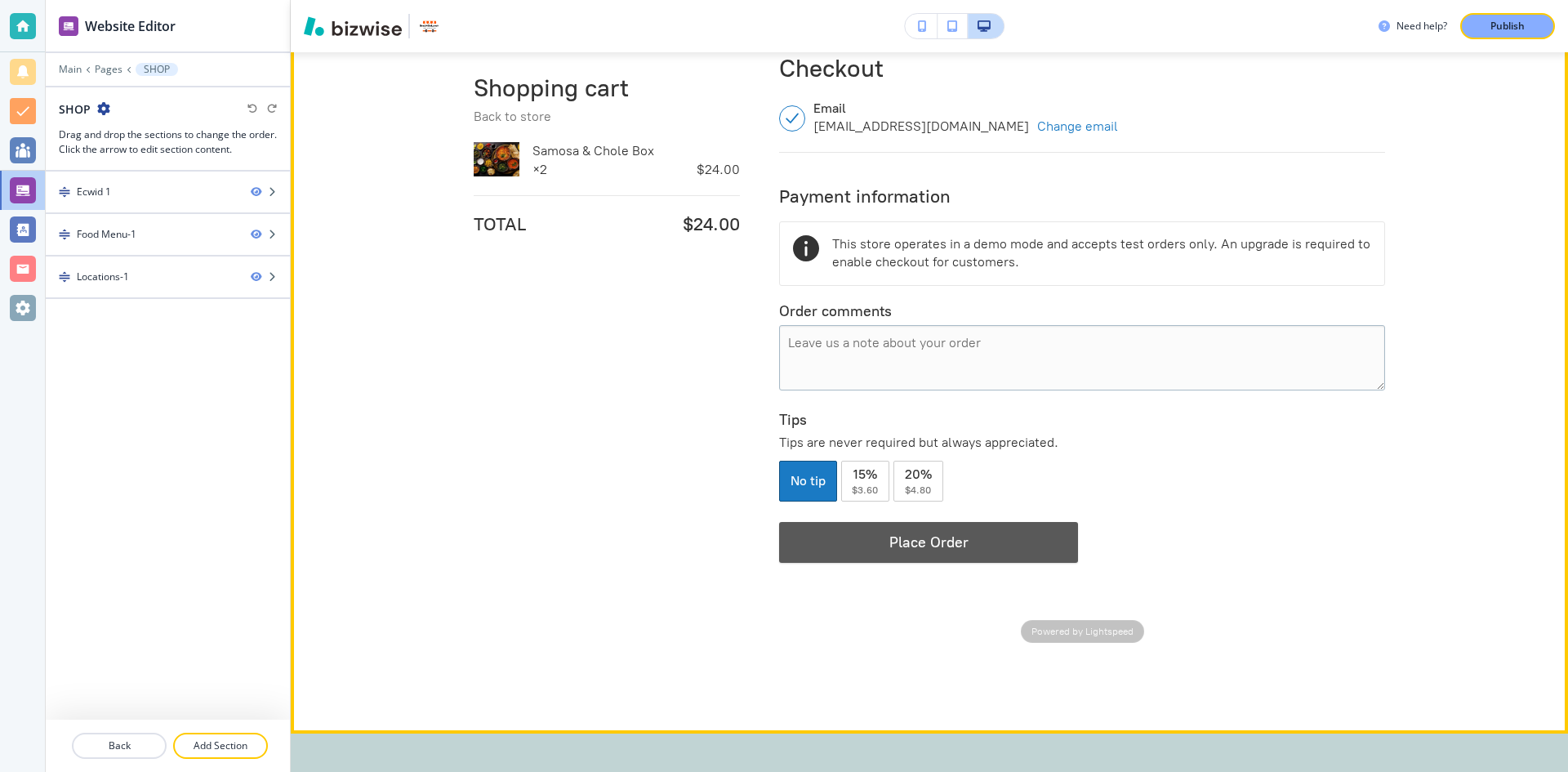
click at [864, 547] on div "button" at bounding box center [928, 540] width 297 height 39
